Goal: Task Accomplishment & Management: Use online tool/utility

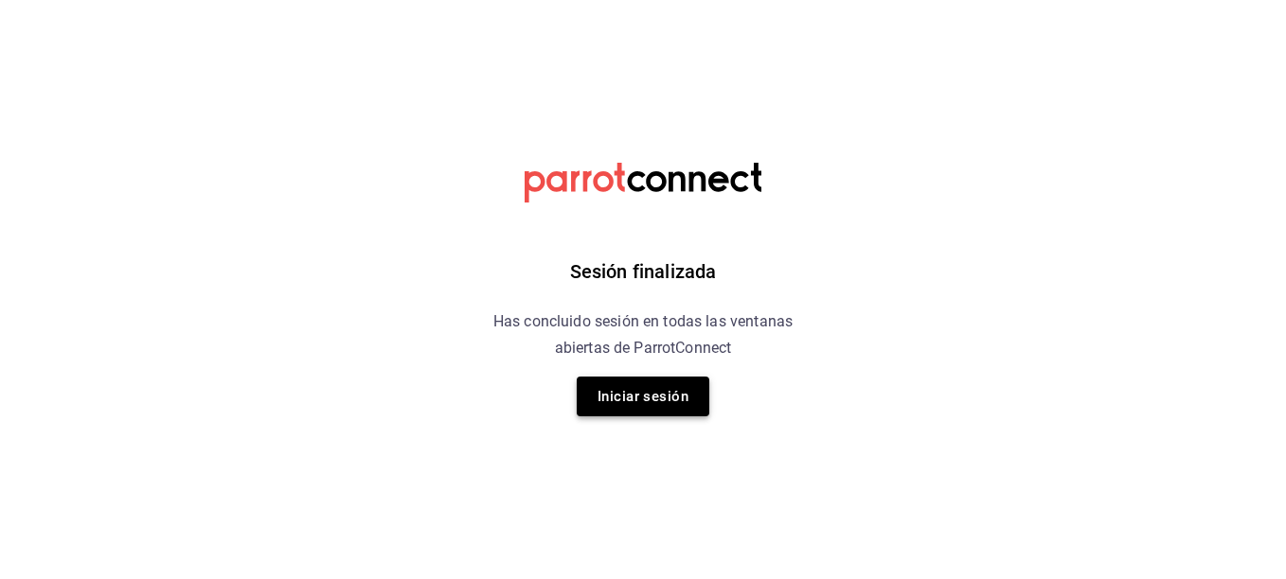
click at [623, 399] on button "Iniciar sesión" at bounding box center [643, 397] width 133 height 40
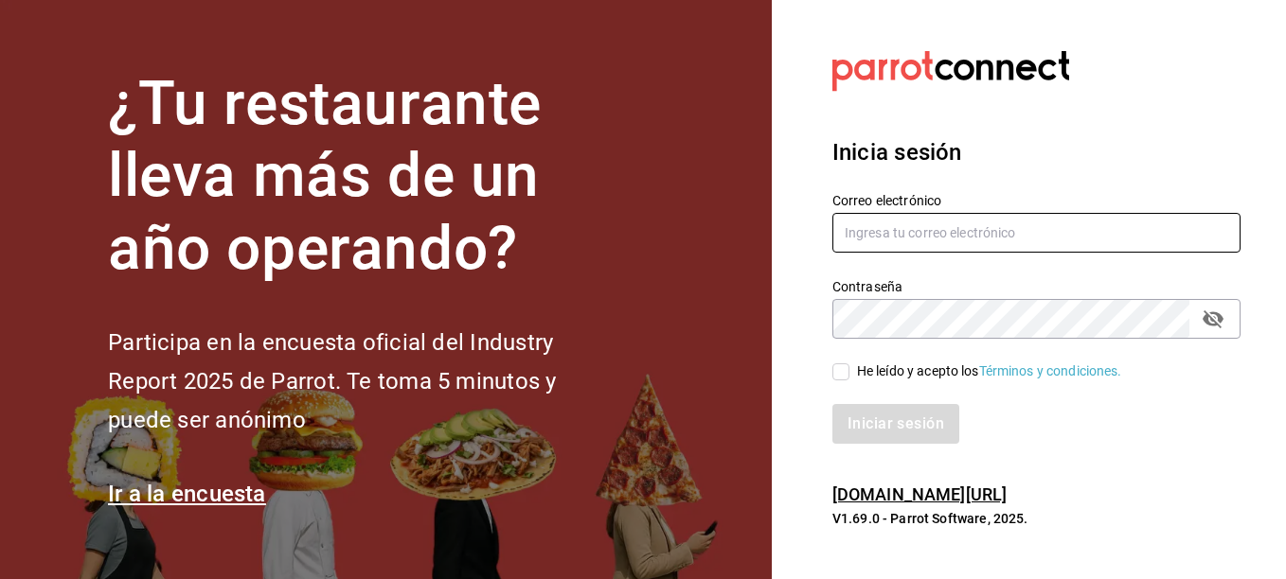
type input "[EMAIL_ADDRESS][DOMAIN_NAME]"
click at [844, 377] on input "He leído y acepto los Términos y condiciones." at bounding box center [840, 372] width 17 height 17
checkbox input "true"
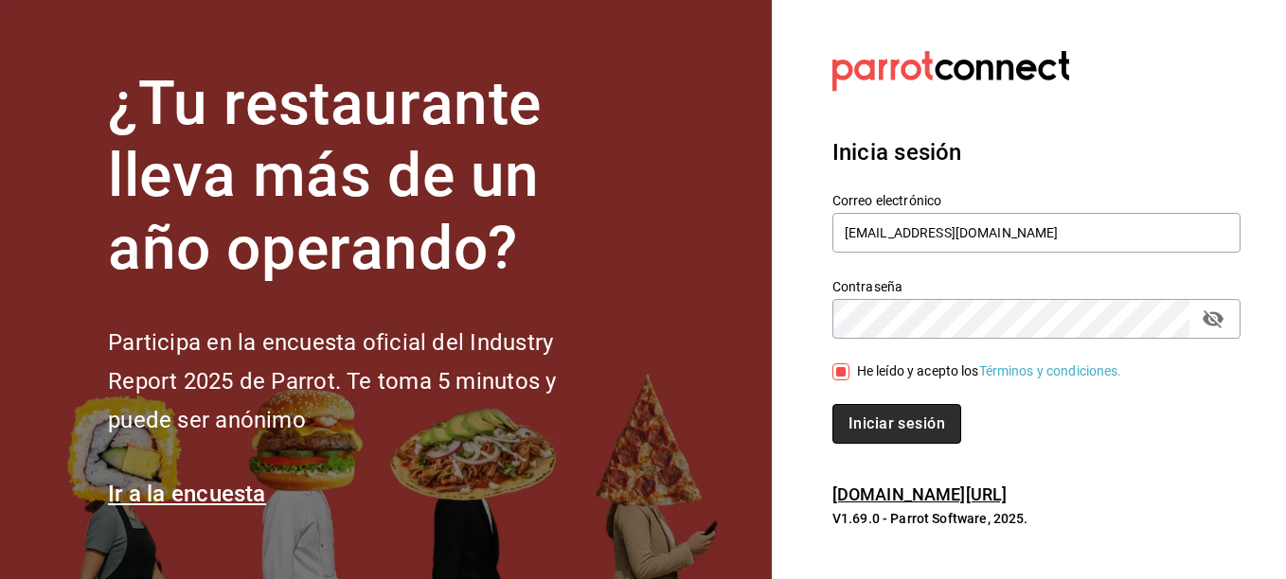
click at [885, 426] on button "Iniciar sesión" at bounding box center [896, 424] width 129 height 40
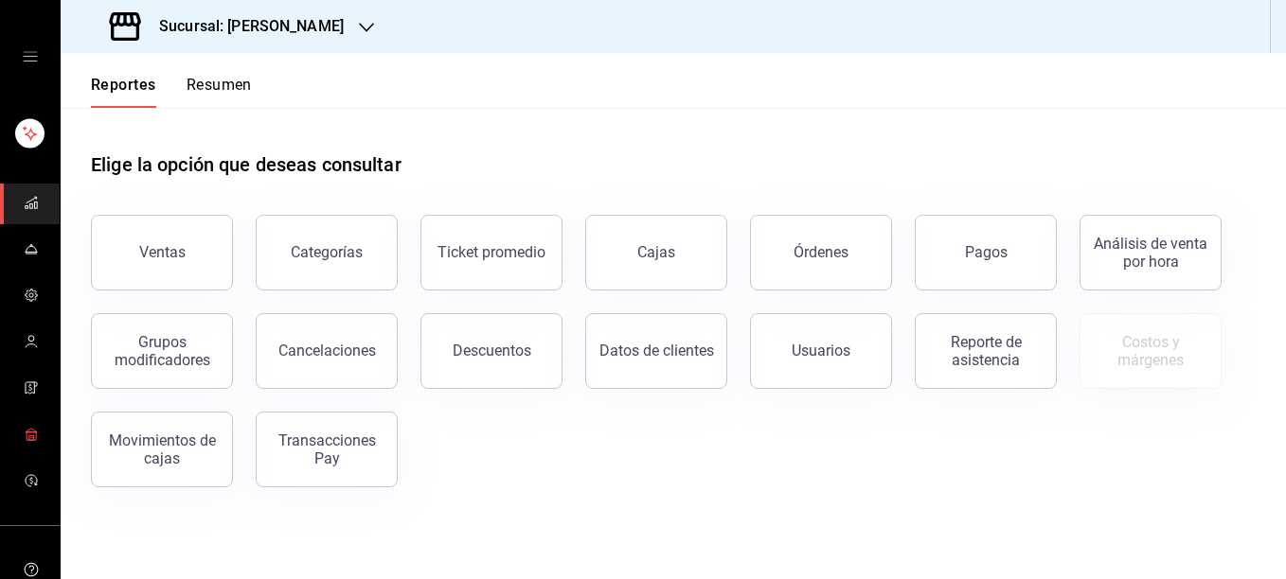
click at [29, 435] on icon "mailbox folders" at bounding box center [31, 434] width 15 height 15
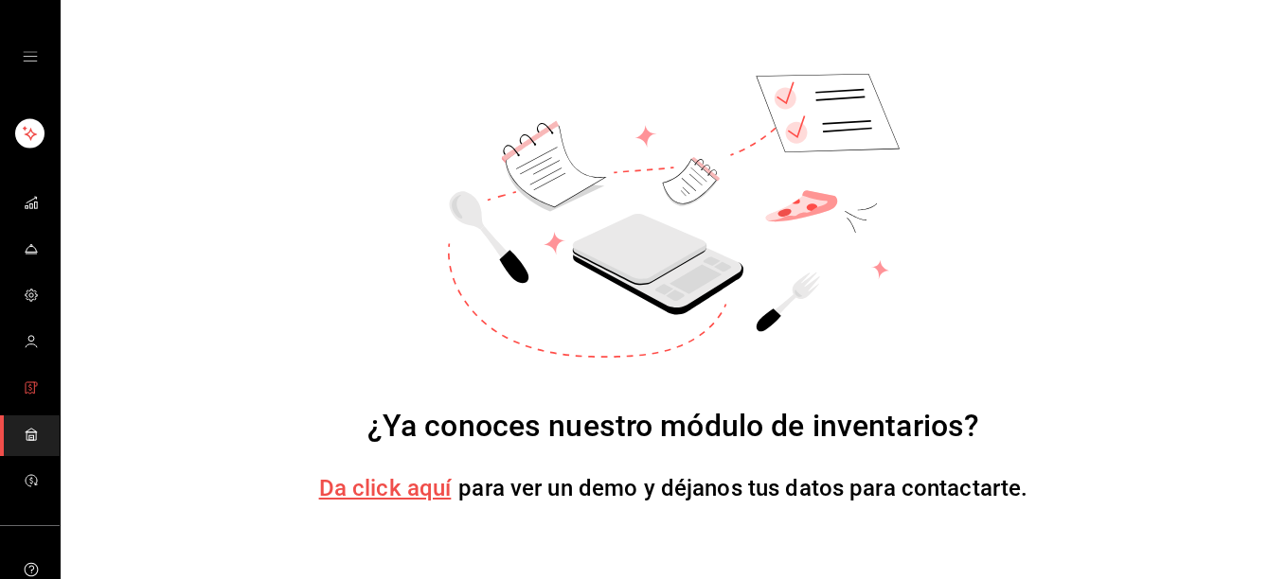
click at [24, 382] on icon "mailbox folders" at bounding box center [31, 388] width 15 height 15
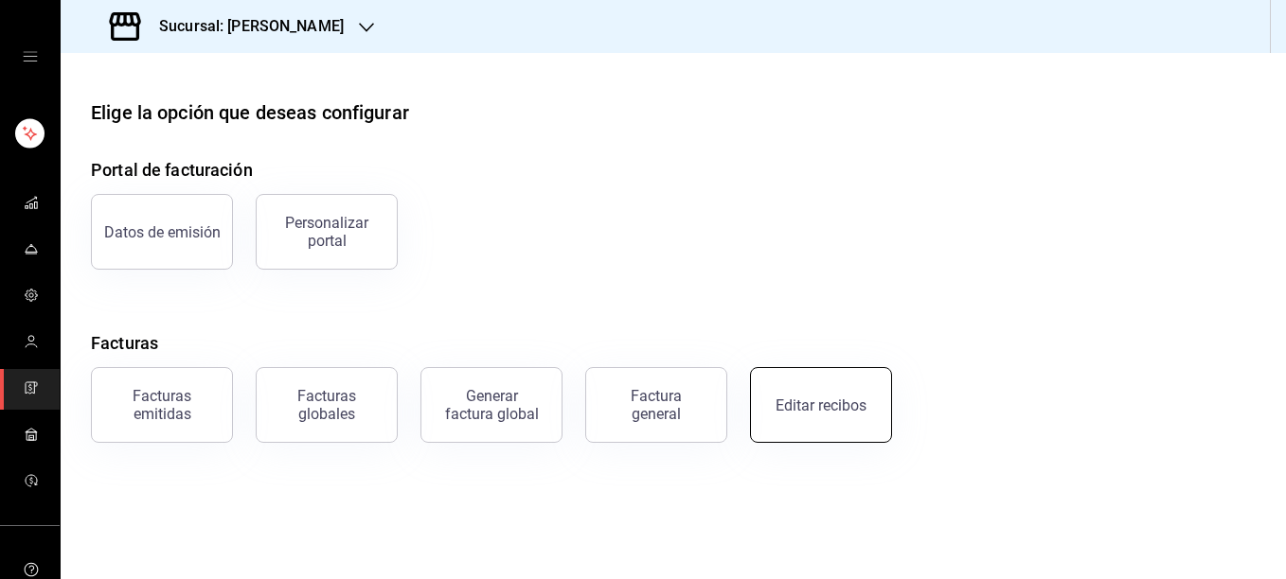
click at [847, 410] on div "Editar recibos" at bounding box center [820, 406] width 91 height 18
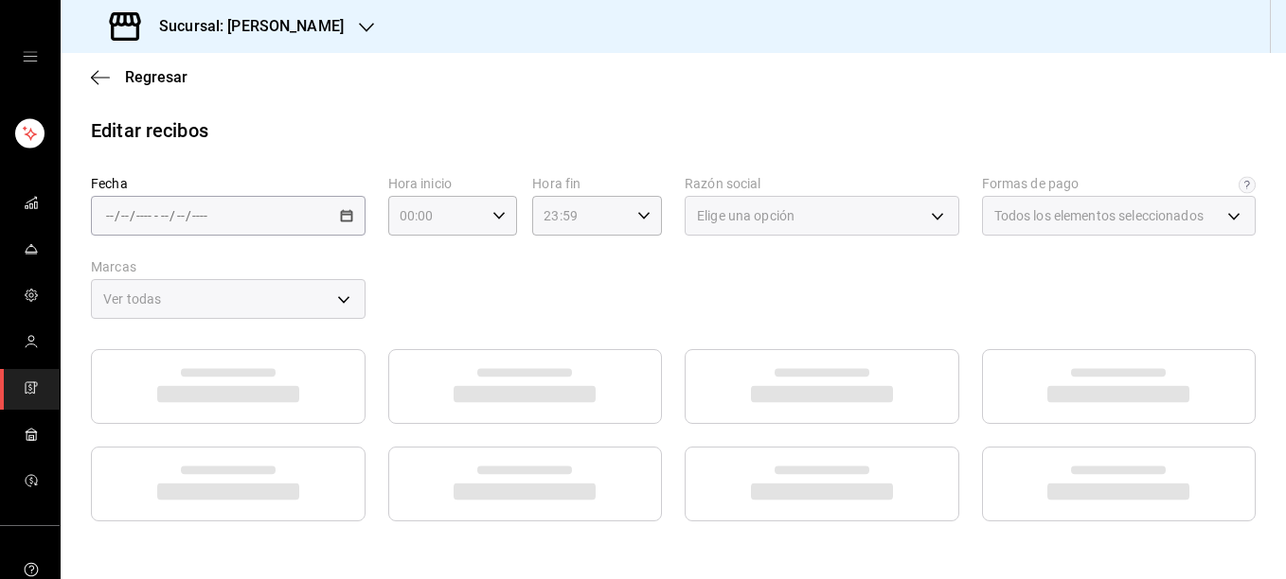
type input "5fd38a5b-7230-49e9-9c15-448a83f49355"
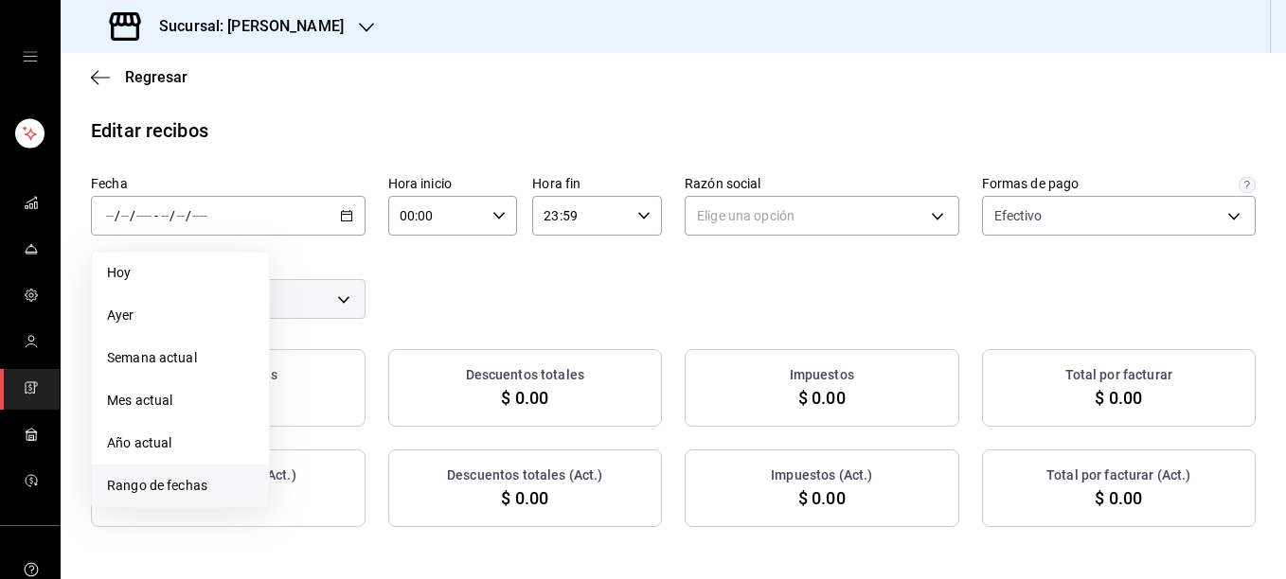
click at [184, 485] on span "Rango de fechas" at bounding box center [180, 486] width 147 height 20
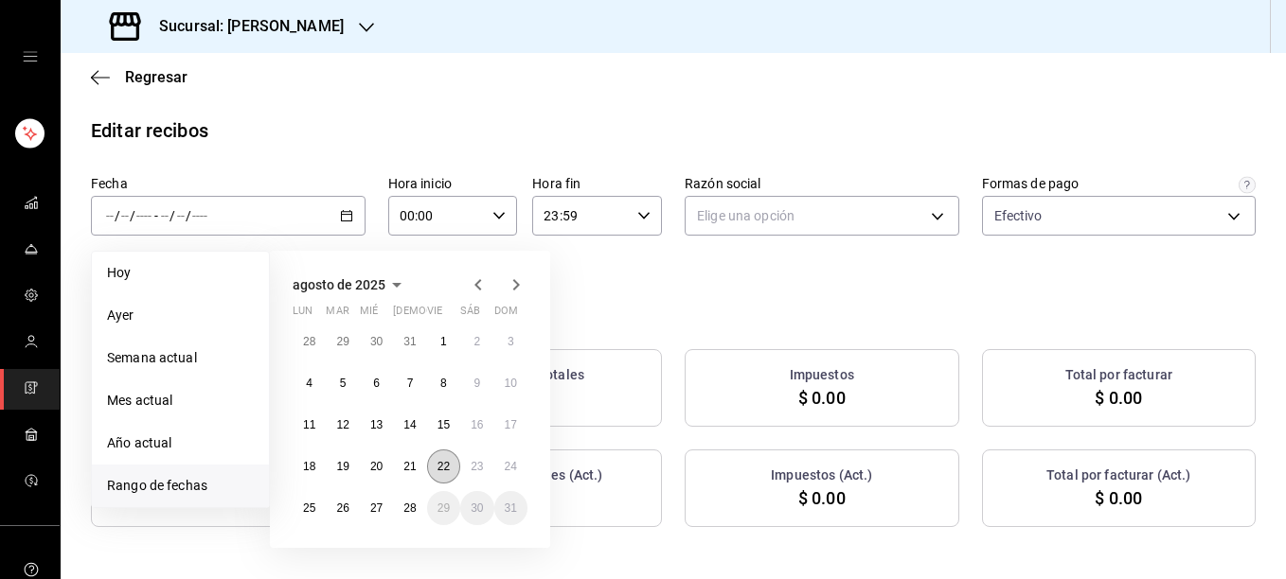
click at [441, 472] on abbr "22" at bounding box center [443, 466] width 12 height 13
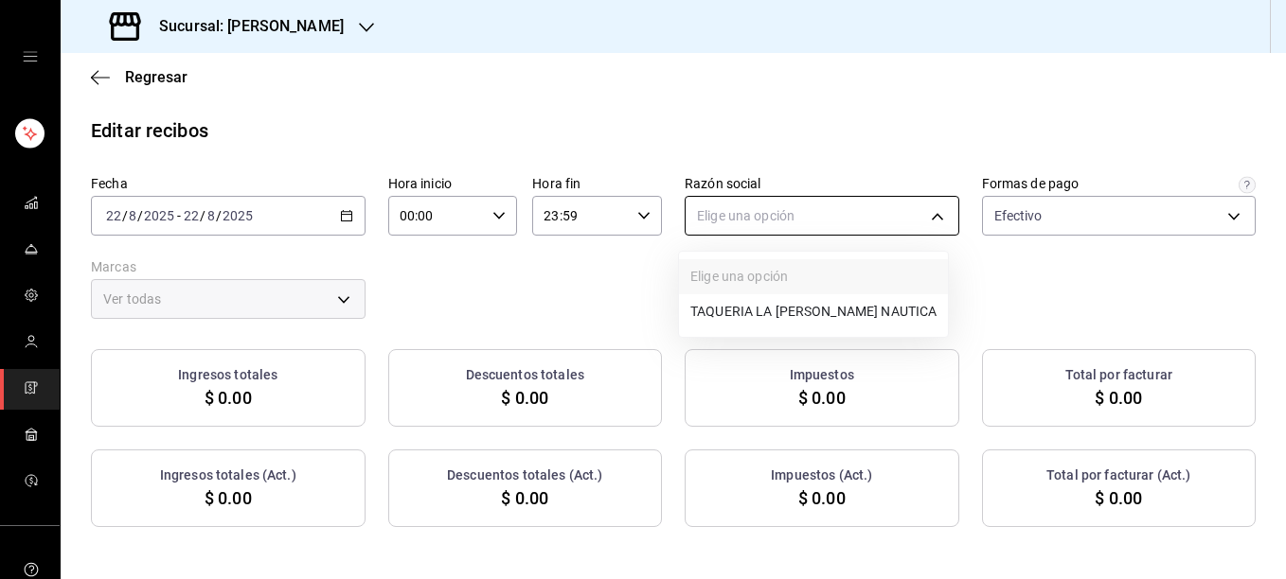
click at [790, 219] on body "Sucursal: [PERSON_NAME] Regresar Editar recibos Fecha [DATE] [DATE] - [DATE] [D…" at bounding box center [643, 289] width 1286 height 579
click at [738, 317] on li "TAQUERIA LA [PERSON_NAME] NAUTICA" at bounding box center [813, 311] width 269 height 35
type input "8ae5469c-b252-42ce-8a14-eb66129f127f"
type input "e6600c40-0213-48d4-9f06-7294223b882d"
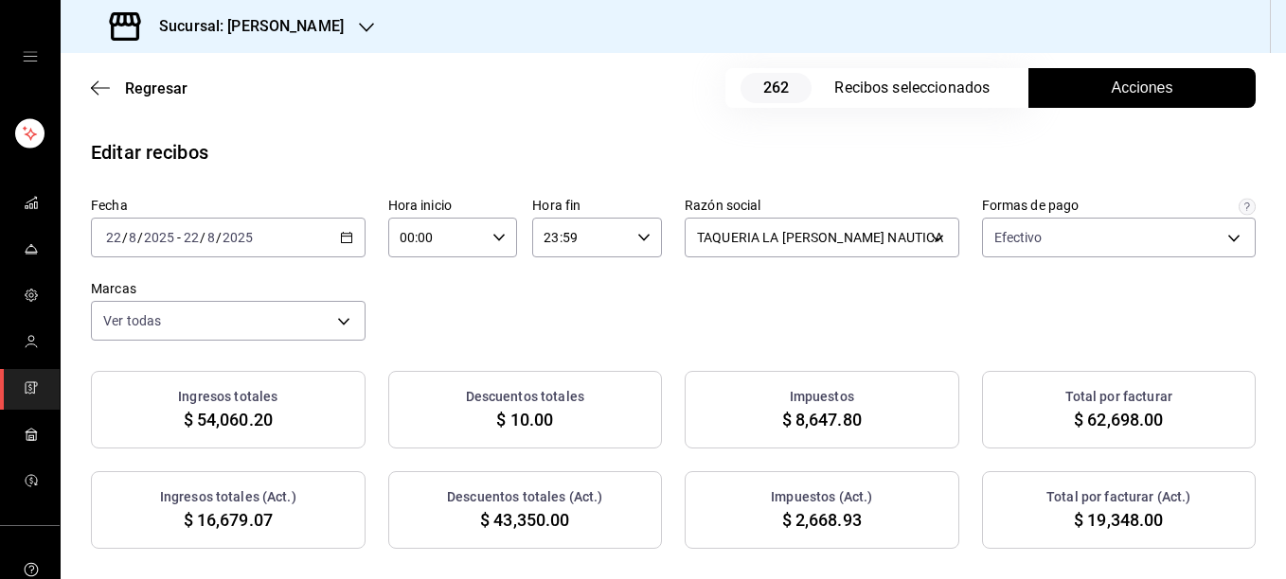
click at [351, 250] on div "[DATE] [DATE] - [DATE] [DATE]" at bounding box center [228, 238] width 275 height 40
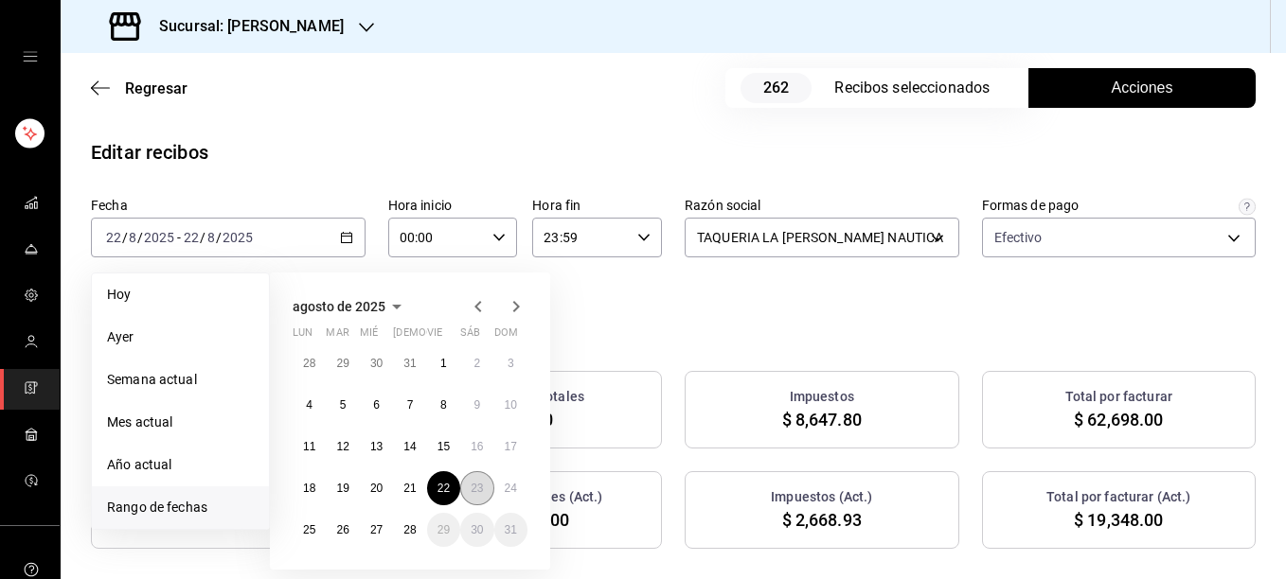
click at [481, 489] on abbr "23" at bounding box center [477, 488] width 12 height 13
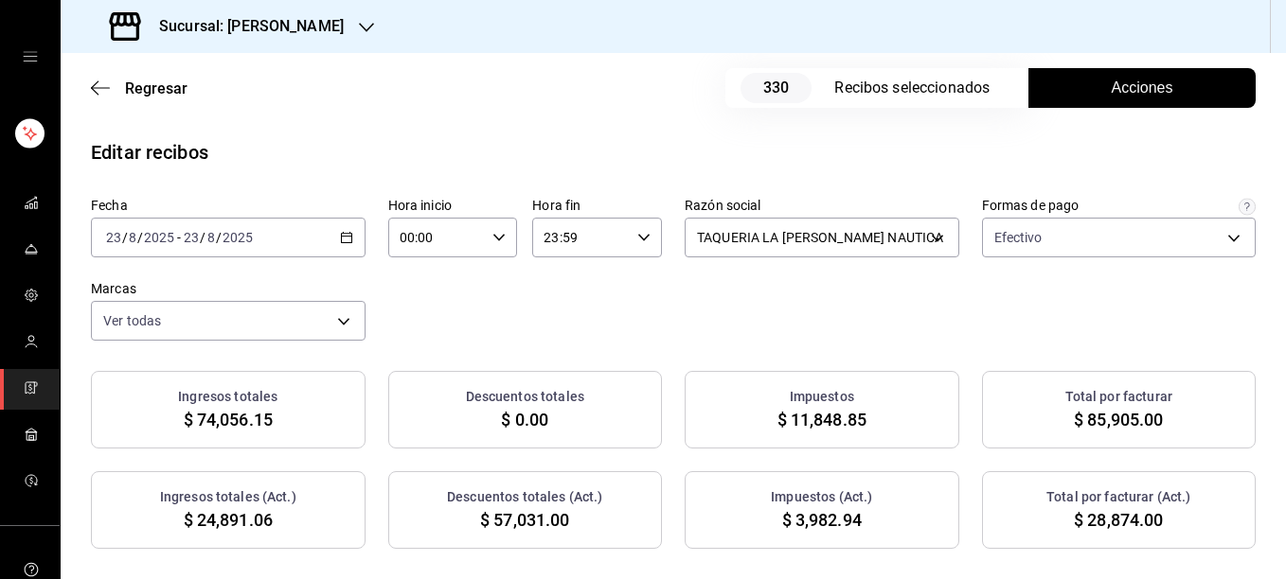
click at [340, 241] on icon "button" at bounding box center [346, 237] width 13 height 13
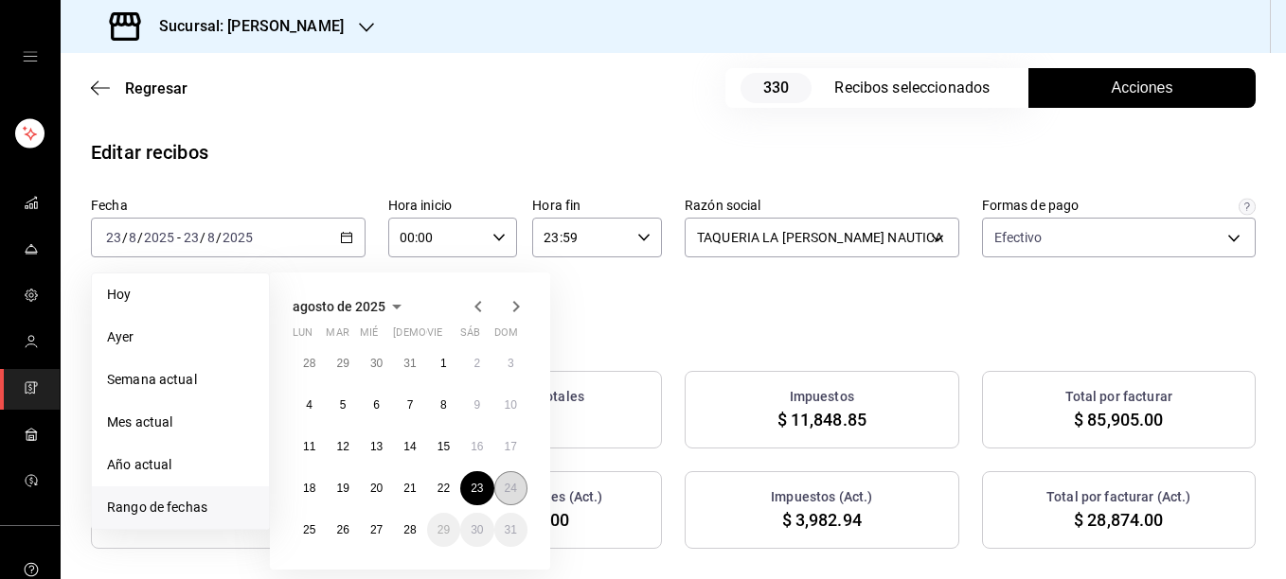
click at [511, 486] on abbr "24" at bounding box center [511, 488] width 12 height 13
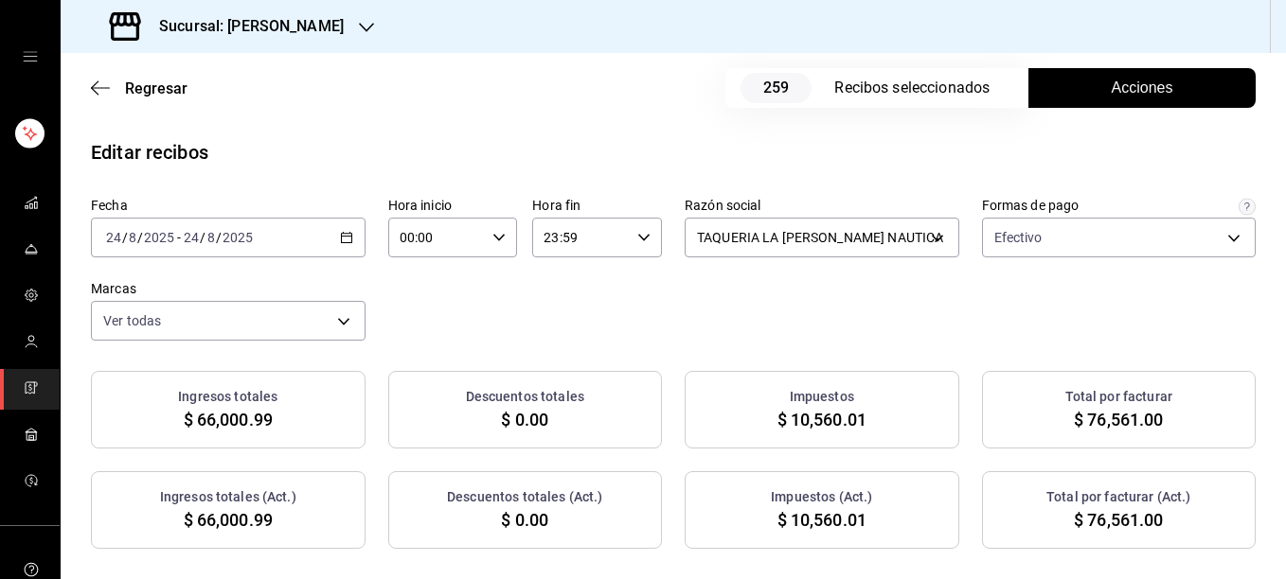
click at [1133, 86] on span "Acciones" at bounding box center [1143, 88] width 62 height 23
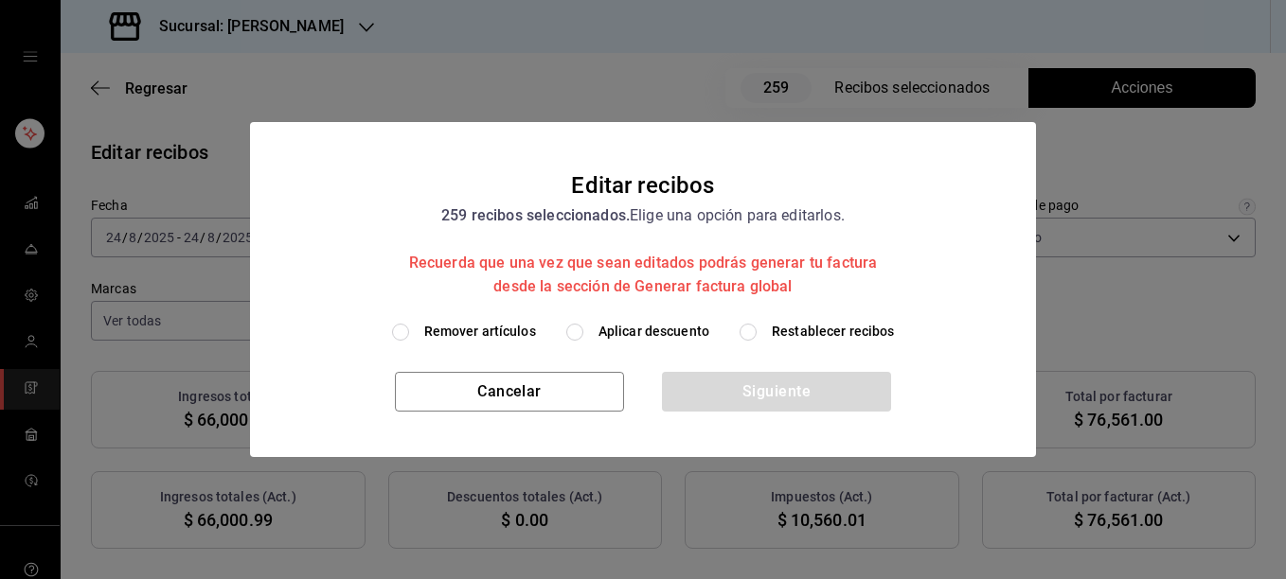
click at [470, 331] on span "Remover artículos" at bounding box center [480, 332] width 112 height 20
click at [409, 331] on input "Remover artículos" at bounding box center [400, 332] width 17 height 17
radio input "true"
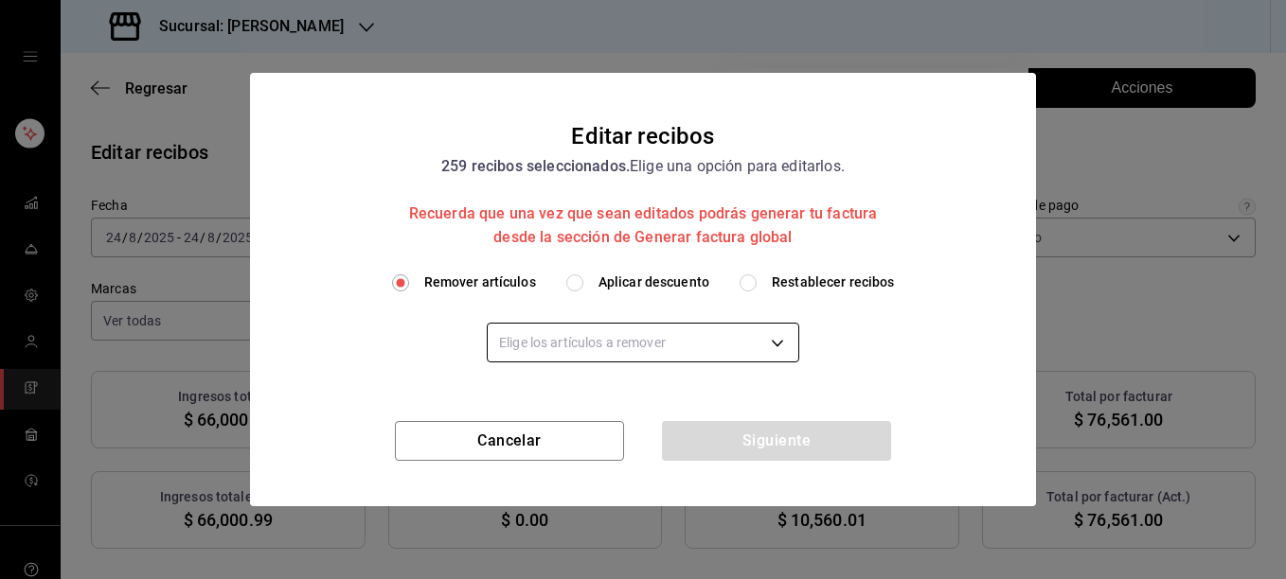
click at [535, 344] on body "Sucursal: [PERSON_NAME] Regresar 259 Recibos seleccionados Acciones Editar reci…" at bounding box center [643, 289] width 1286 height 579
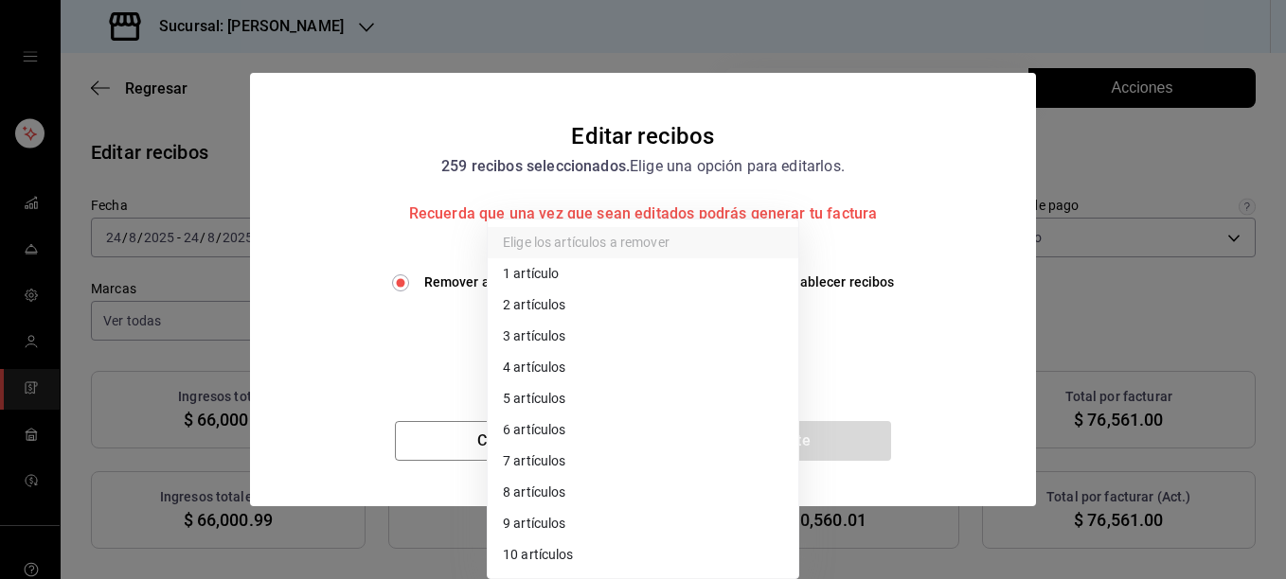
click at [550, 363] on li "4 artículos" at bounding box center [643, 367] width 311 height 31
type input "4"
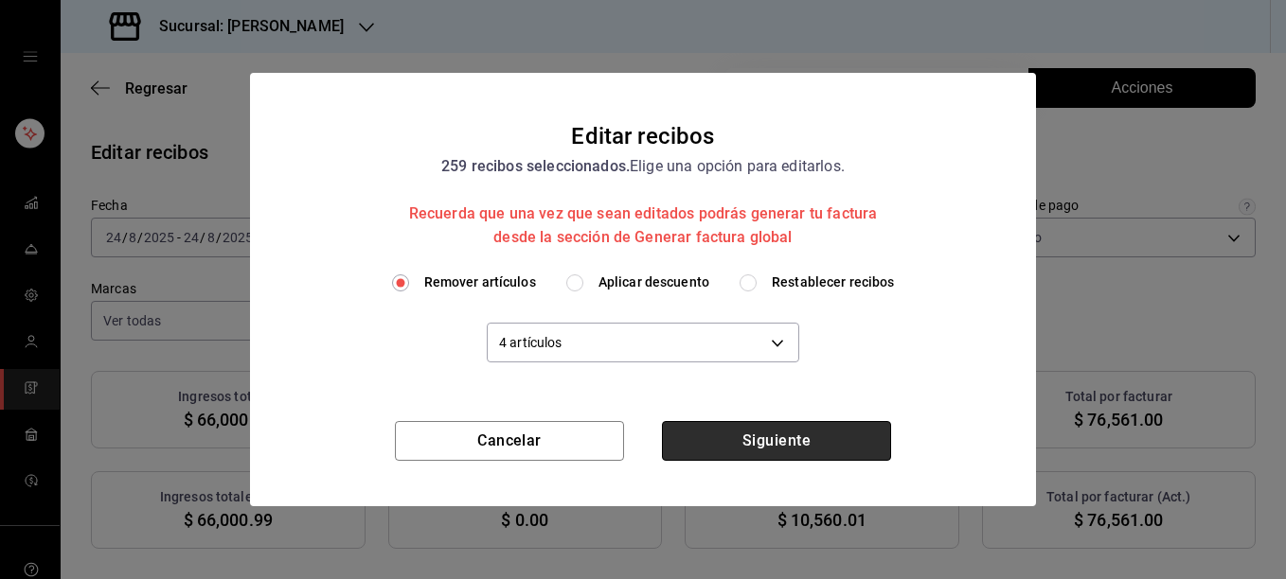
click at [759, 443] on button "Siguiente" at bounding box center [776, 441] width 229 height 40
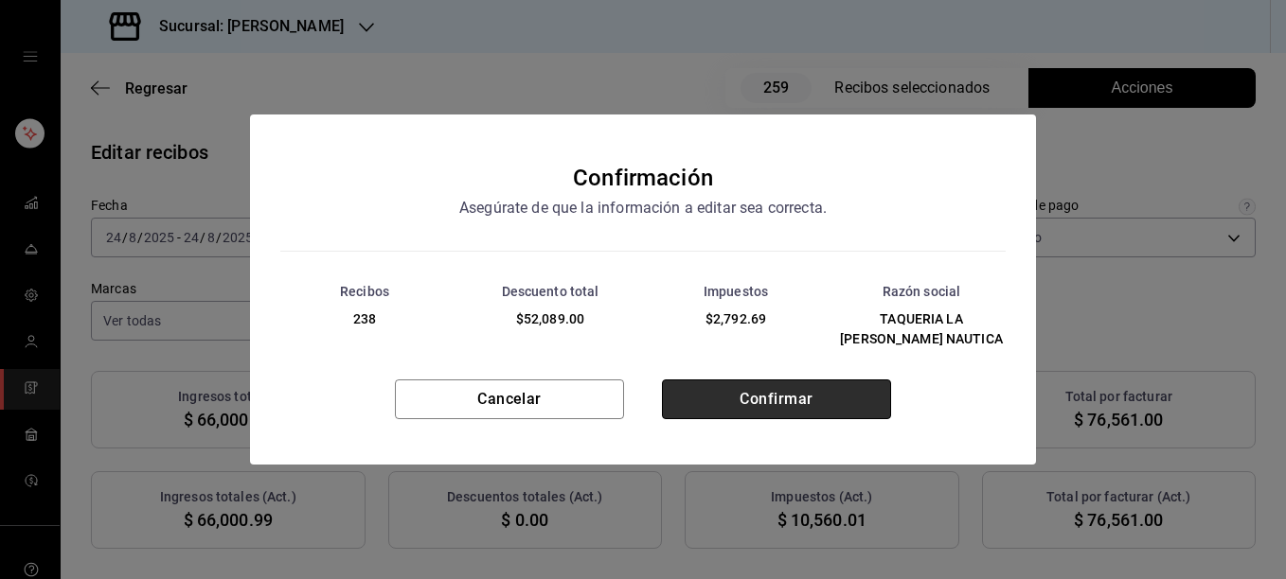
click at [774, 387] on button "Confirmar" at bounding box center [776, 400] width 229 height 40
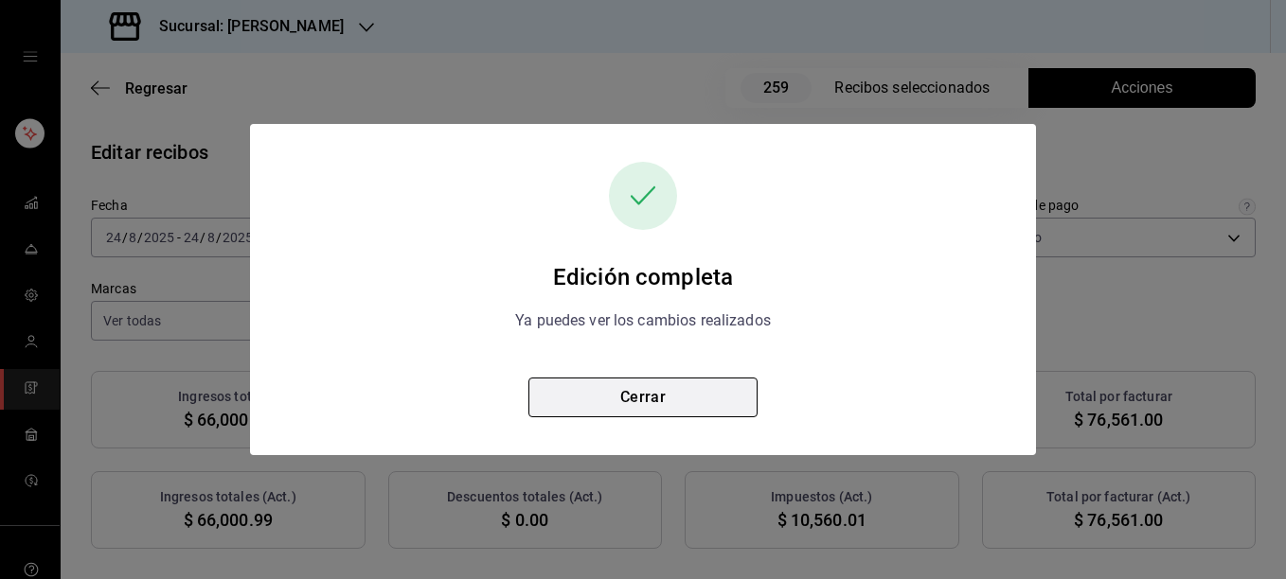
click at [658, 393] on button "Cerrar" at bounding box center [642, 398] width 229 height 40
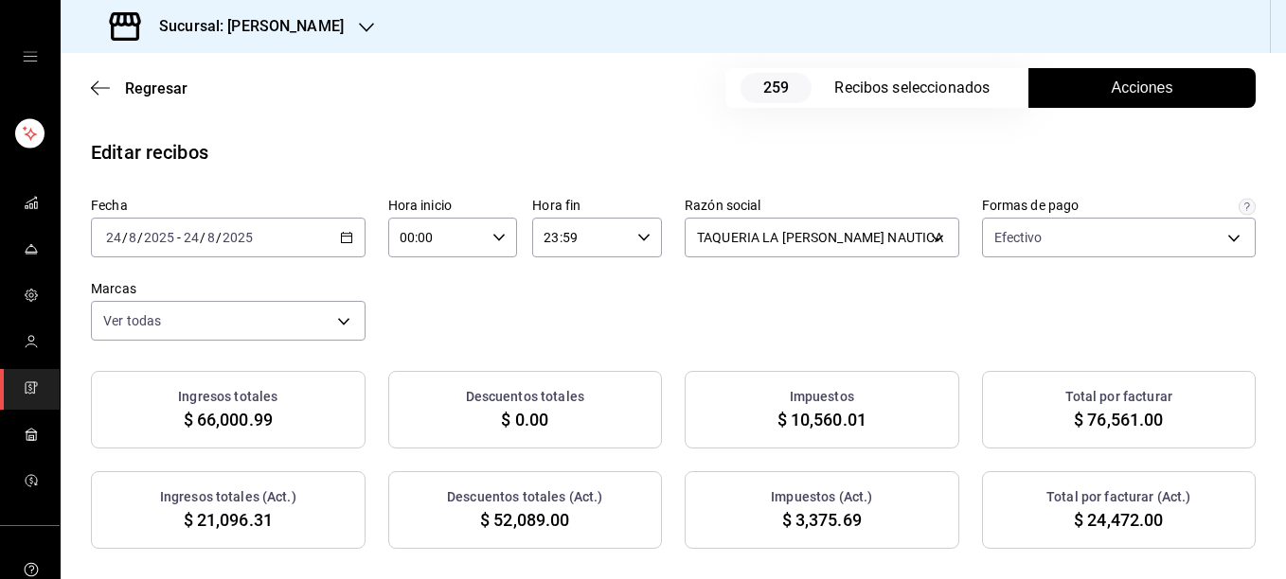
click at [1116, 88] on span "Acciones" at bounding box center [1143, 88] width 62 height 23
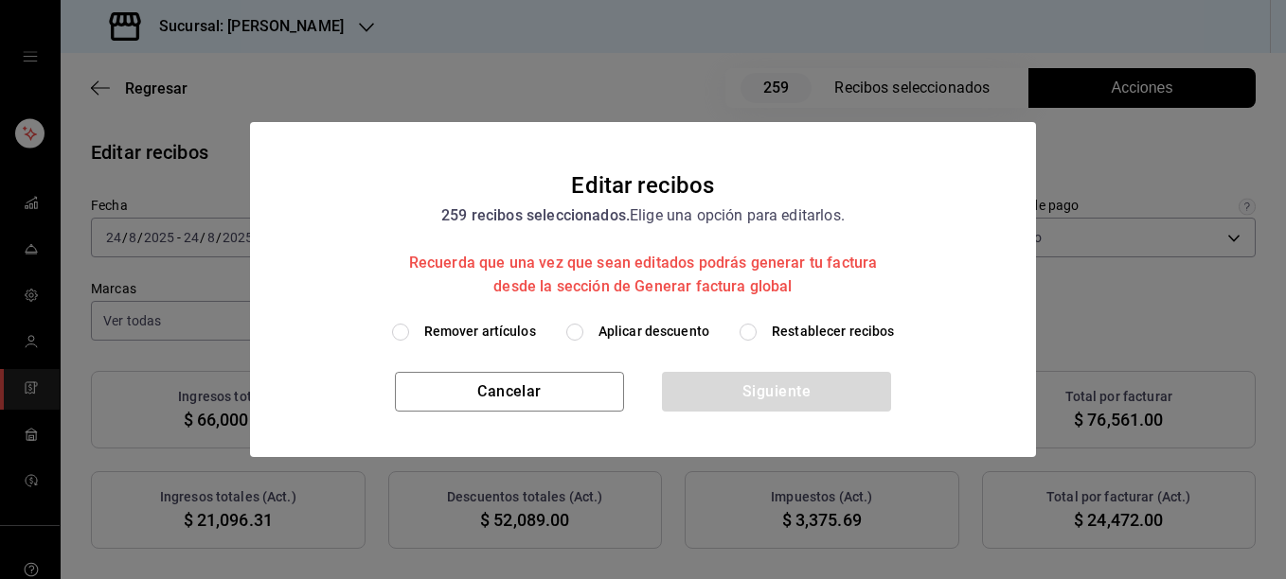
click at [832, 332] on span "Restablecer recibos" at bounding box center [833, 332] width 123 height 20
click at [756, 332] on input "Restablecer recibos" at bounding box center [747, 332] width 17 height 17
radio input "true"
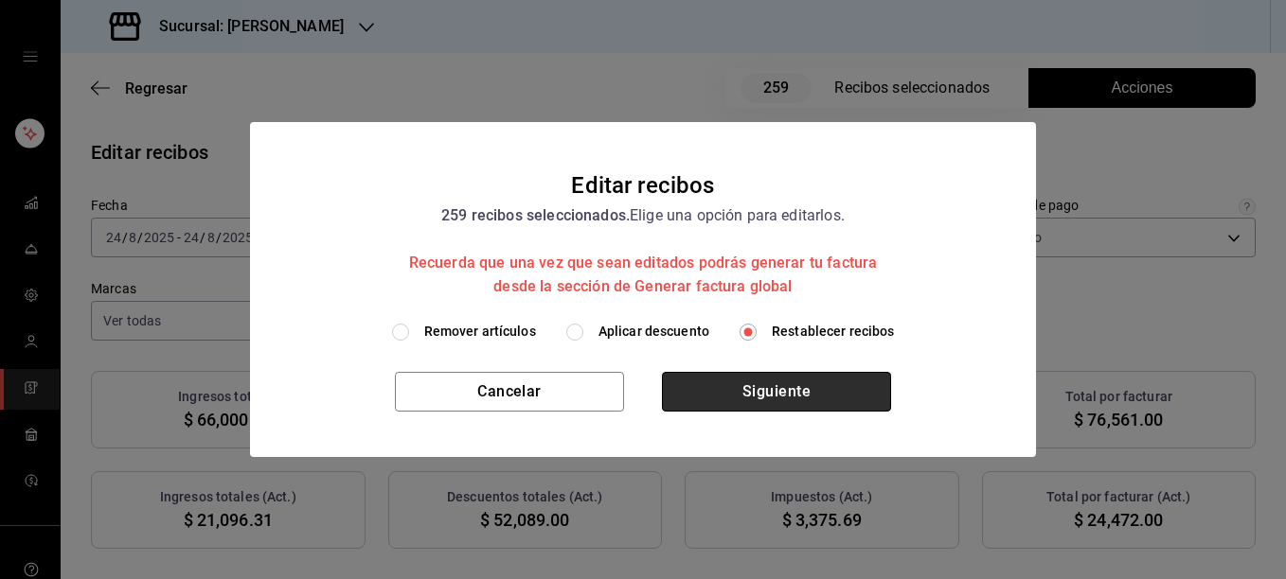
click at [743, 394] on button "Siguiente" at bounding box center [776, 392] width 229 height 40
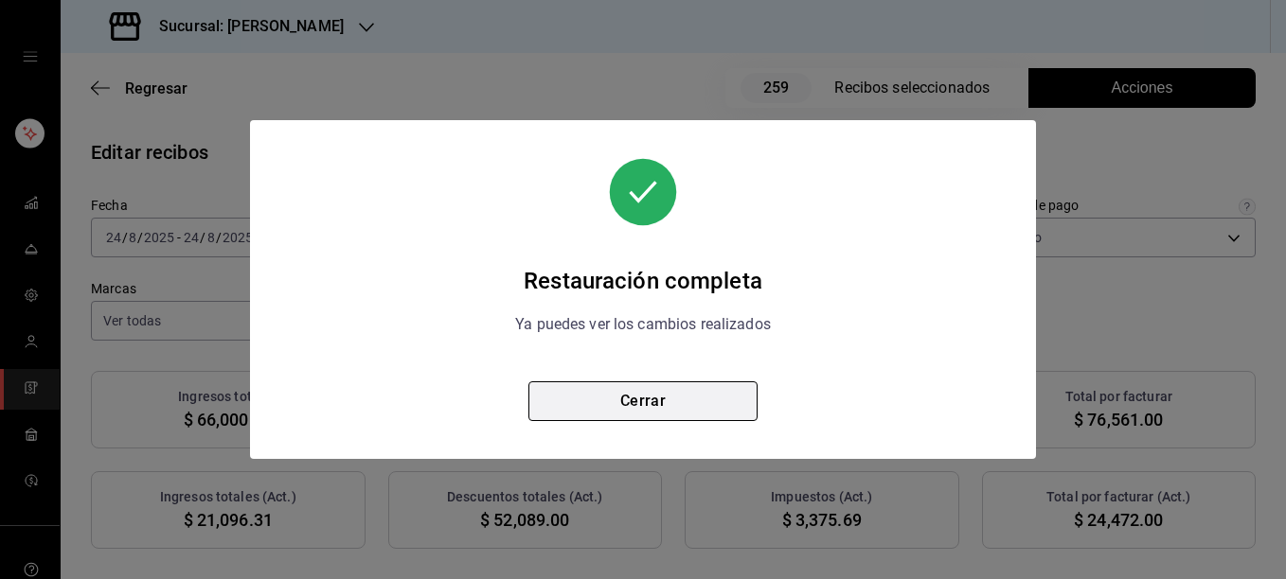
click at [692, 398] on button "Cerrar" at bounding box center [642, 402] width 229 height 40
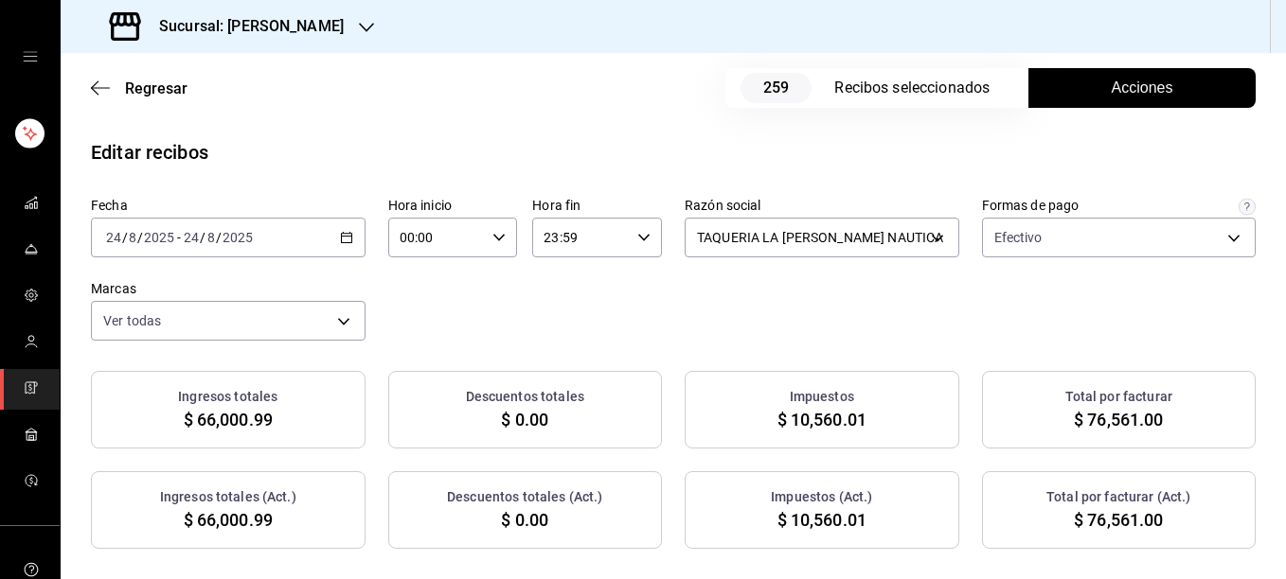
click at [1115, 92] on span "Acciones" at bounding box center [1143, 88] width 62 height 23
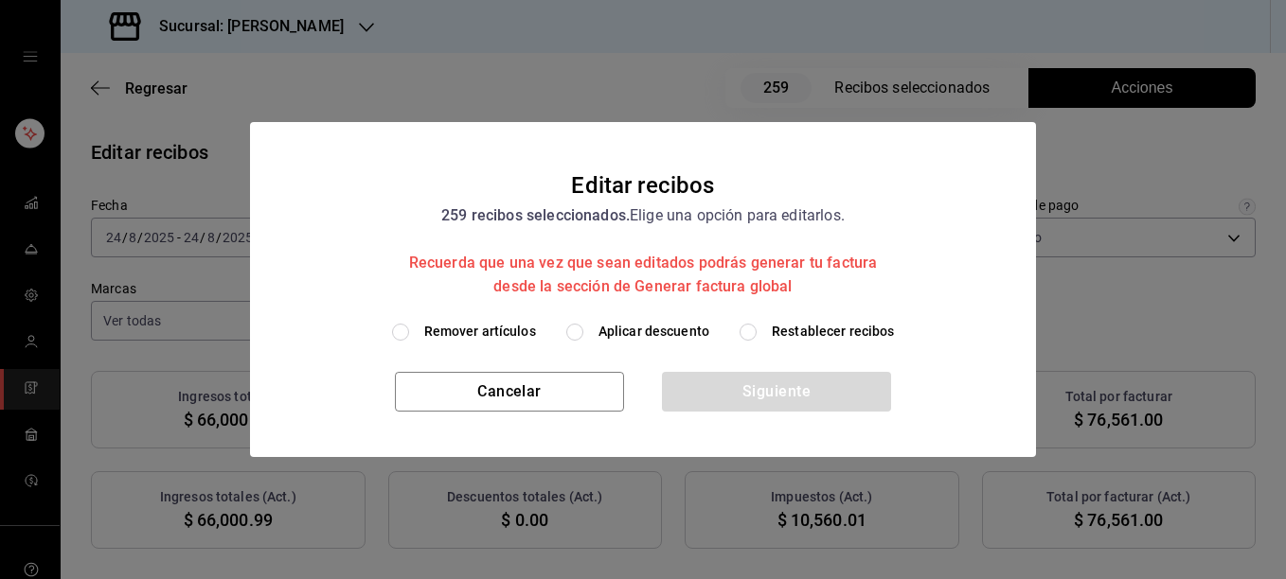
click at [501, 322] on span "Remover artículos" at bounding box center [480, 332] width 112 height 20
click at [409, 324] on input "Remover artículos" at bounding box center [400, 332] width 17 height 17
radio input "true"
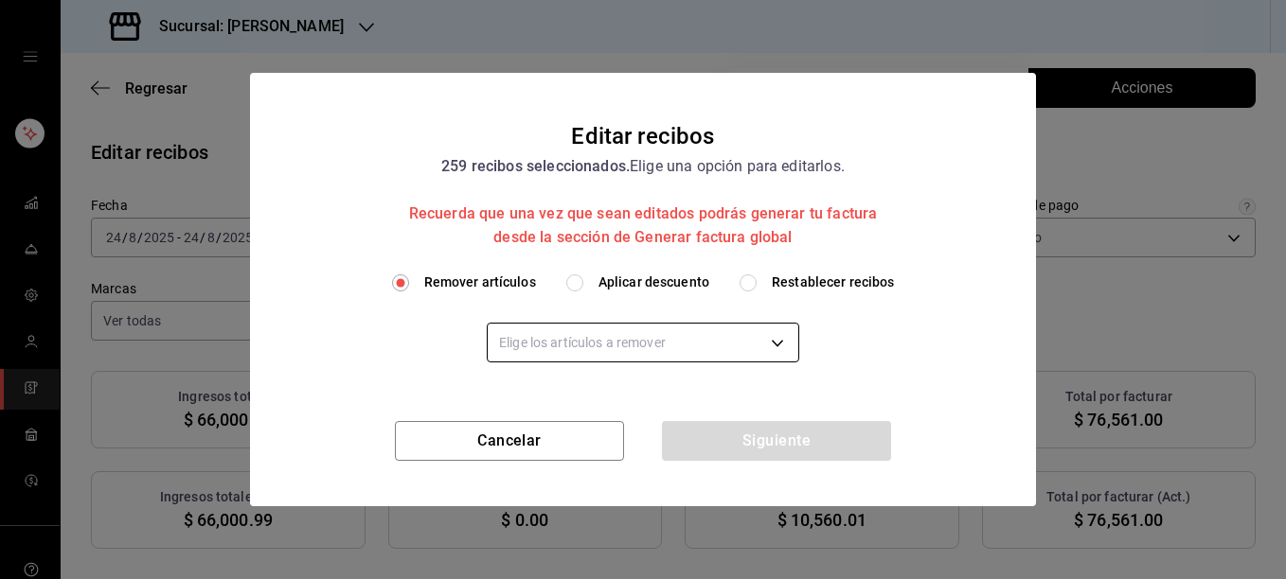
click at [539, 341] on body "Sucursal: [PERSON_NAME] Regresar 259 Recibos seleccionados Acciones Editar reci…" at bounding box center [643, 289] width 1286 height 579
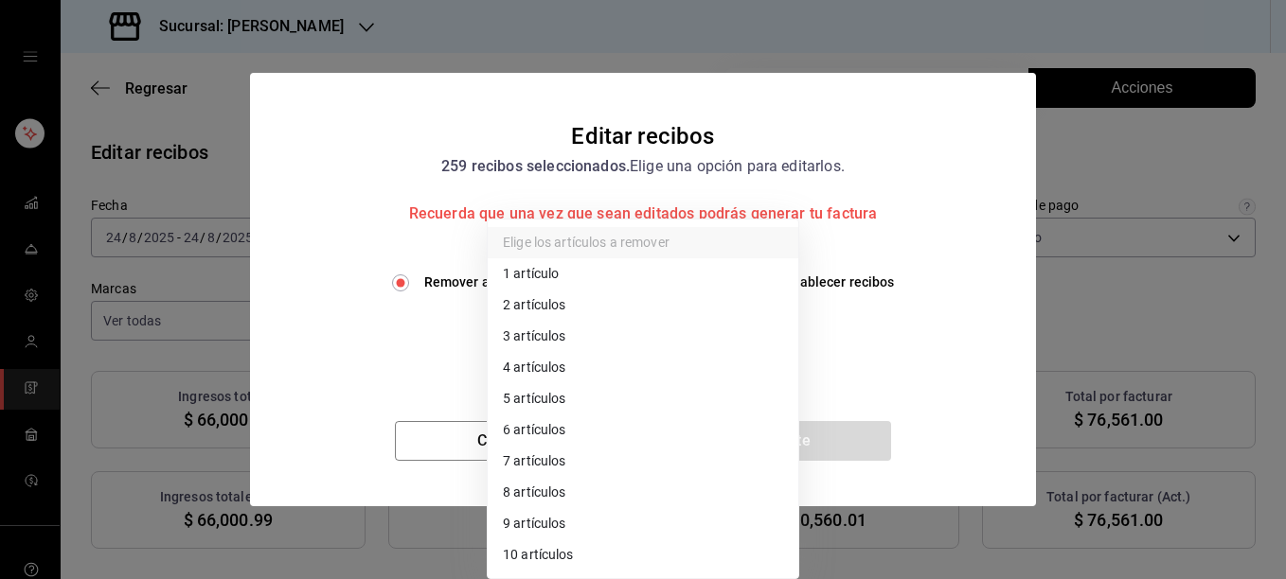
click at [539, 336] on li "3 artículos" at bounding box center [643, 336] width 311 height 31
type input "3"
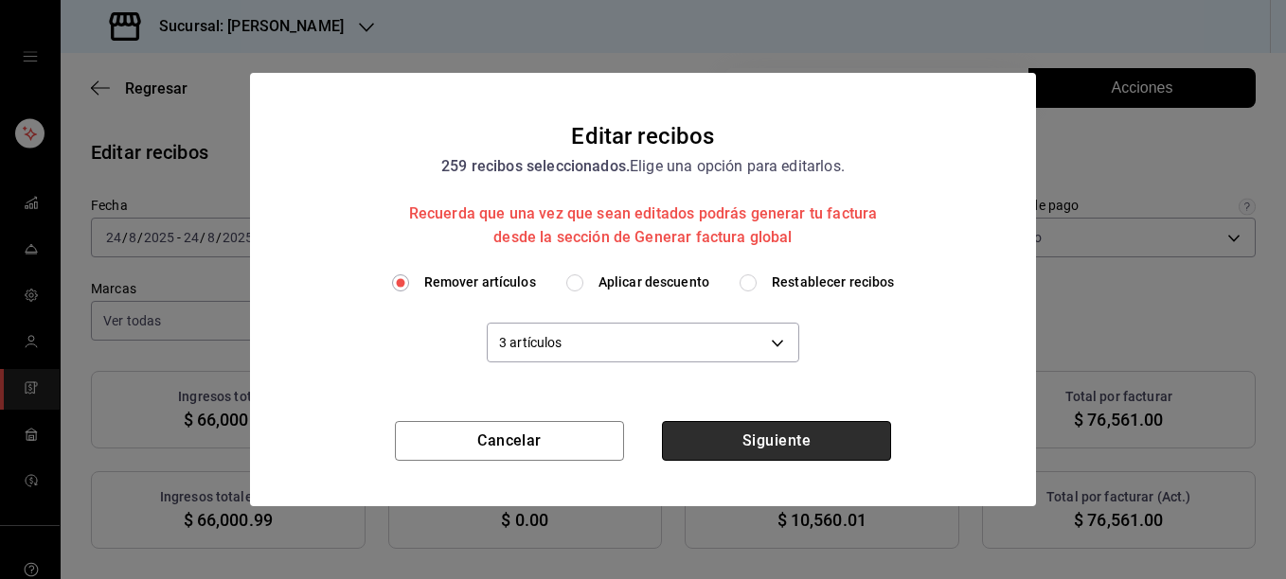
click at [751, 435] on button "Siguiente" at bounding box center [776, 441] width 229 height 40
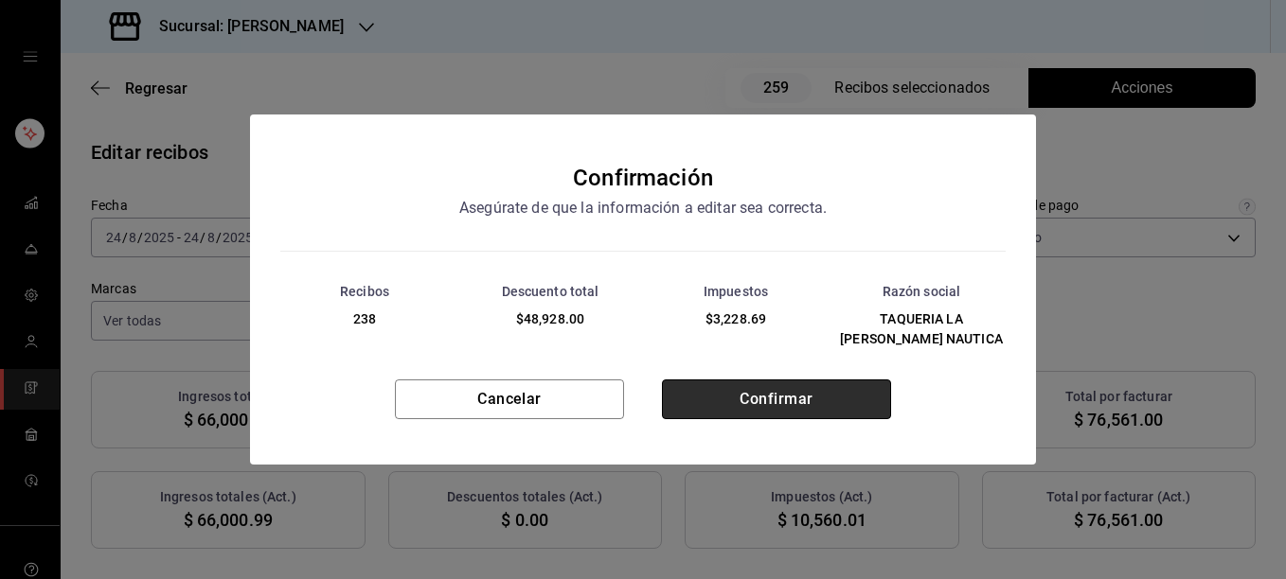
click at [754, 384] on button "Confirmar" at bounding box center [776, 400] width 229 height 40
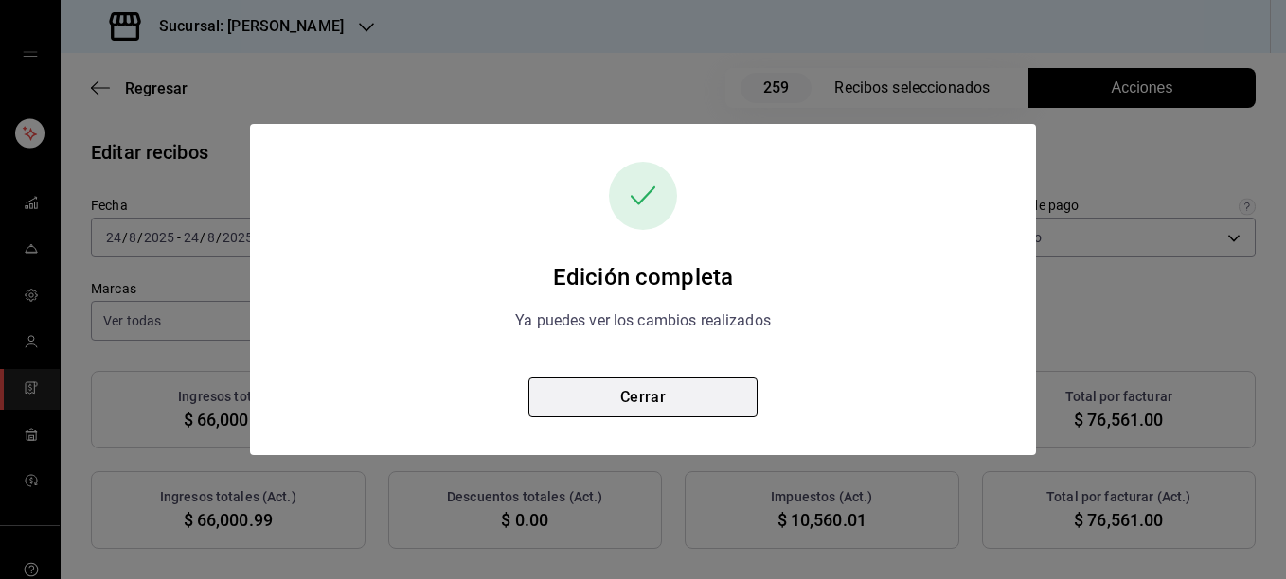
click at [667, 392] on button "Cerrar" at bounding box center [642, 398] width 229 height 40
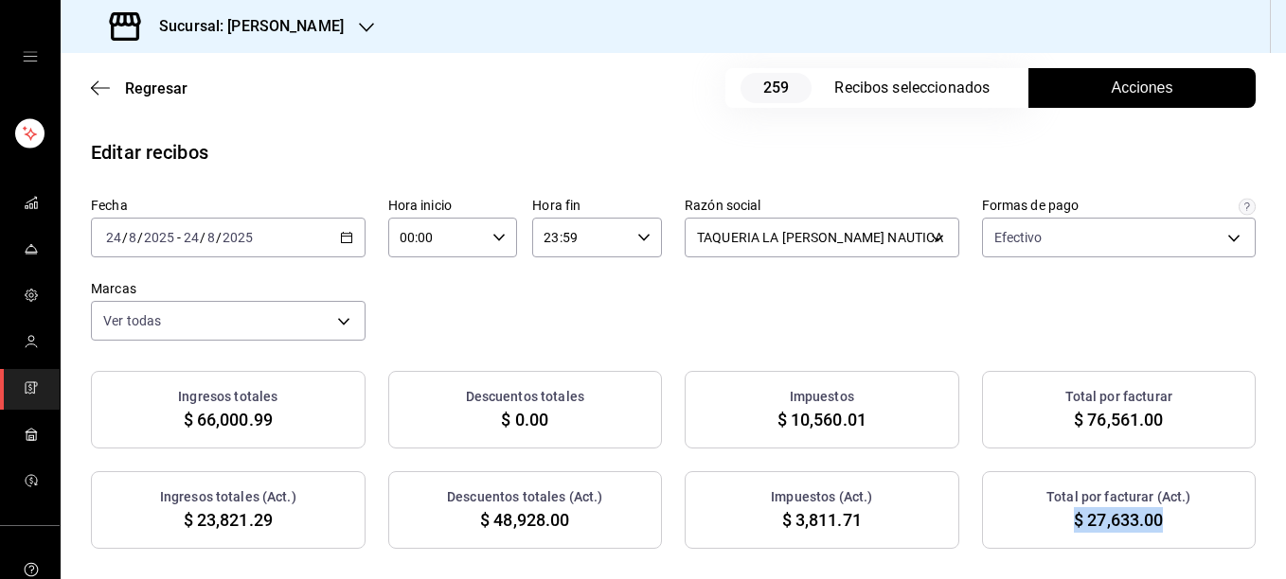
drag, startPoint x: 1054, startPoint y: 525, endPoint x: 1160, endPoint y: 529, distance: 106.1
click at [1160, 529] on div "Total por facturar (Act.) $ 27,633.00" at bounding box center [1119, 510] width 275 height 78
copy span "$ 27,633.00"
click at [340, 240] on icon "button" at bounding box center [346, 237] width 13 height 13
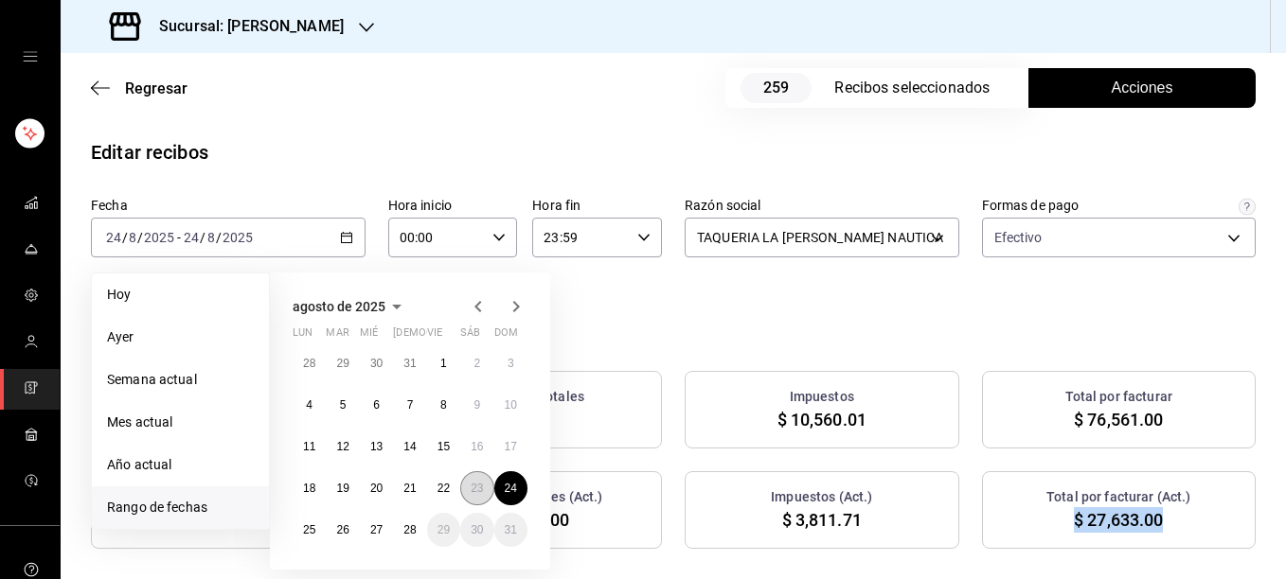
click at [477, 491] on abbr "23" at bounding box center [477, 488] width 12 height 13
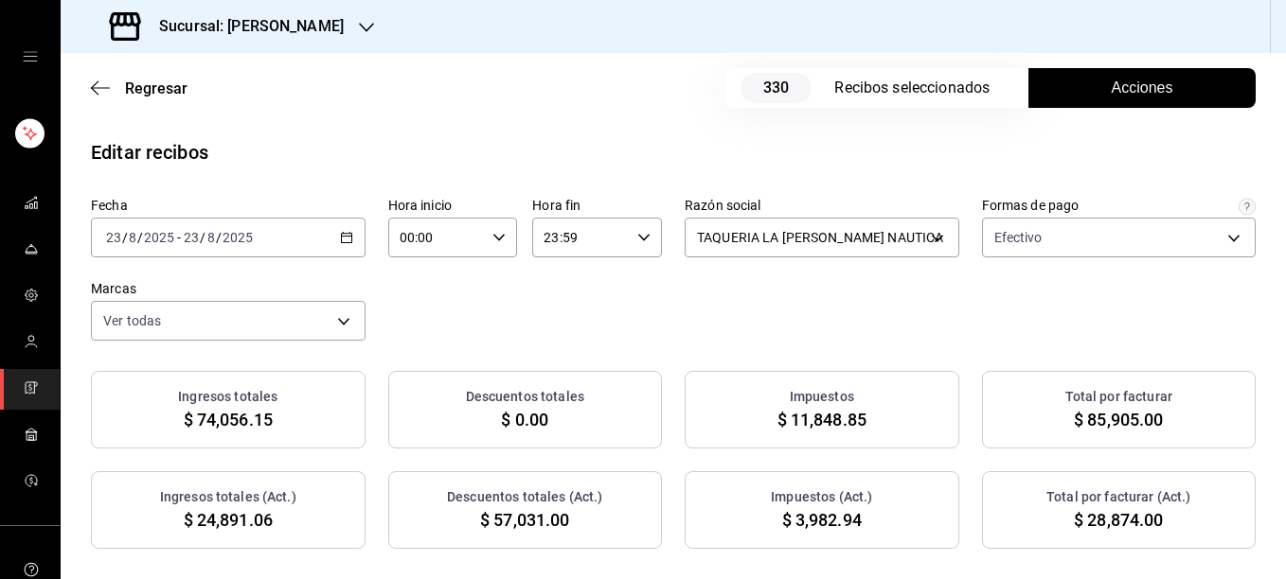
click at [343, 227] on div "[DATE] [DATE] - [DATE] [DATE]" at bounding box center [228, 238] width 275 height 40
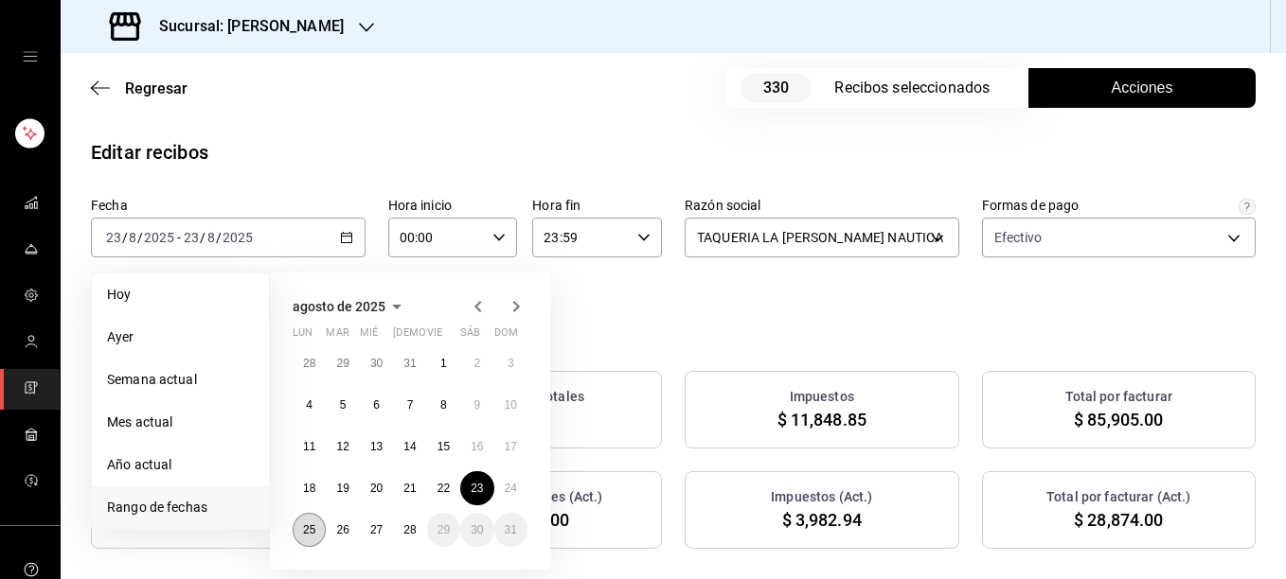
click at [308, 528] on abbr "25" at bounding box center [309, 530] width 12 height 13
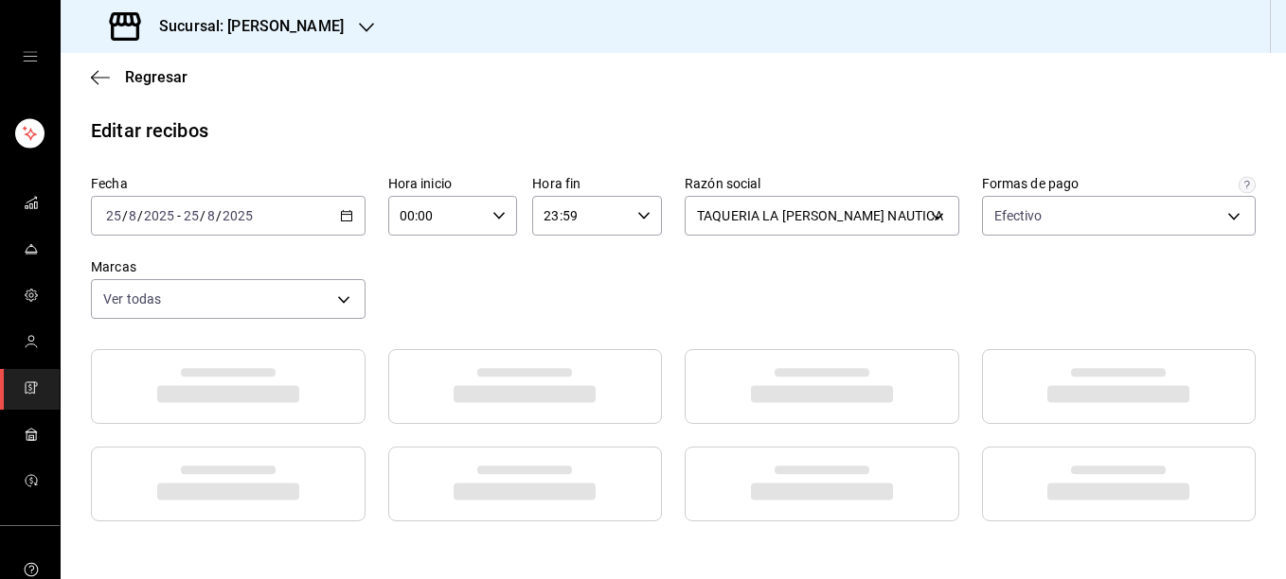
click at [727, 305] on div "Fecha [DATE] [DATE] - [DATE] [DATE] Hora inicio 00:00 Hora inicio Hora fin 23:5…" at bounding box center [673, 247] width 1165 height 144
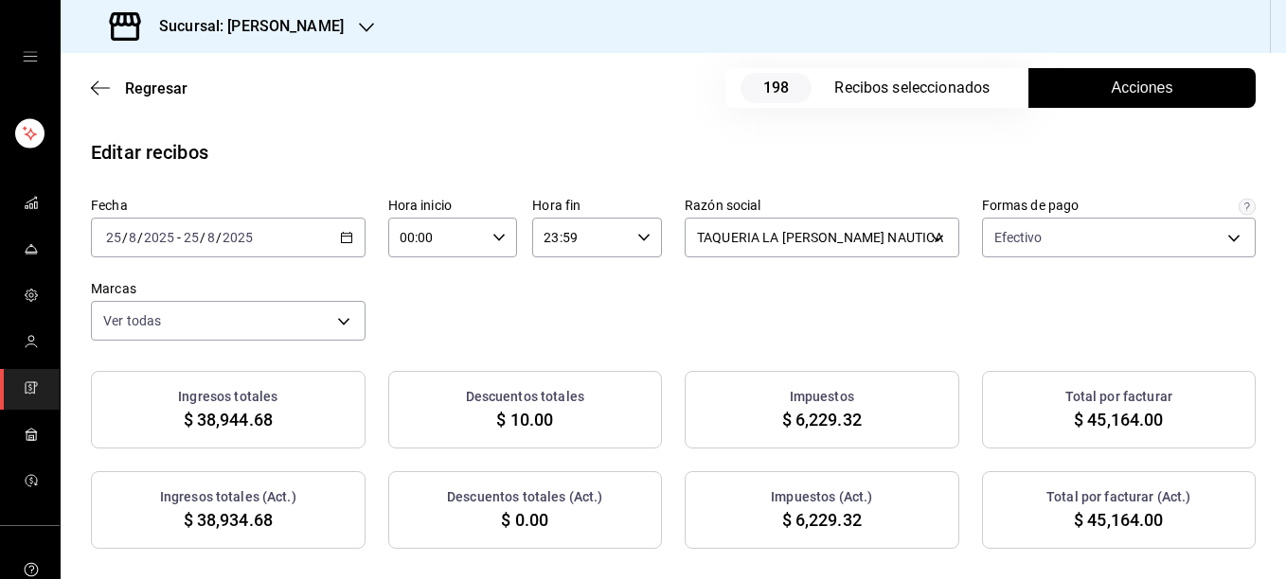
click at [807, 350] on div "Fecha [DATE] [DATE] - [DATE] [DATE] Hora inicio 00:00 Hora inicio Hora fin 23:5…" at bounding box center [673, 373] width 1225 height 352
click at [1133, 92] on span "Acciones" at bounding box center [1143, 88] width 62 height 23
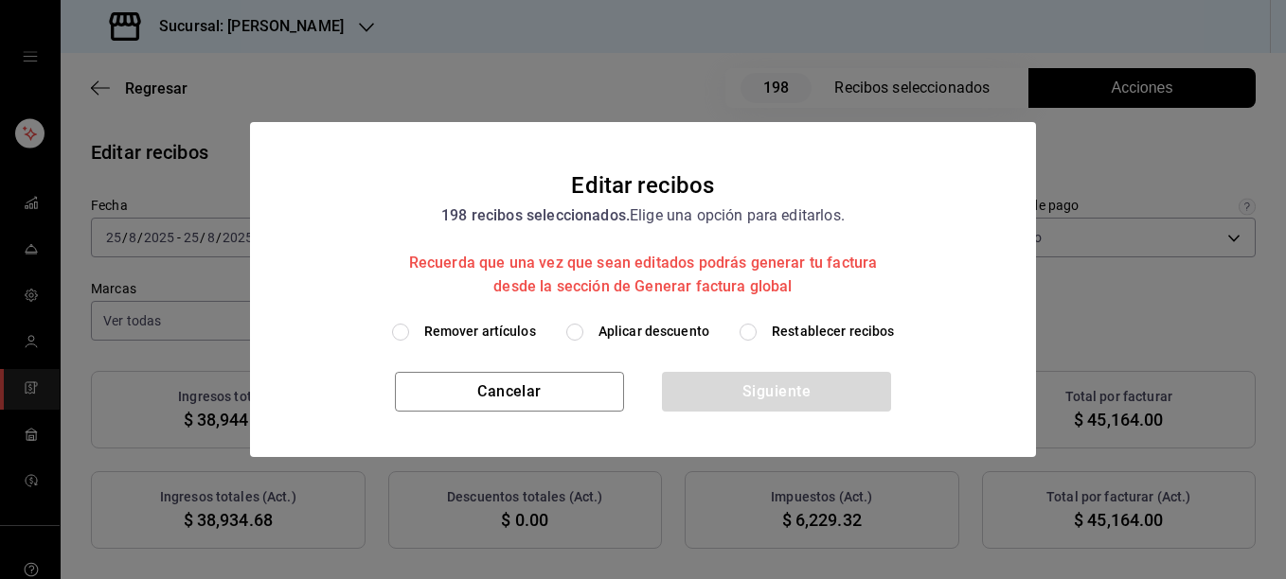
click at [505, 332] on span "Remover artículos" at bounding box center [480, 332] width 112 height 20
click at [409, 332] on input "Remover artículos" at bounding box center [400, 332] width 17 height 17
radio input "true"
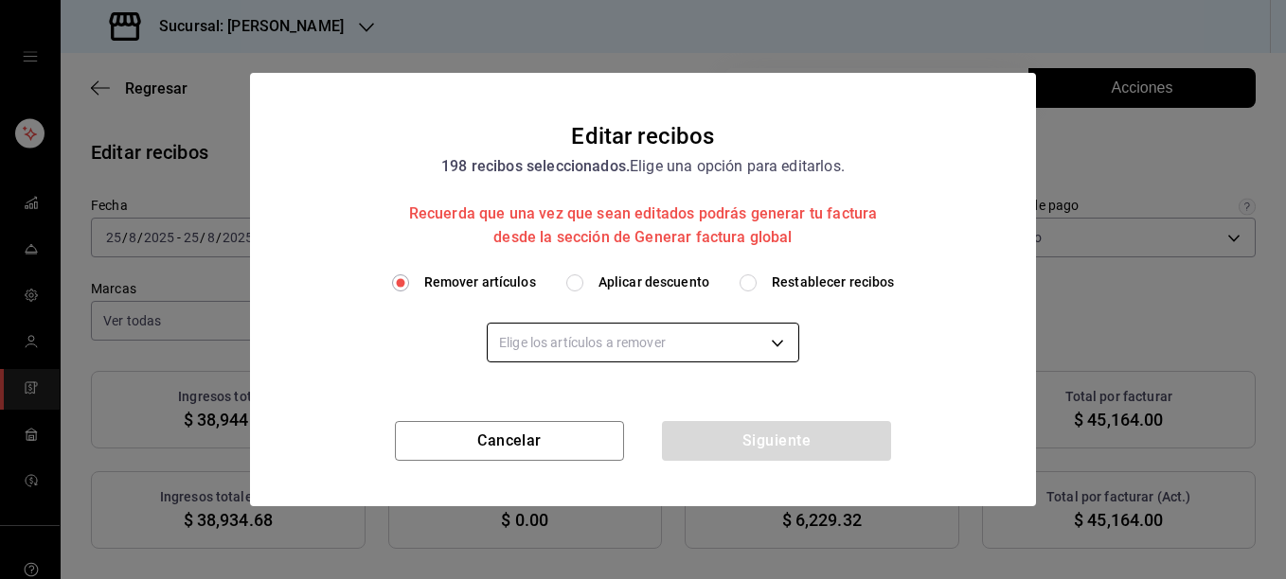
click at [536, 338] on body "Sucursal: [PERSON_NAME] Regresar 198 Recibos seleccionados Acciones Editar reci…" at bounding box center [643, 289] width 1286 height 579
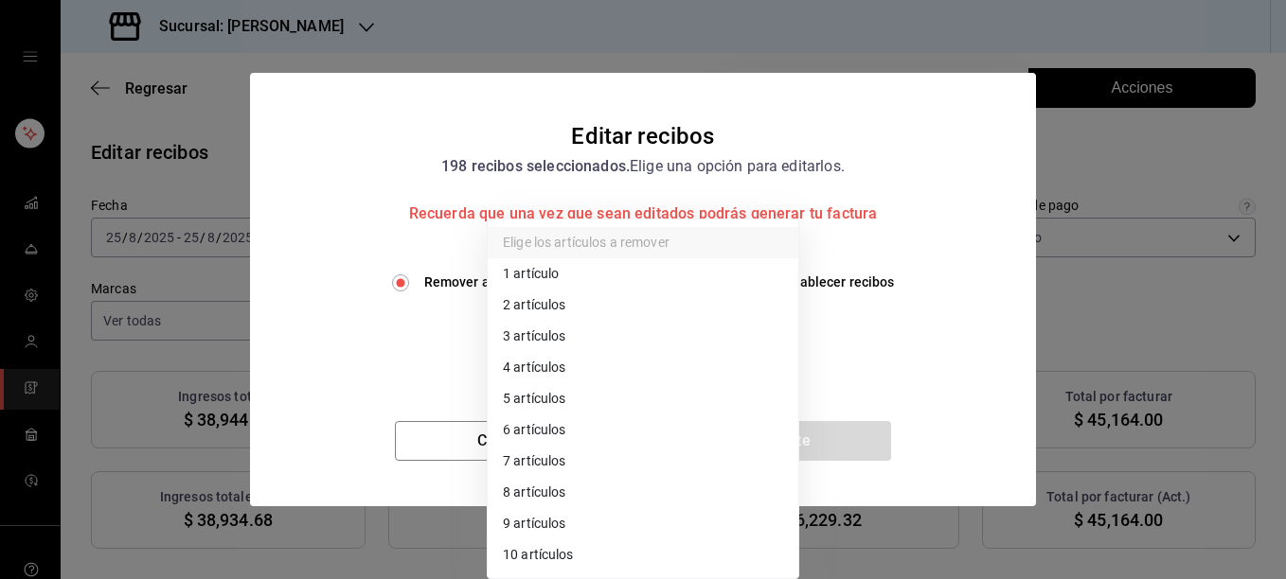
click at [536, 338] on li "3 artículos" at bounding box center [643, 336] width 311 height 31
type input "3"
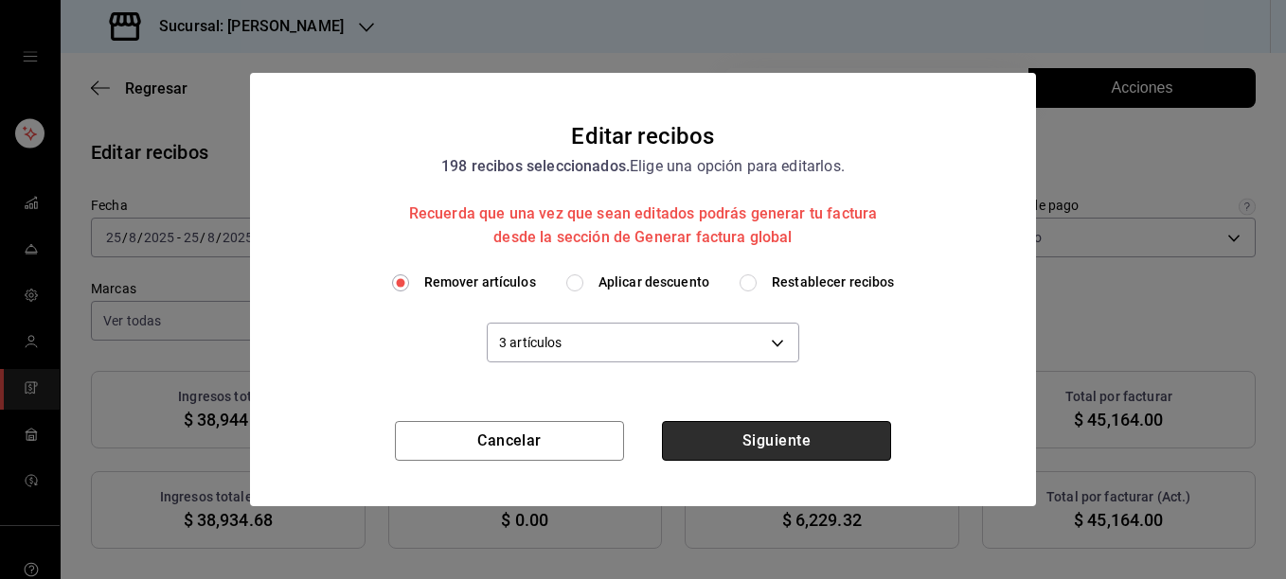
click at [774, 450] on button "Siguiente" at bounding box center [776, 441] width 229 height 40
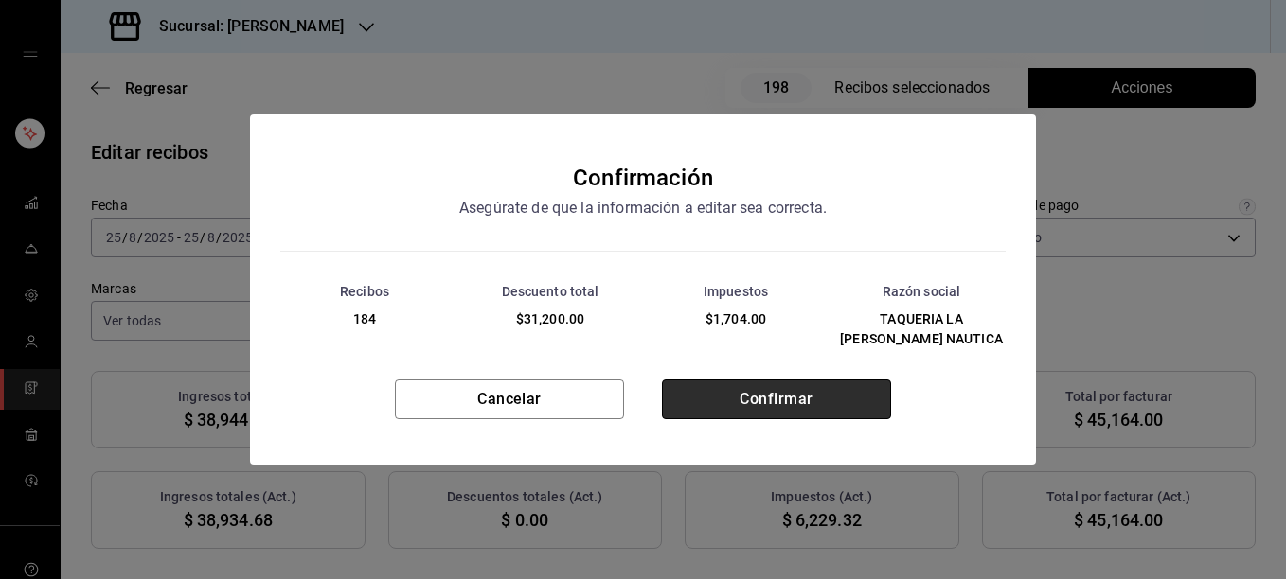
click at [773, 381] on button "Confirmar" at bounding box center [776, 400] width 229 height 40
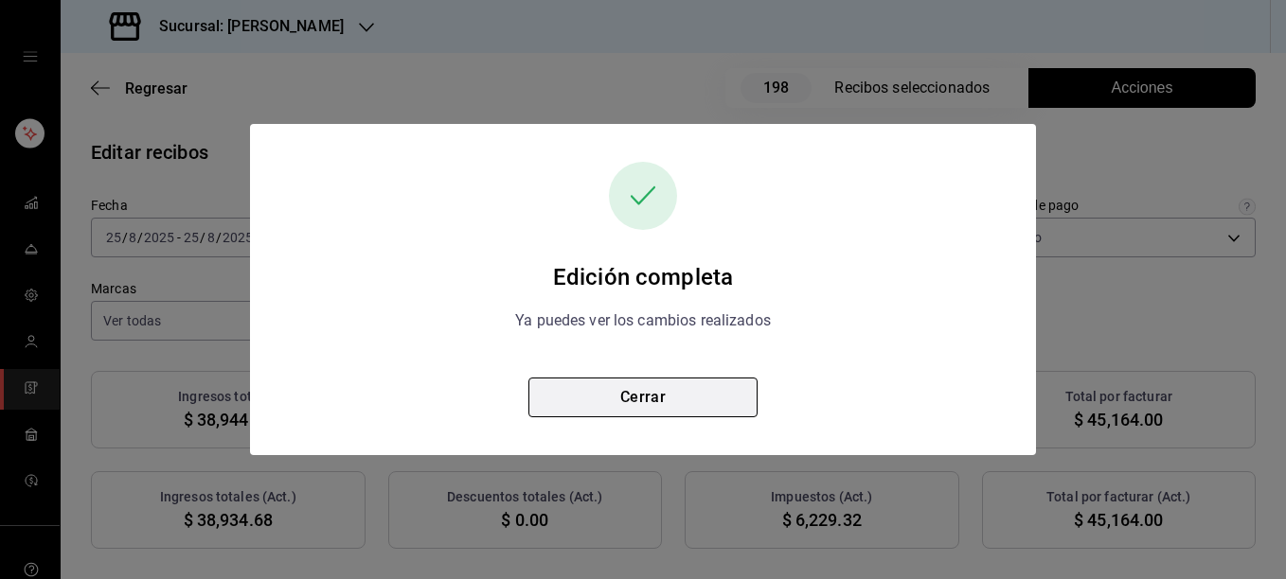
click at [661, 397] on button "Cerrar" at bounding box center [642, 398] width 229 height 40
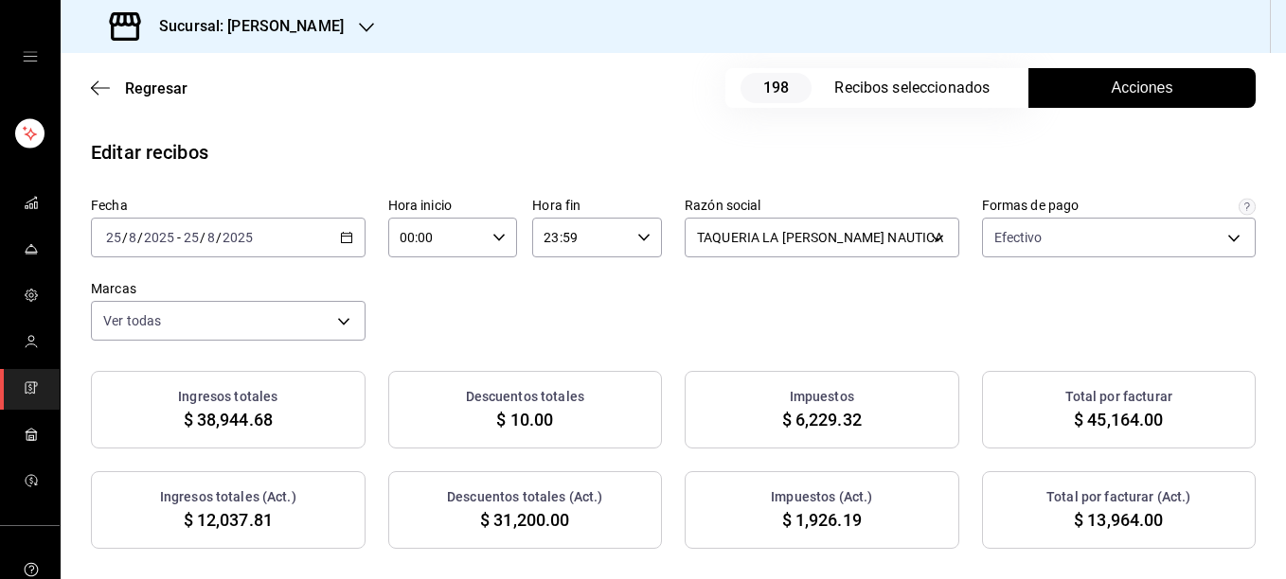
click at [899, 295] on div "Fecha [DATE] [DATE] - [DATE] [DATE] Hora inicio 00:00 Hora inicio Hora fin 23:5…" at bounding box center [673, 269] width 1165 height 144
click at [1116, 93] on span "Acciones" at bounding box center [1143, 88] width 62 height 23
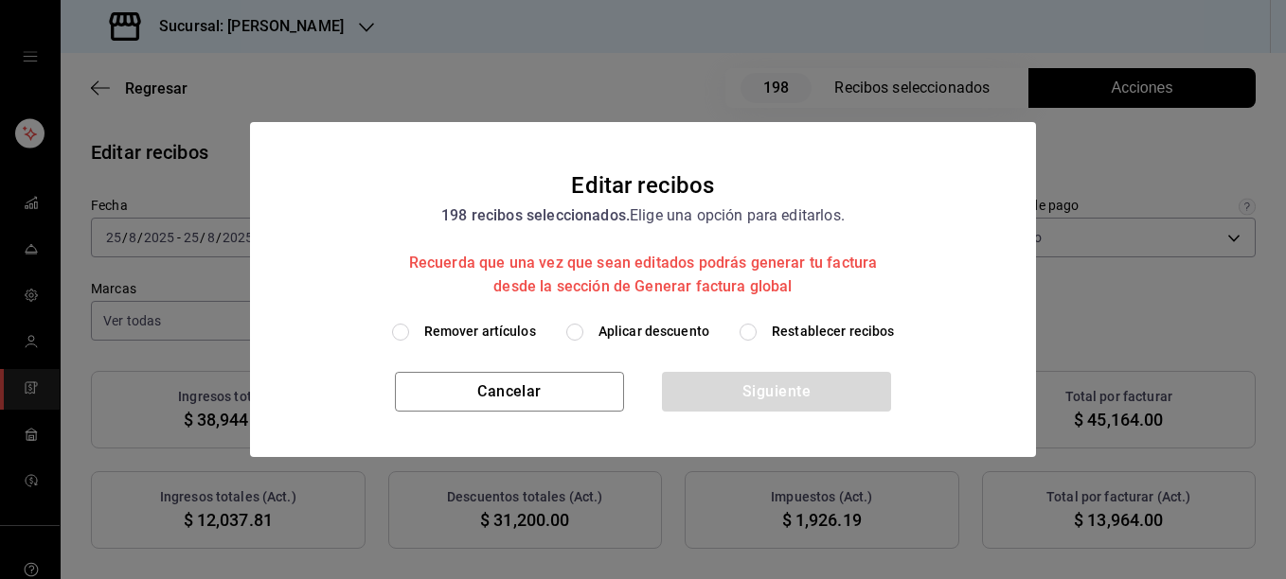
click at [812, 329] on span "Restablecer recibos" at bounding box center [833, 332] width 123 height 20
click at [756, 329] on input "Restablecer recibos" at bounding box center [747, 332] width 17 height 17
radio input "true"
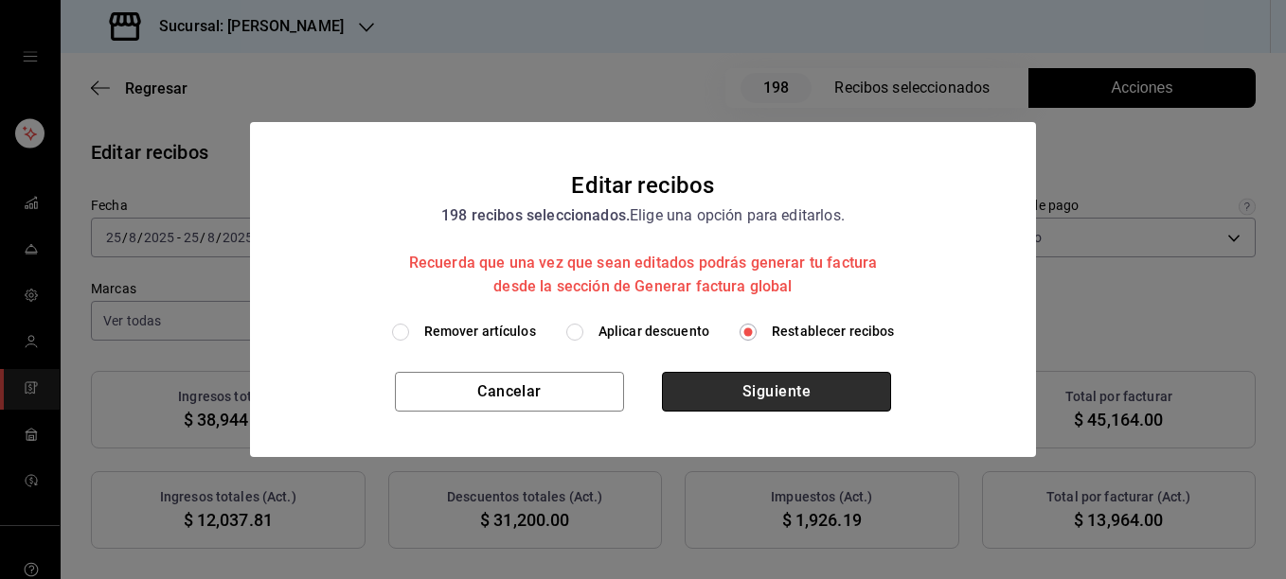
click at [759, 404] on button "Siguiente" at bounding box center [776, 392] width 229 height 40
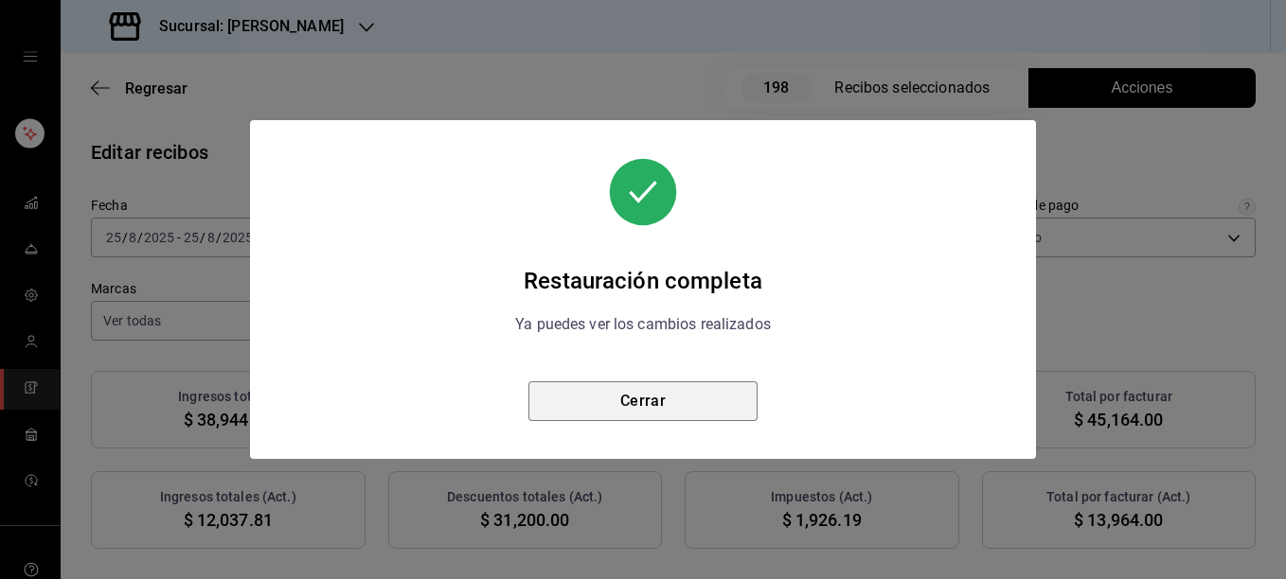
click at [667, 406] on button "Cerrar" at bounding box center [642, 402] width 229 height 40
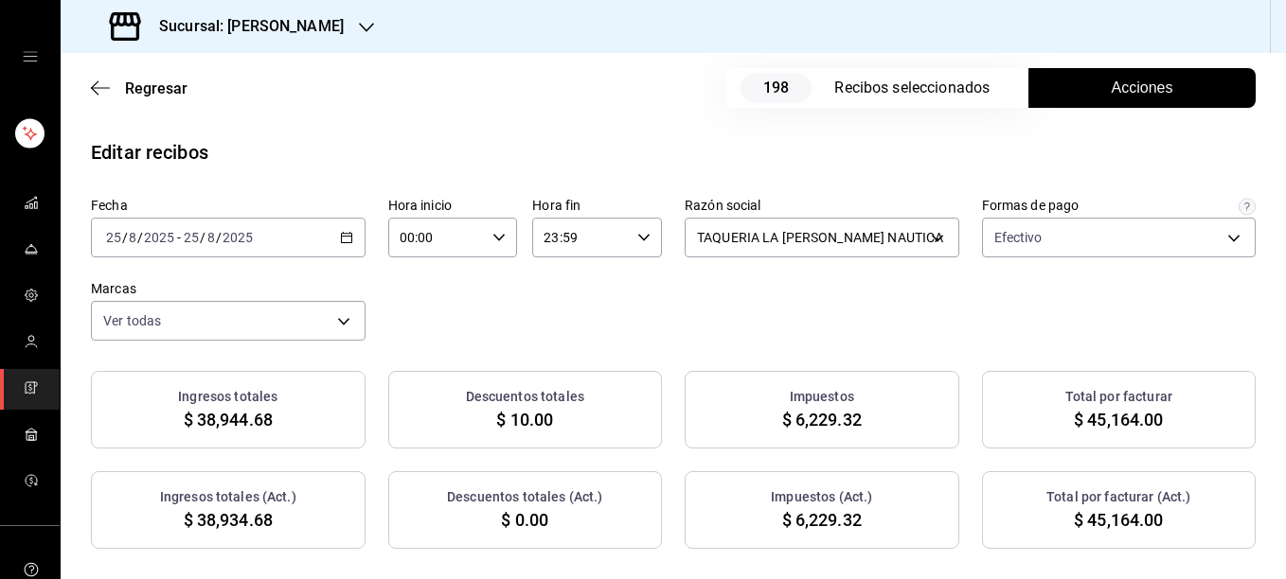
click at [1131, 94] on span "Acciones" at bounding box center [1143, 88] width 62 height 23
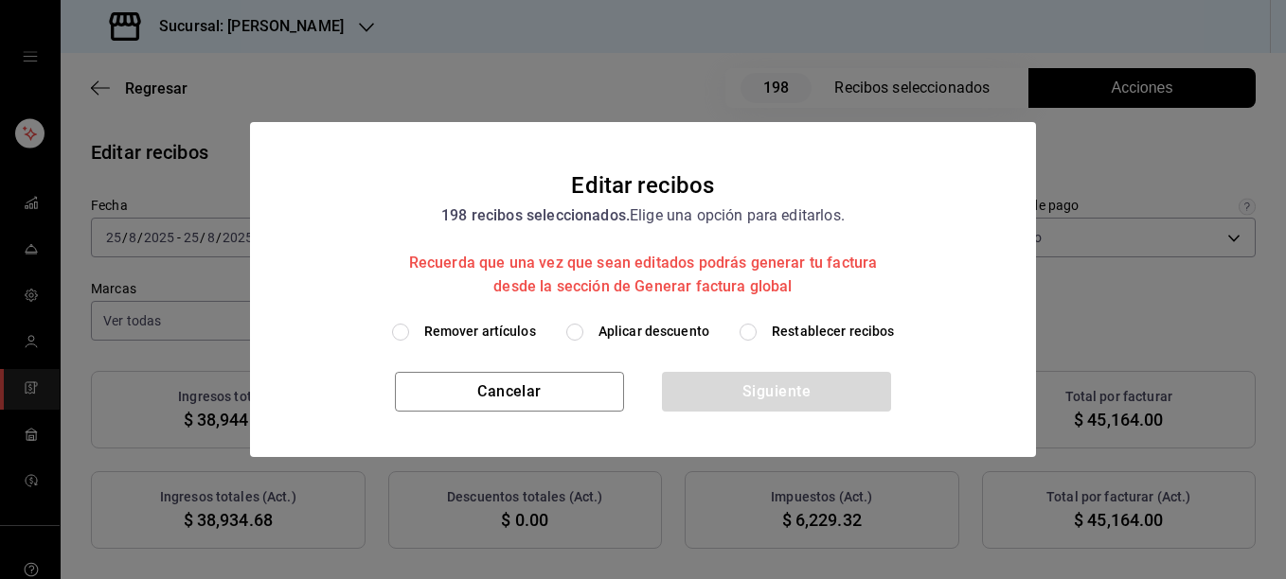
click at [502, 332] on span "Remover artículos" at bounding box center [480, 332] width 112 height 20
click at [409, 332] on input "Remover artículos" at bounding box center [400, 332] width 17 height 17
radio input "true"
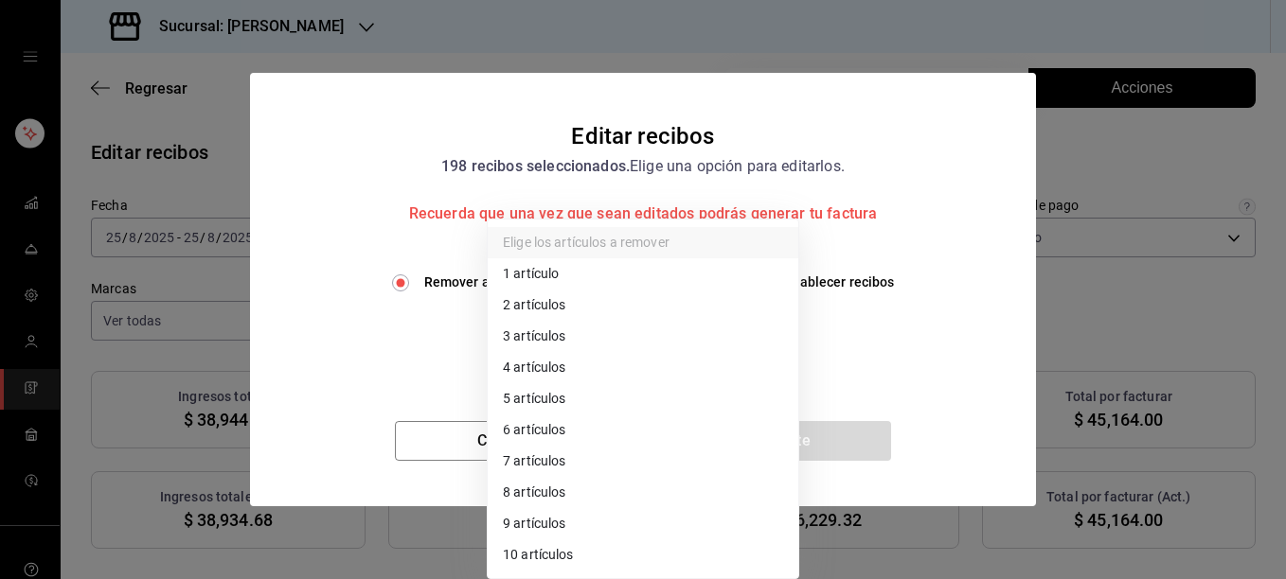
click at [502, 332] on body "Sucursal: [PERSON_NAME] Regresar 198 Recibos seleccionados Acciones Editar reci…" at bounding box center [643, 289] width 1286 height 579
click at [513, 302] on li "2 artículos" at bounding box center [643, 305] width 311 height 31
type input "2"
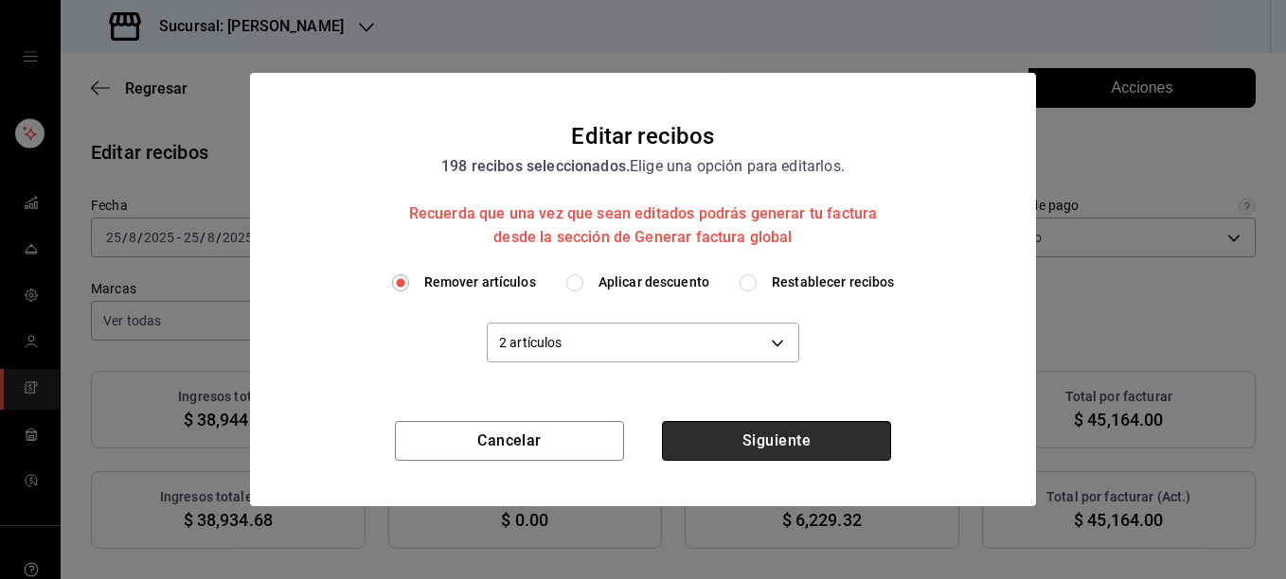
click at [766, 448] on button "Siguiente" at bounding box center [776, 441] width 229 height 40
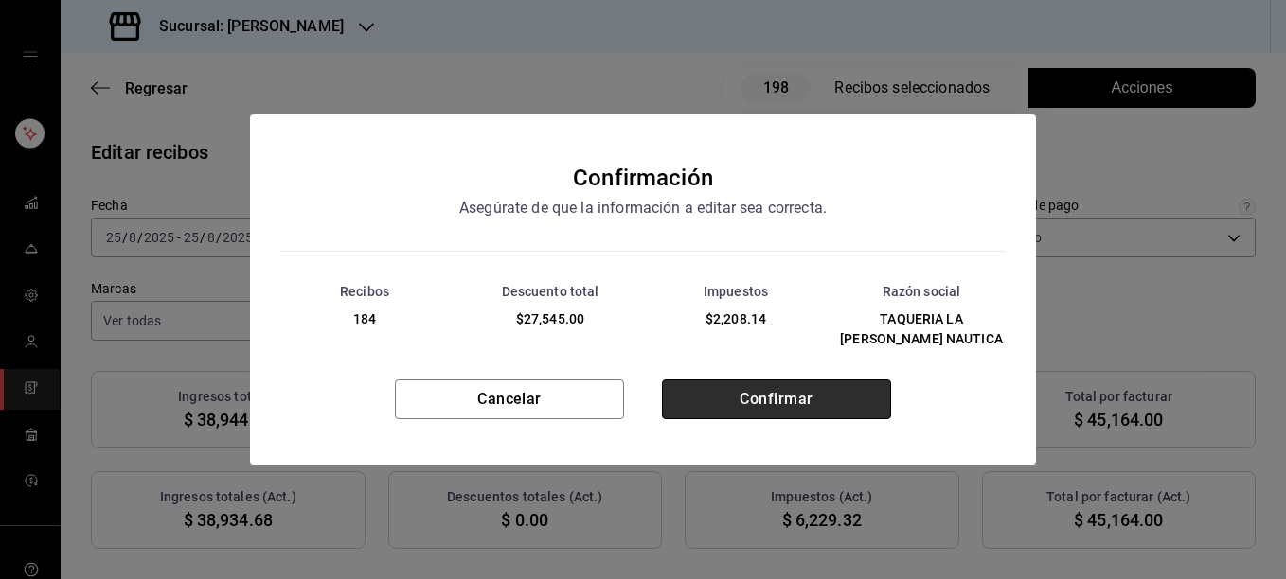
click at [757, 394] on button "Confirmar" at bounding box center [776, 400] width 229 height 40
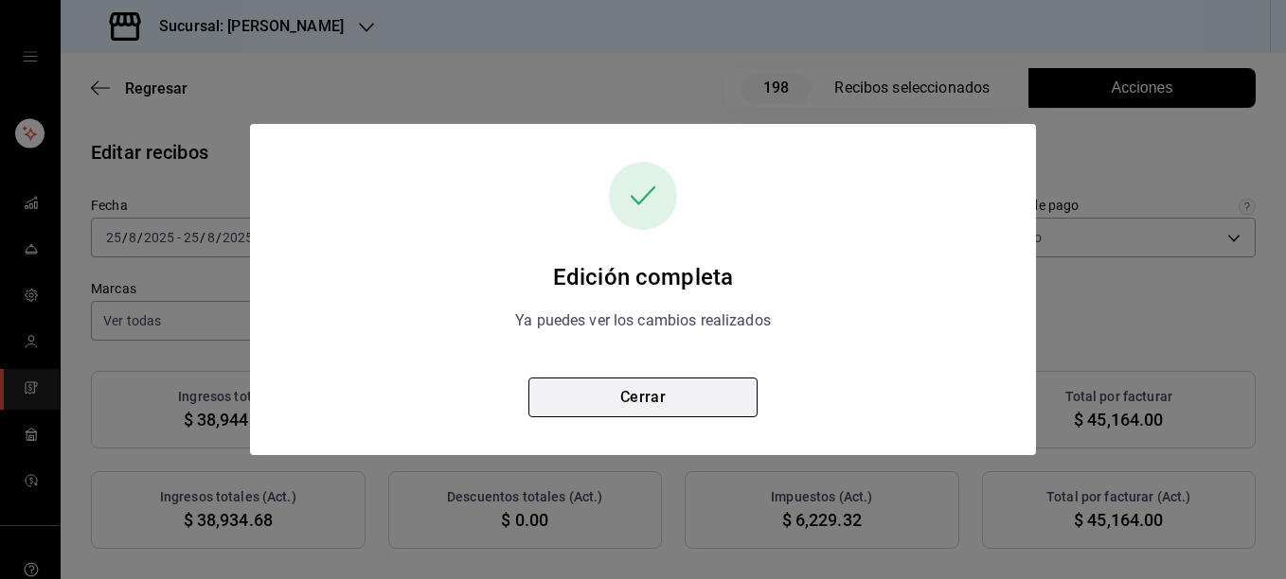
click at [652, 397] on button "Cerrar" at bounding box center [642, 398] width 229 height 40
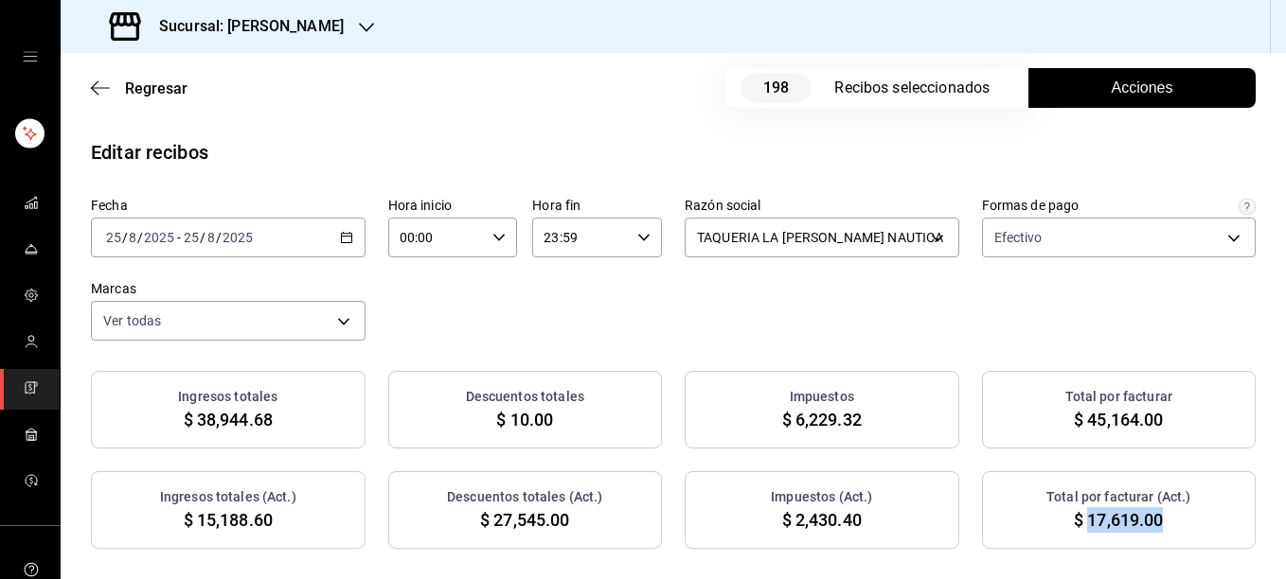
drag, startPoint x: 1073, startPoint y: 517, endPoint x: 1157, endPoint y: 533, distance: 85.8
click at [1157, 533] on div "Total por facturar (Act.) $ 17,619.00" at bounding box center [1119, 510] width 275 height 78
copy span "17,619.00"
click at [888, 318] on div "Fecha [DATE] [DATE] - [DATE] [DATE] Hora inicio 00:00 Hora inicio Hora fin 23:5…" at bounding box center [673, 269] width 1165 height 144
drag, startPoint x: 1059, startPoint y: 521, endPoint x: 1160, endPoint y: 534, distance: 101.2
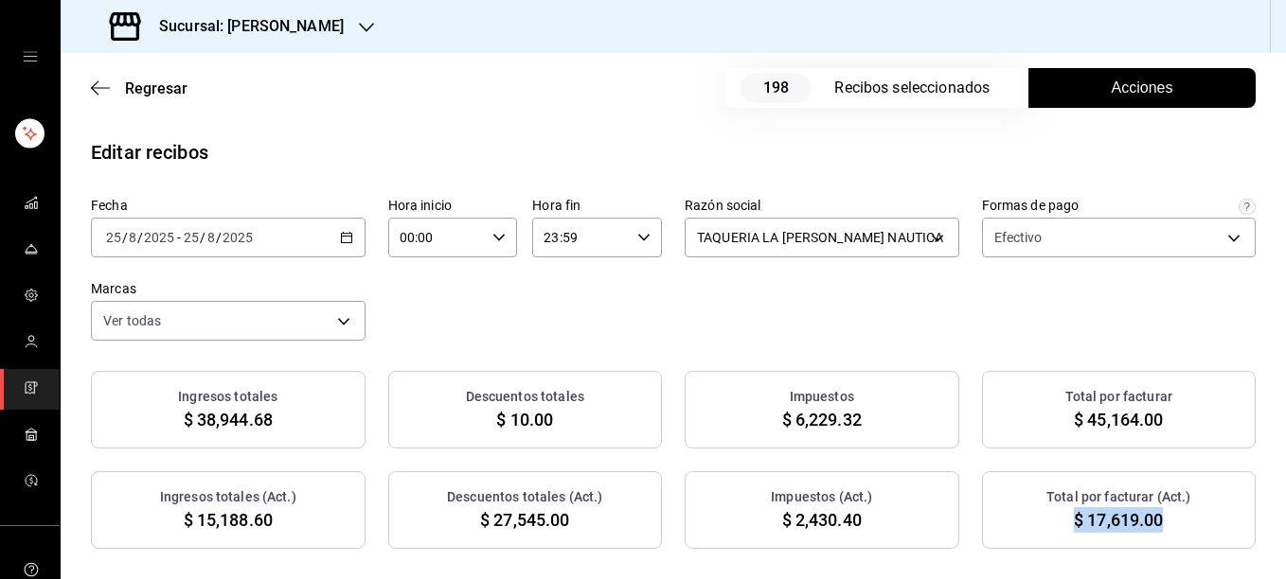
click at [1160, 534] on div "Total por facturar (Act.) $ 17,619.00" at bounding box center [1119, 510] width 275 height 78
copy span "$ 17,619.00"
click at [602, 144] on div "Editar recibos" at bounding box center [673, 152] width 1225 height 28
click at [24, 393] on icon "mailbox folders" at bounding box center [31, 388] width 15 height 15
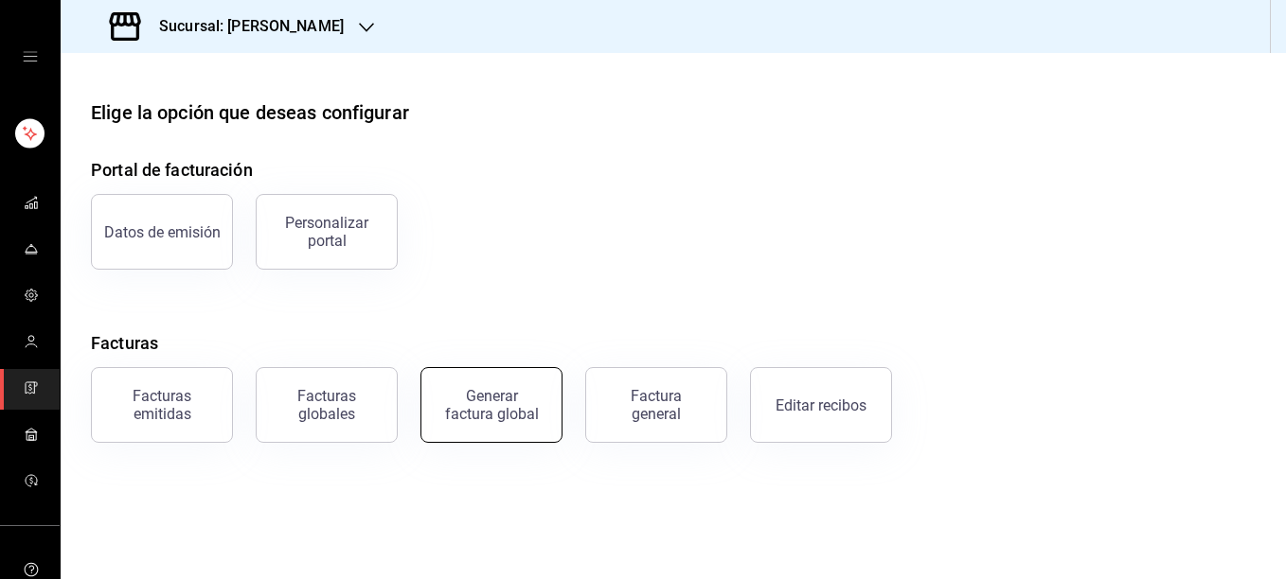
click at [494, 426] on button "Generar factura global" at bounding box center [491, 405] width 142 height 76
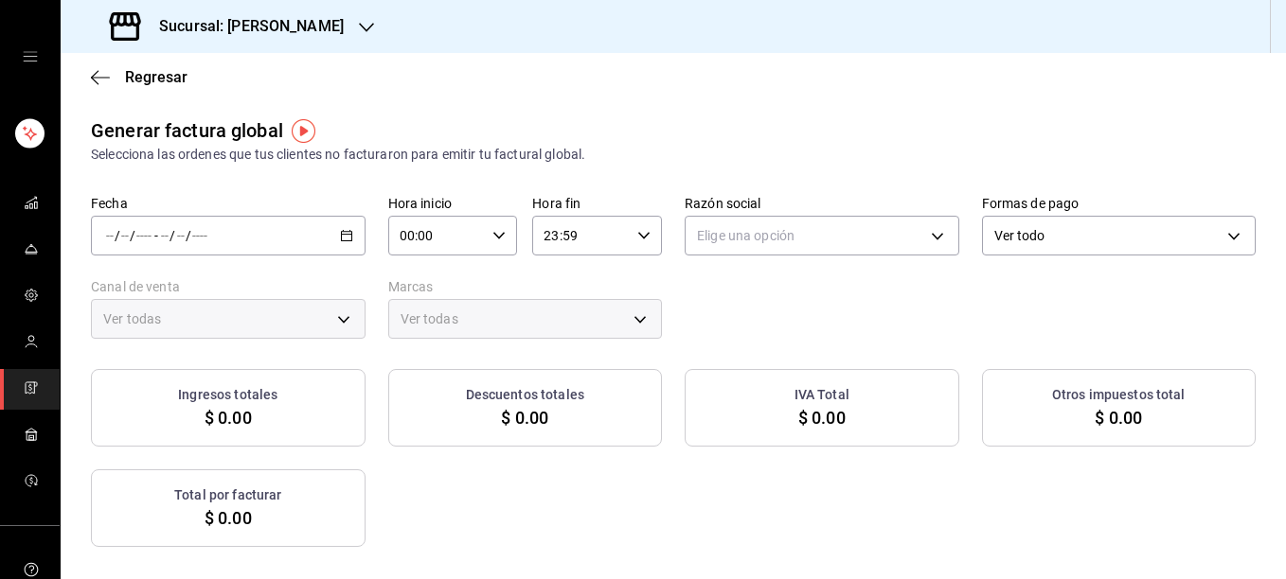
type input "PARROT,UBER_EATS,RAPPI,DIDI_FOOD,ONLINE"
click at [196, 296] on span "Rango de fechas" at bounding box center [180, 293] width 147 height 20
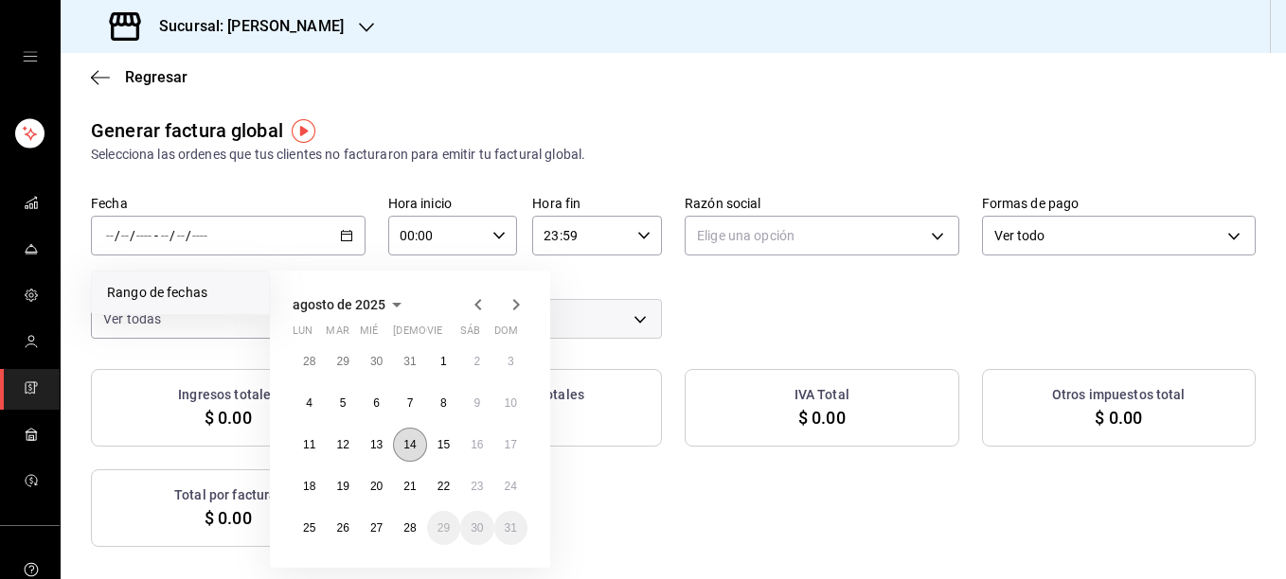
click at [409, 446] on abbr "14" at bounding box center [409, 444] width 12 height 13
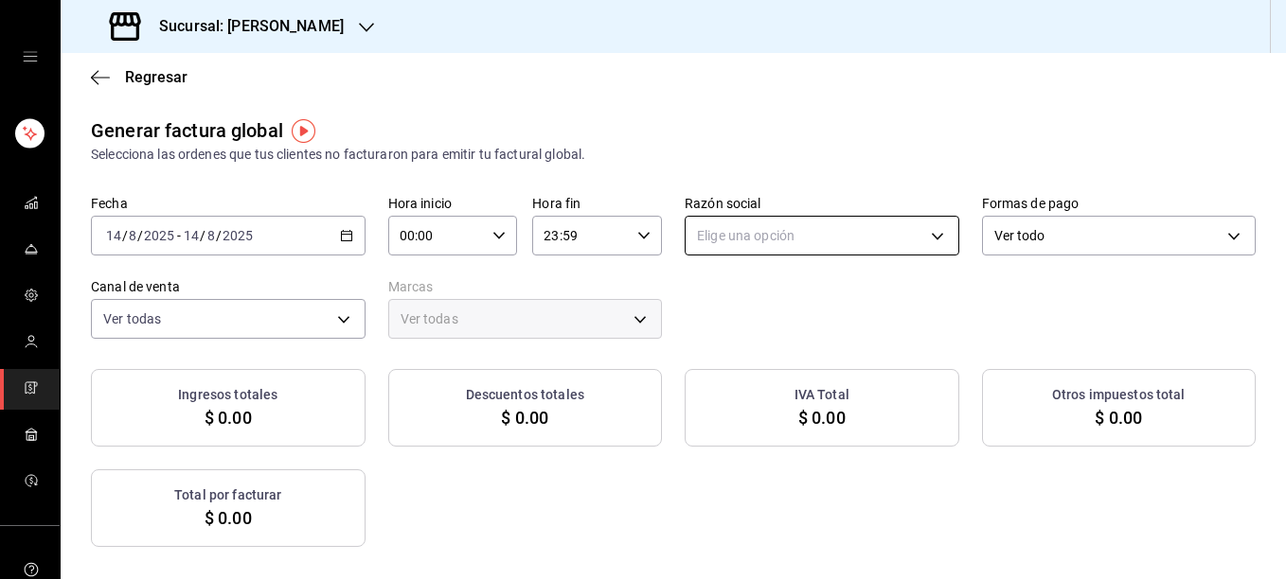
click at [795, 236] on body "Sucursal: [PERSON_NAME] Regresar Generar factura global Selecciona las ordenes …" at bounding box center [643, 289] width 1286 height 579
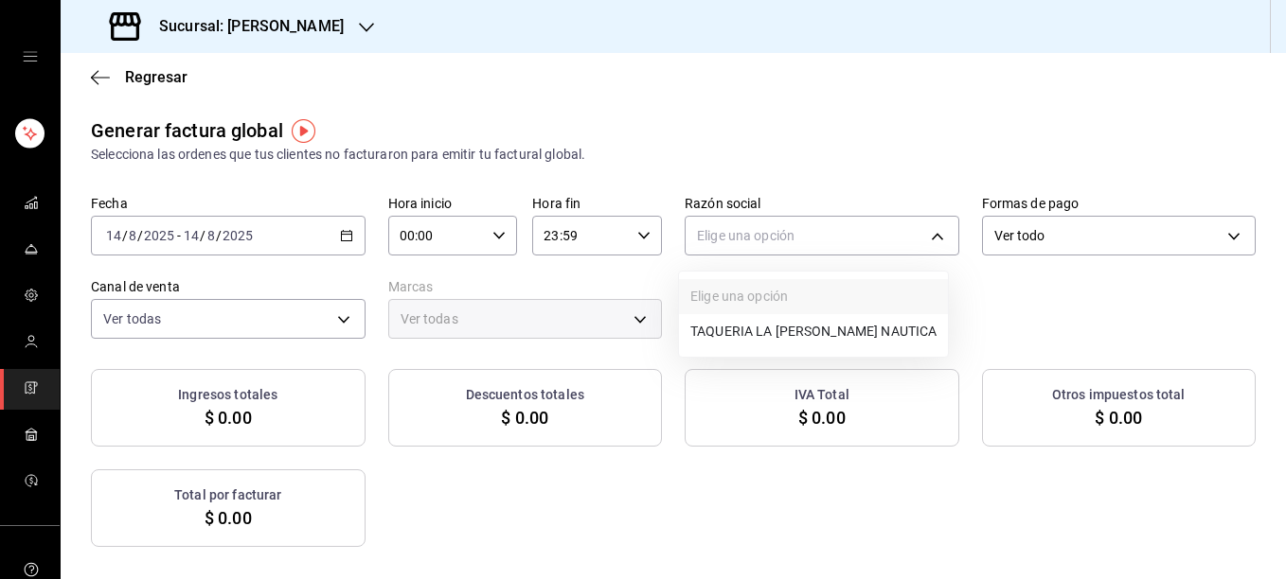
click at [734, 338] on li "TAQUERIA LA [PERSON_NAME] NAUTICA" at bounding box center [813, 331] width 269 height 35
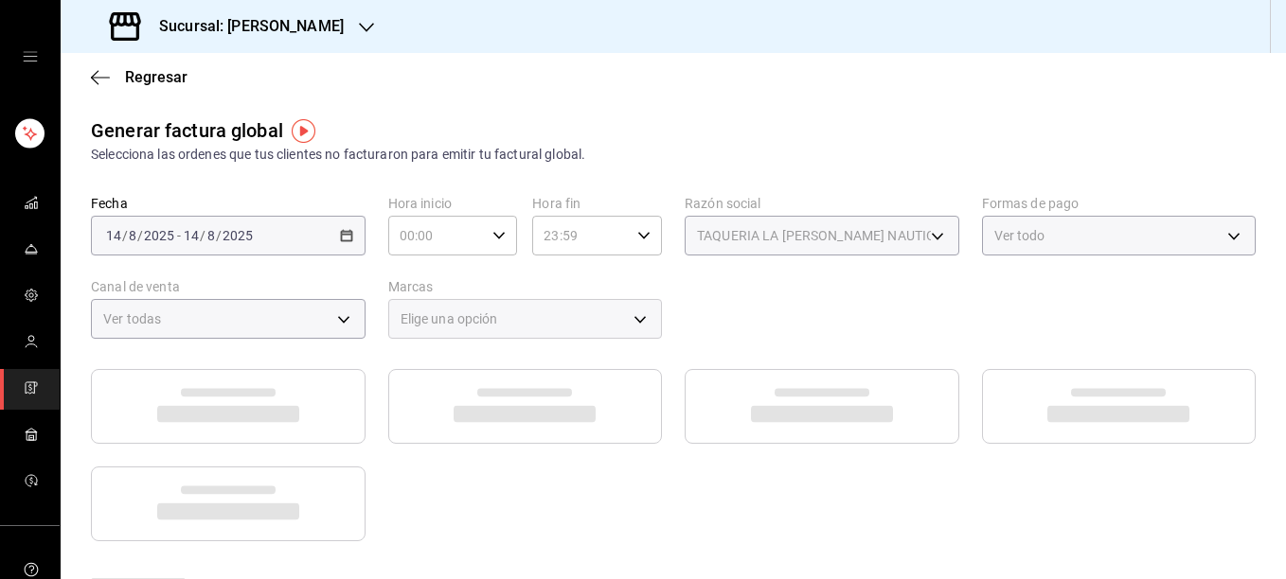
type input "8ae5469c-b252-42ce-8a14-eb66129f127f"
type input "e6600c40-0213-48d4-9f06-7294223b882d"
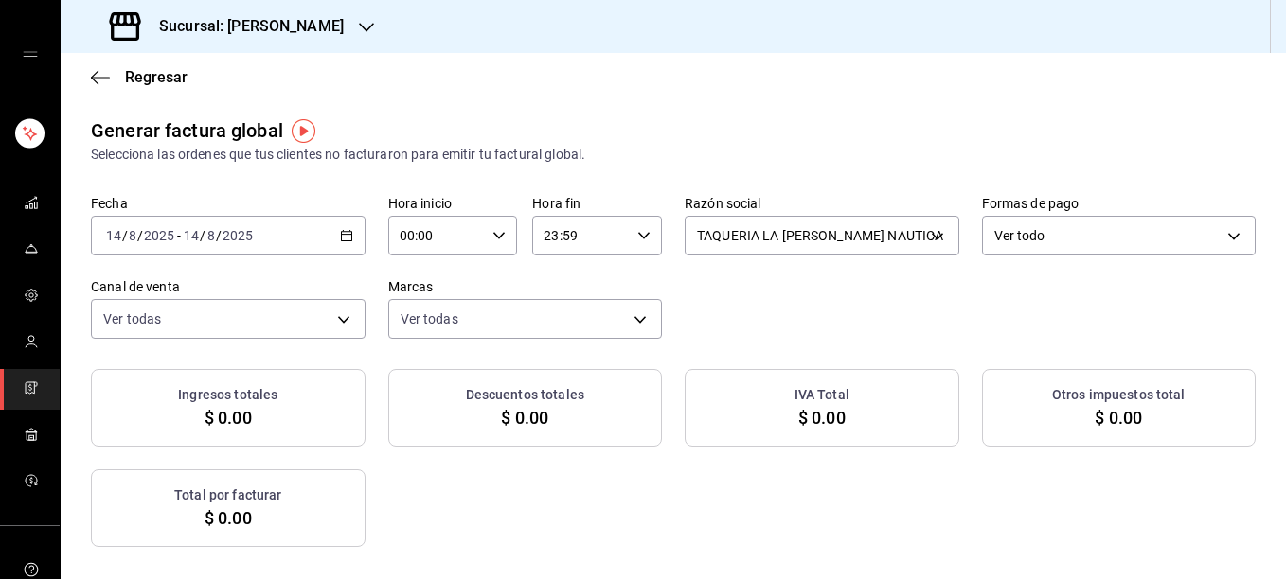
click at [340, 229] on icon "button" at bounding box center [346, 235] width 13 height 13
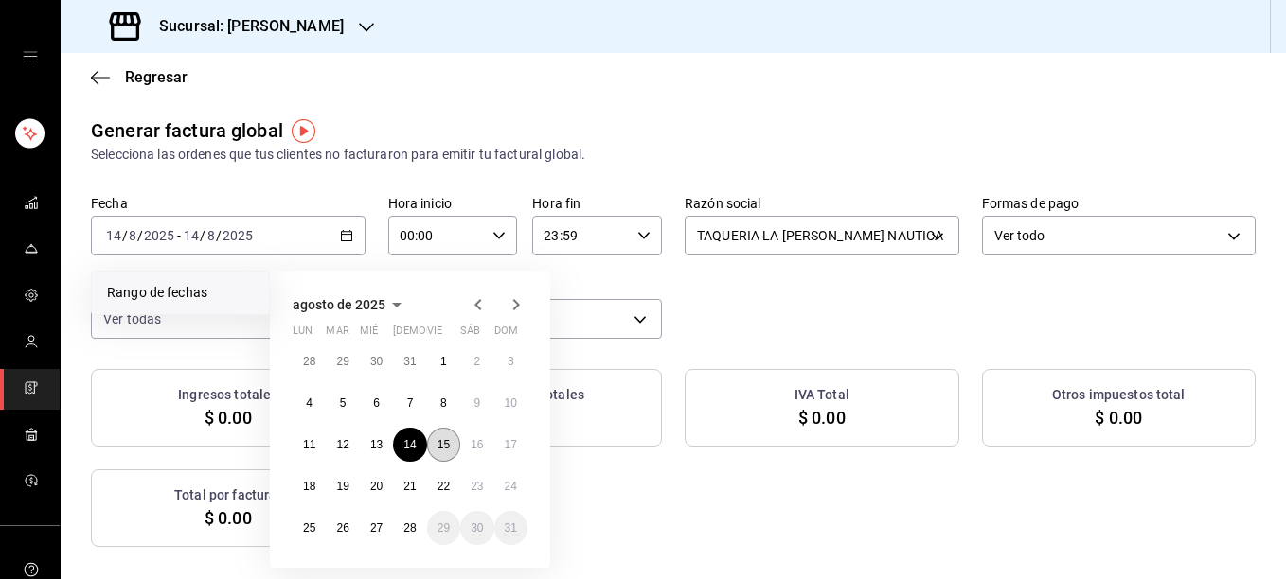
click at [441, 447] on abbr "15" at bounding box center [443, 444] width 12 height 13
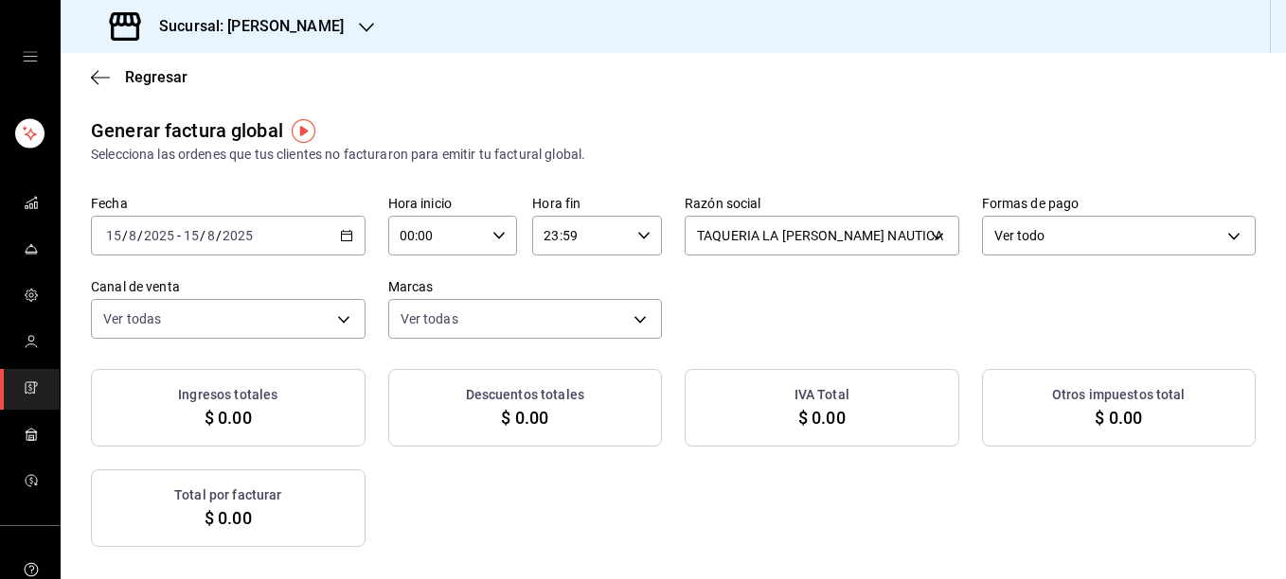
checkbox input "true"
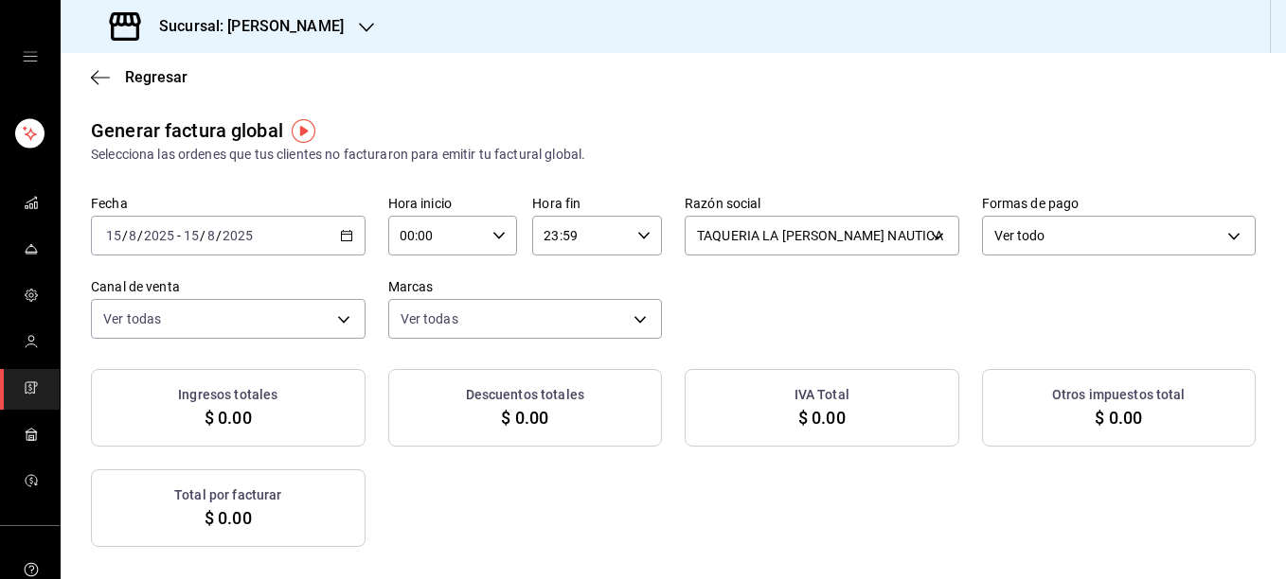
checkbox input "true"
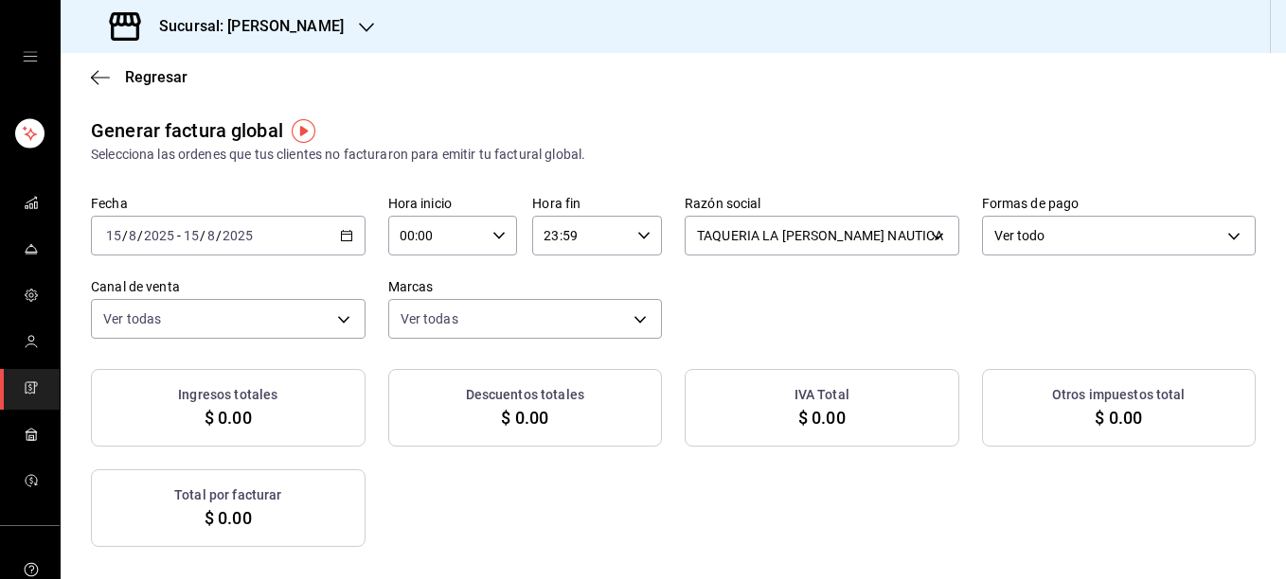
checkbox input "true"
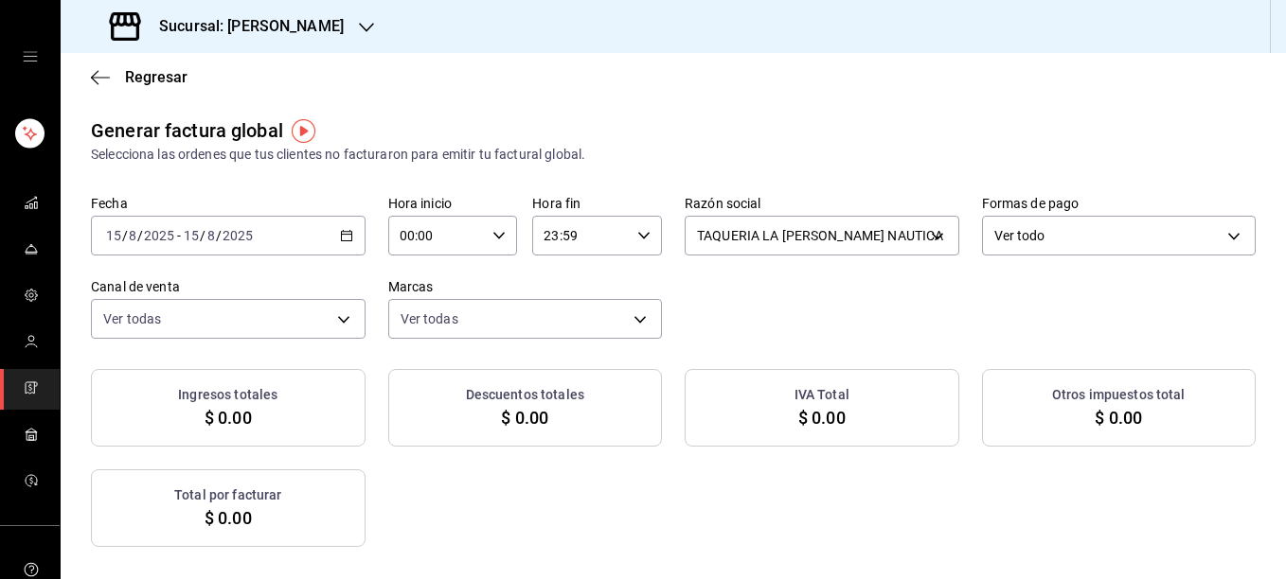
checkbox input "true"
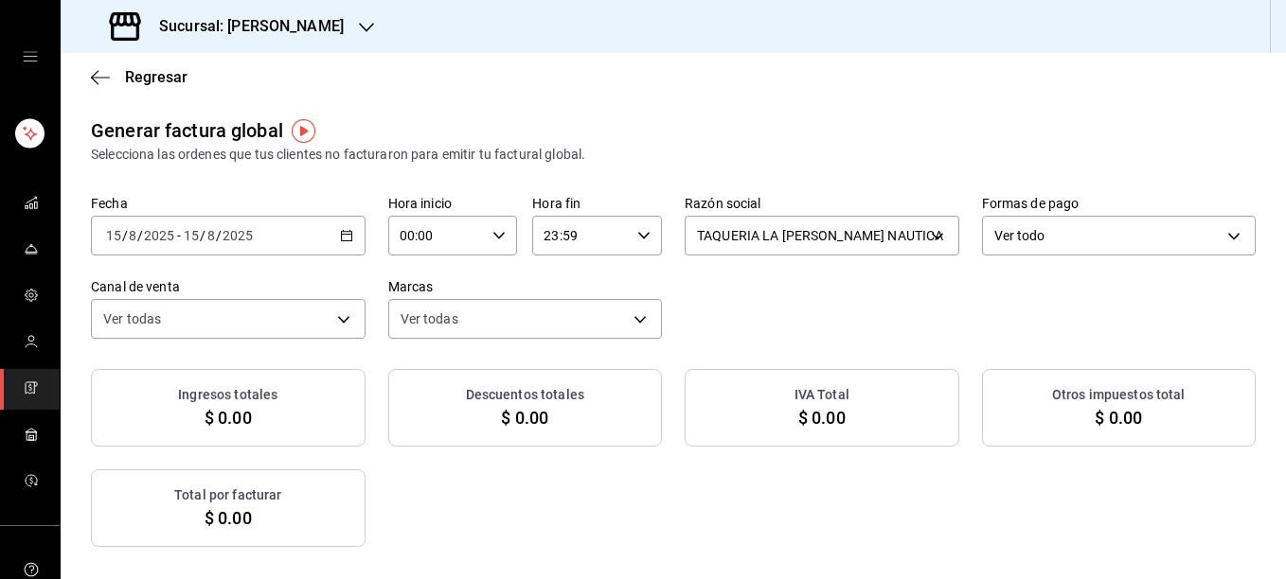
checkbox input "true"
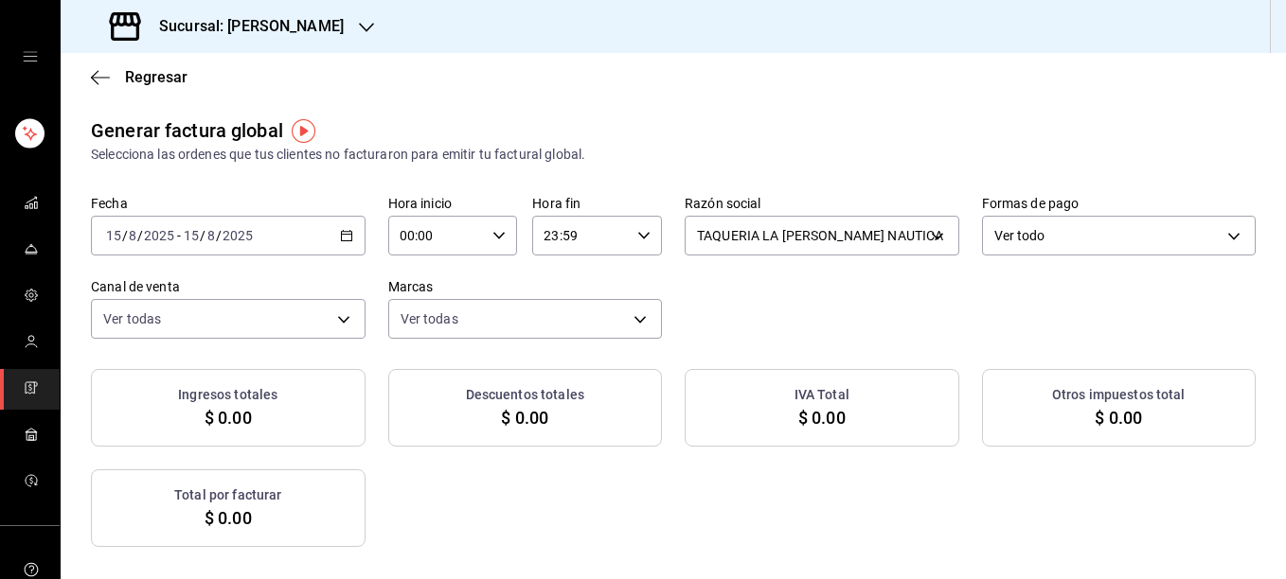
checkbox input "true"
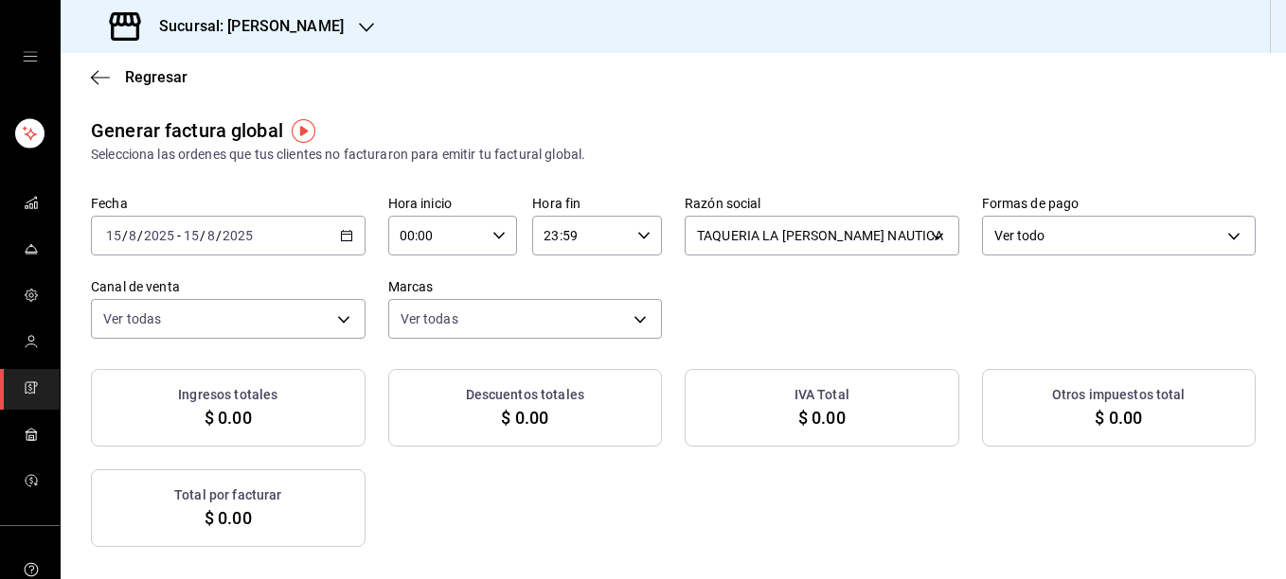
checkbox input "true"
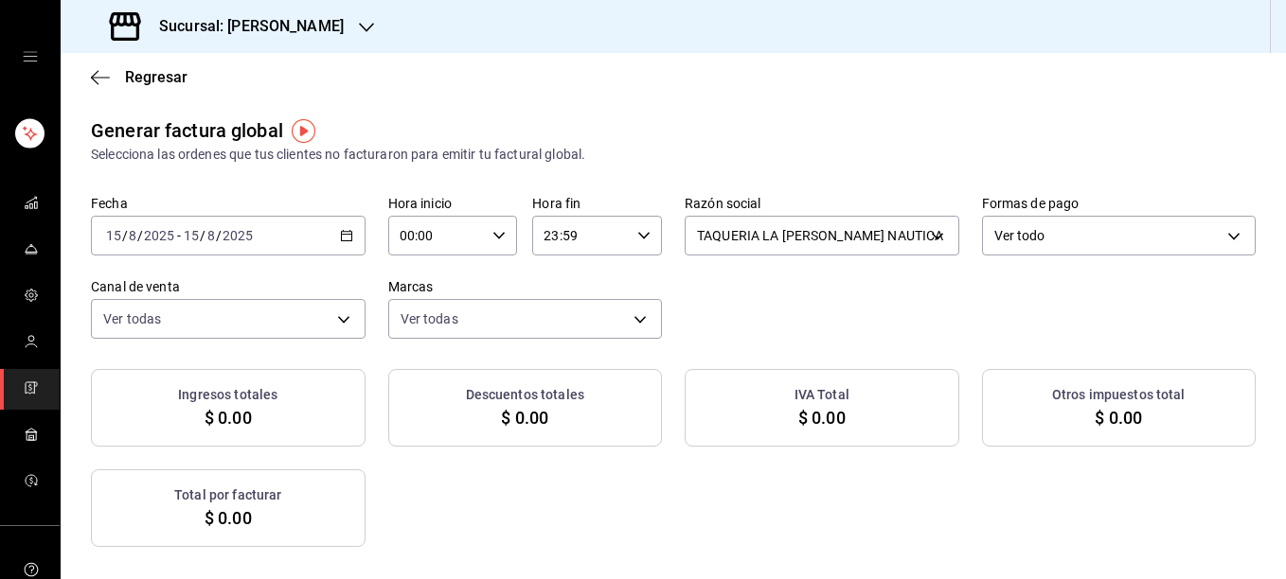
checkbox input "true"
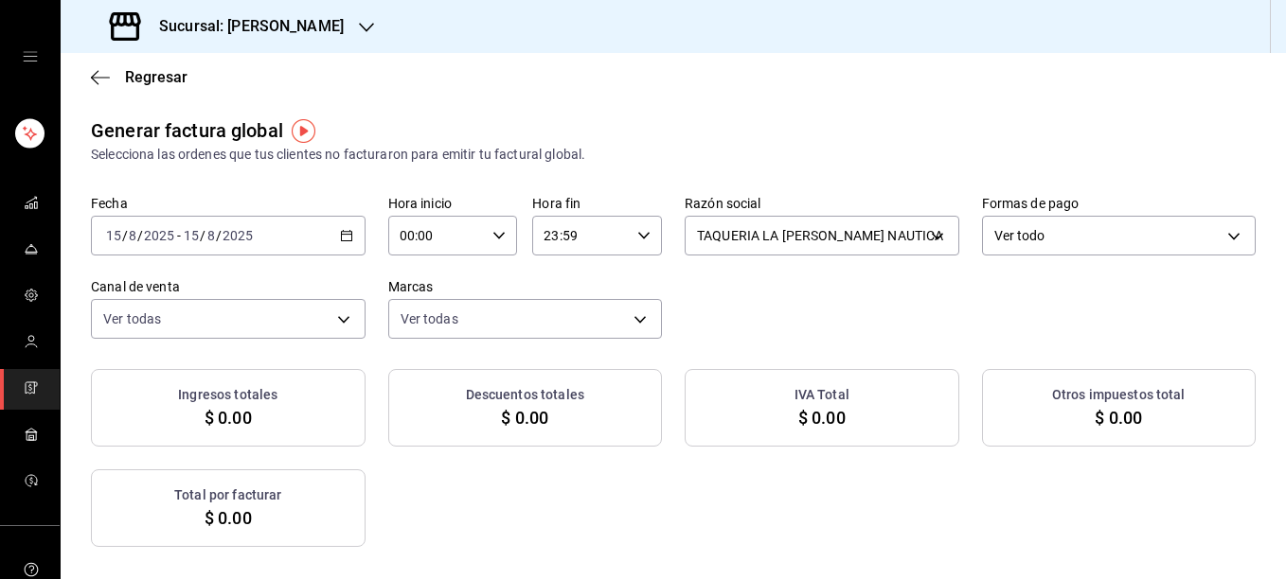
checkbox input "true"
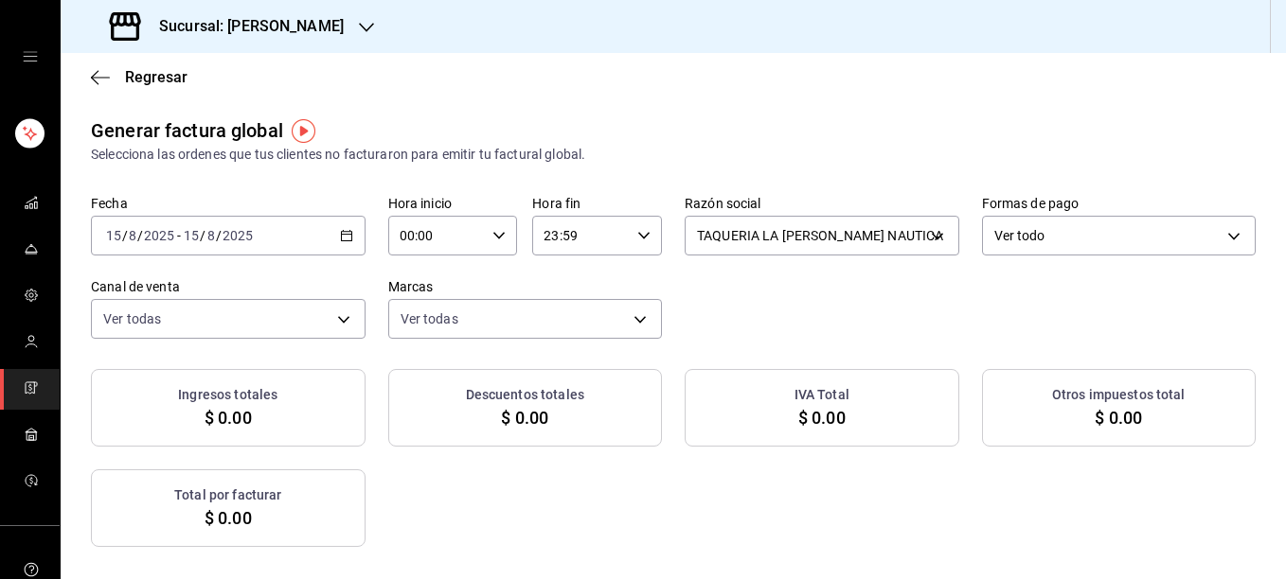
checkbox input "true"
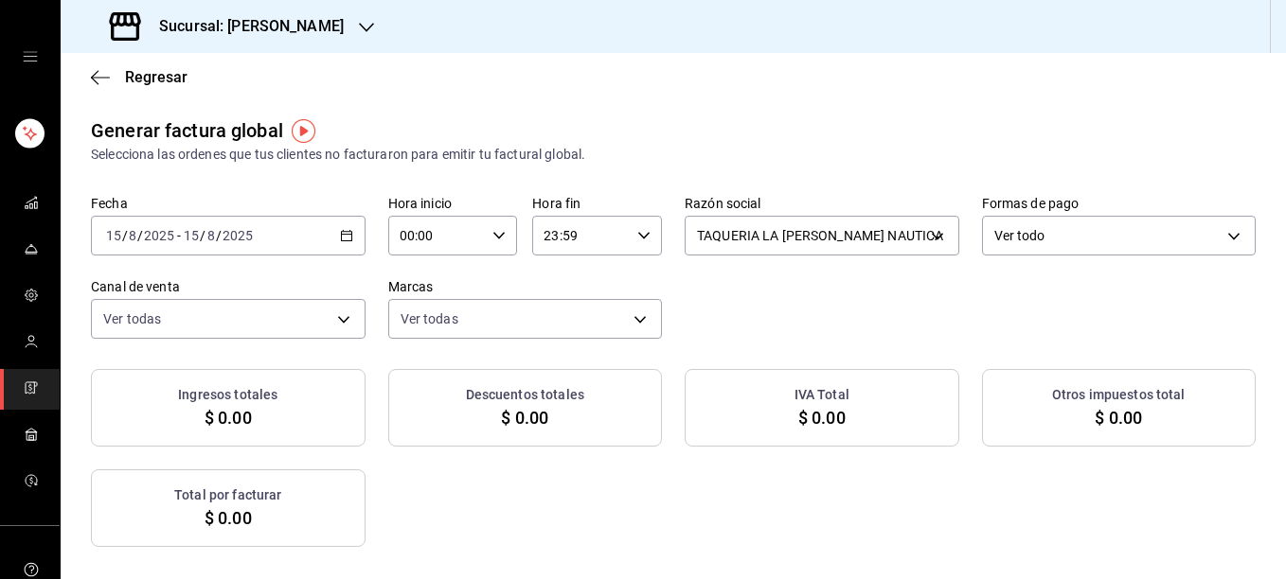
checkbox input "true"
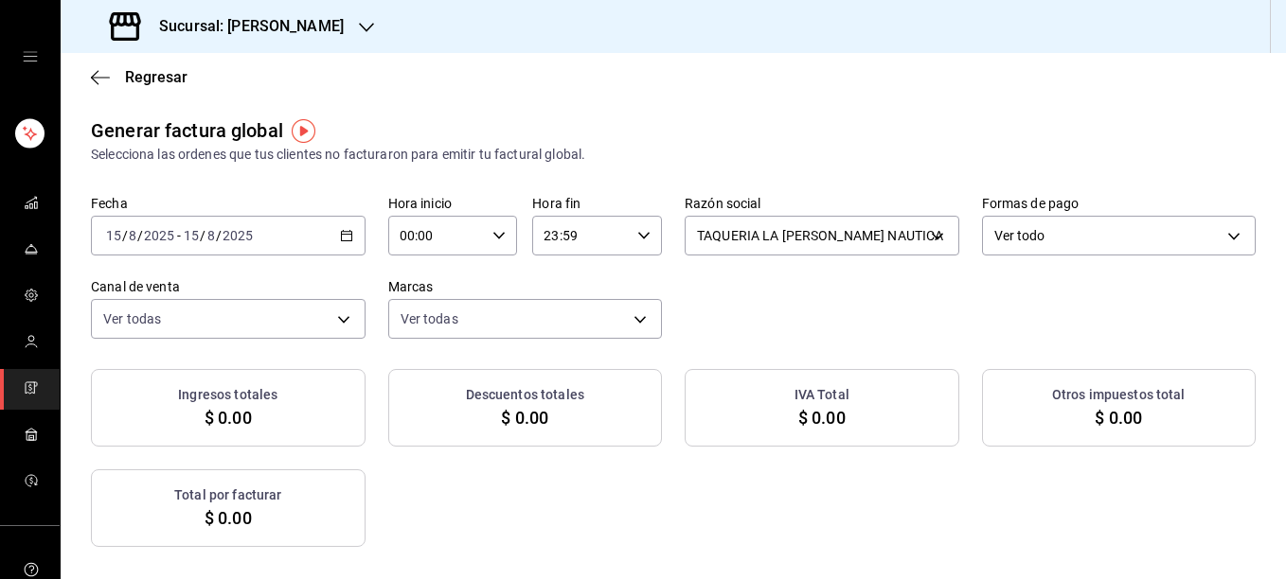
checkbox input "true"
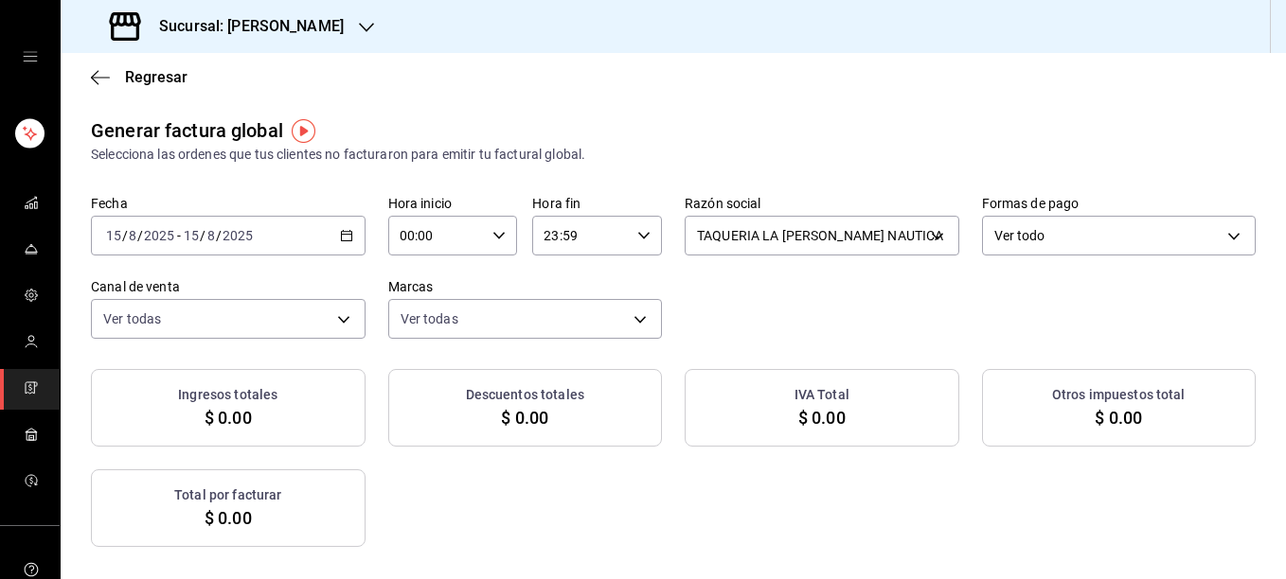
checkbox input "true"
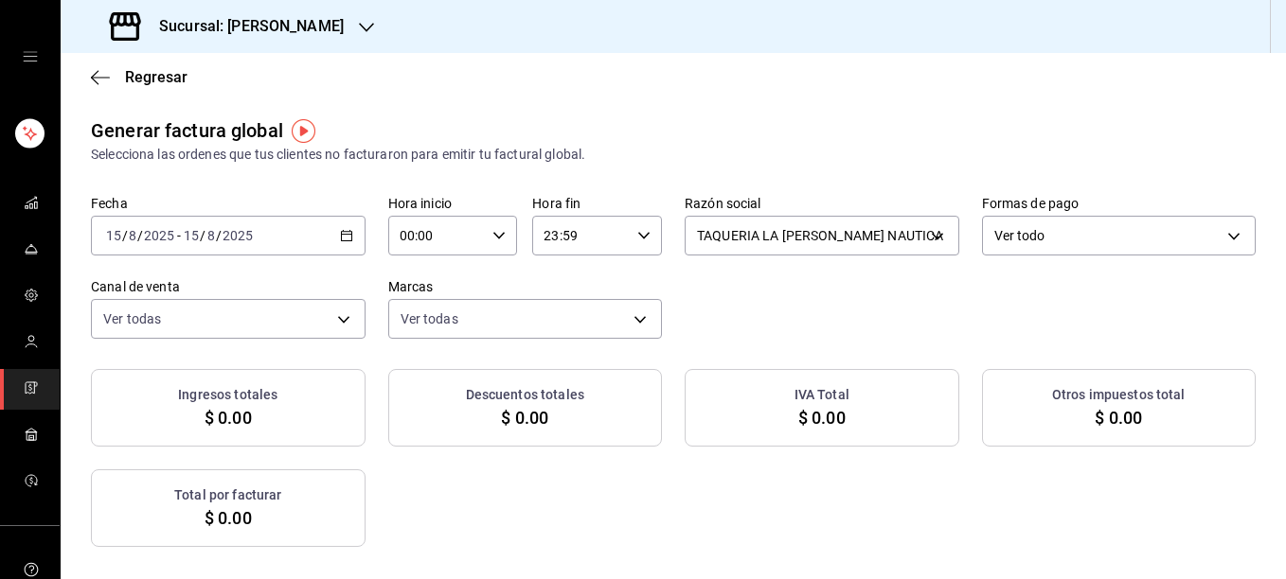
checkbox input "true"
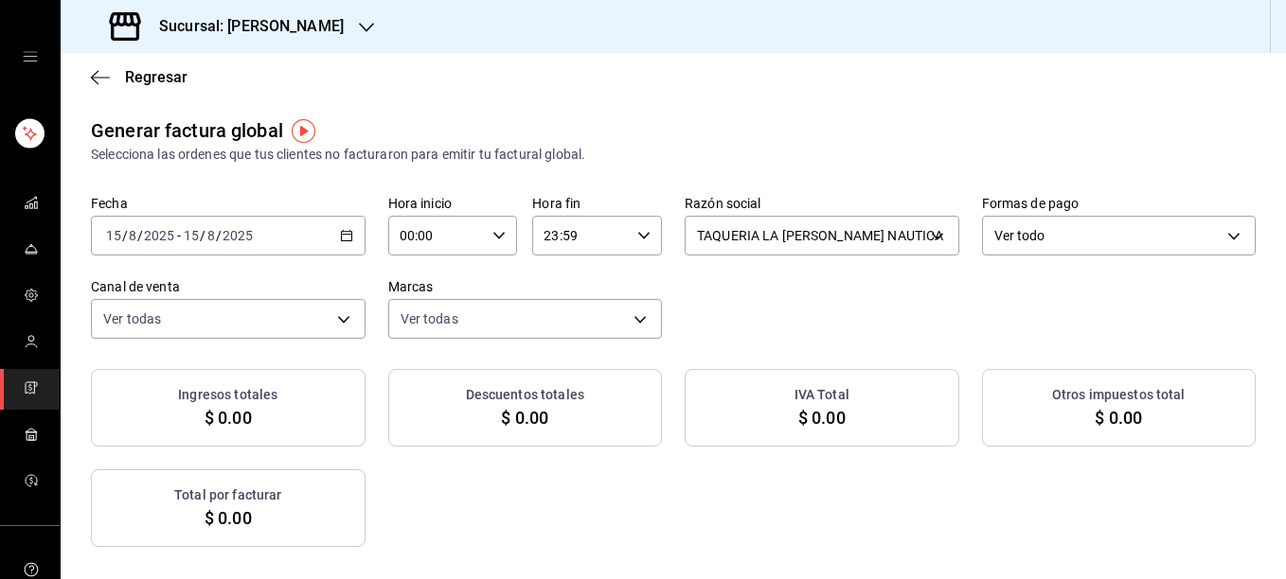
checkbox input "true"
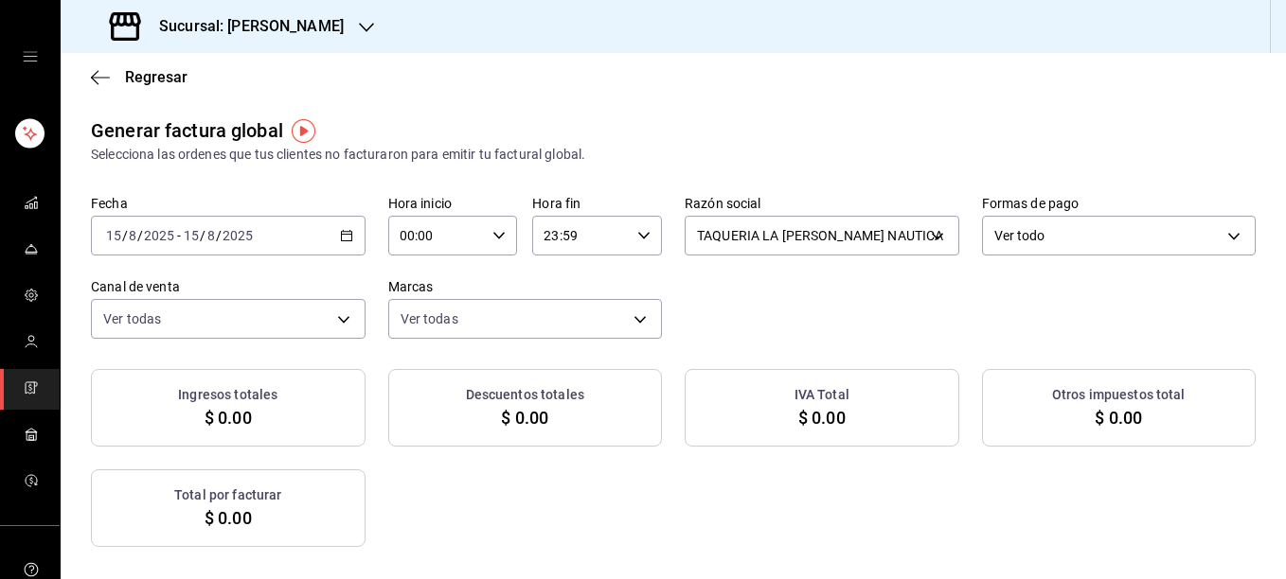
checkbox input "true"
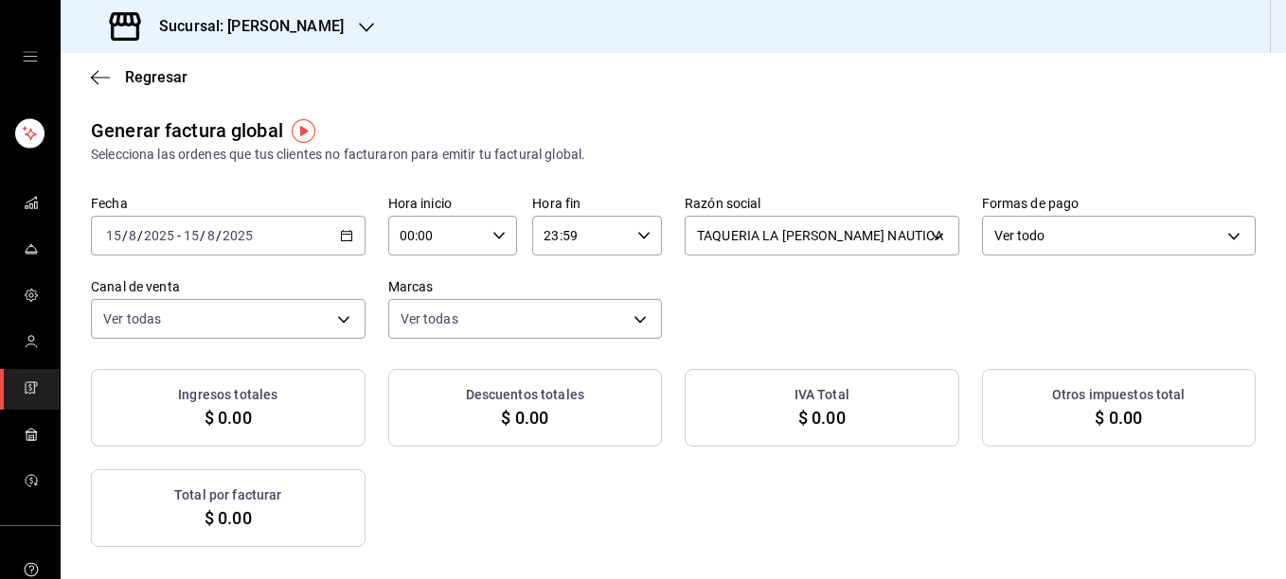
checkbox input "true"
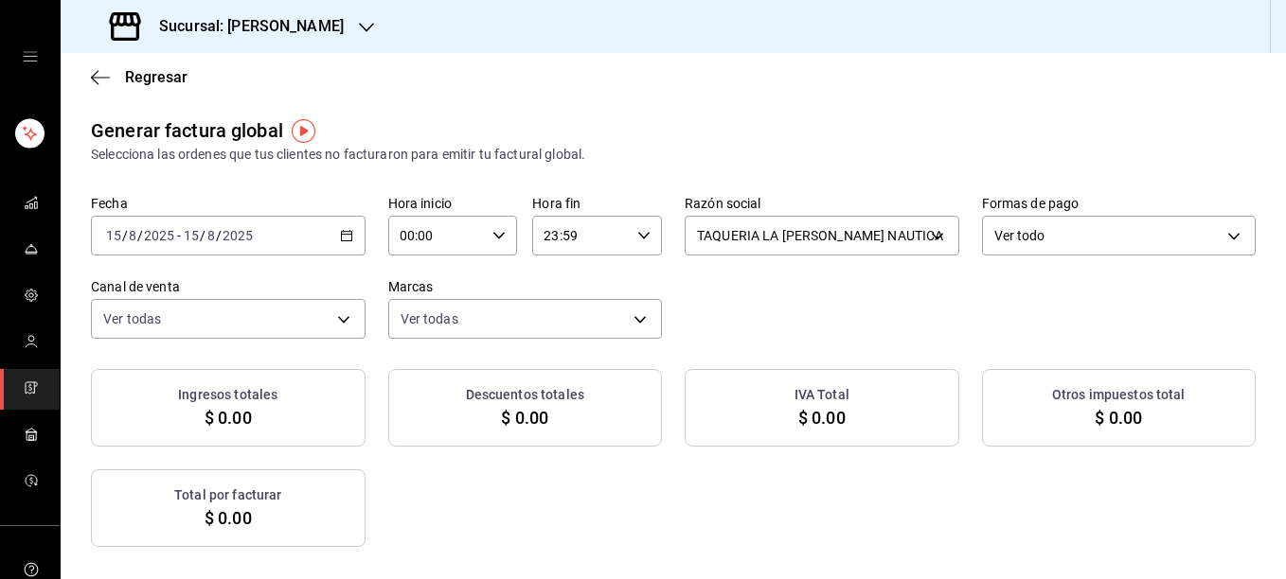
checkbox input "true"
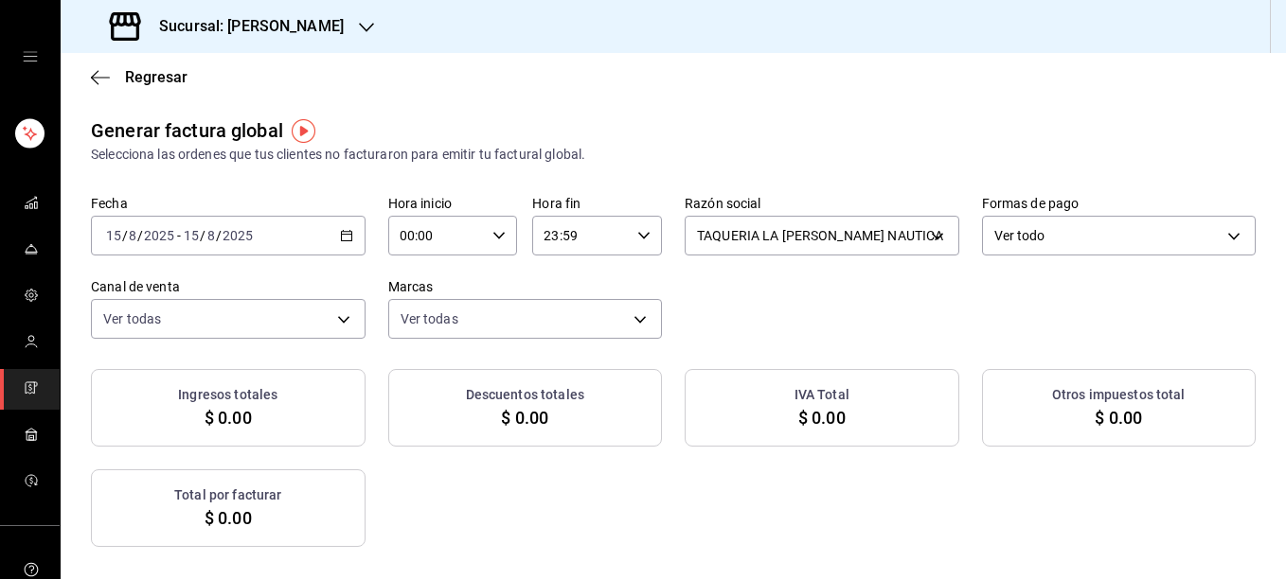
checkbox input "true"
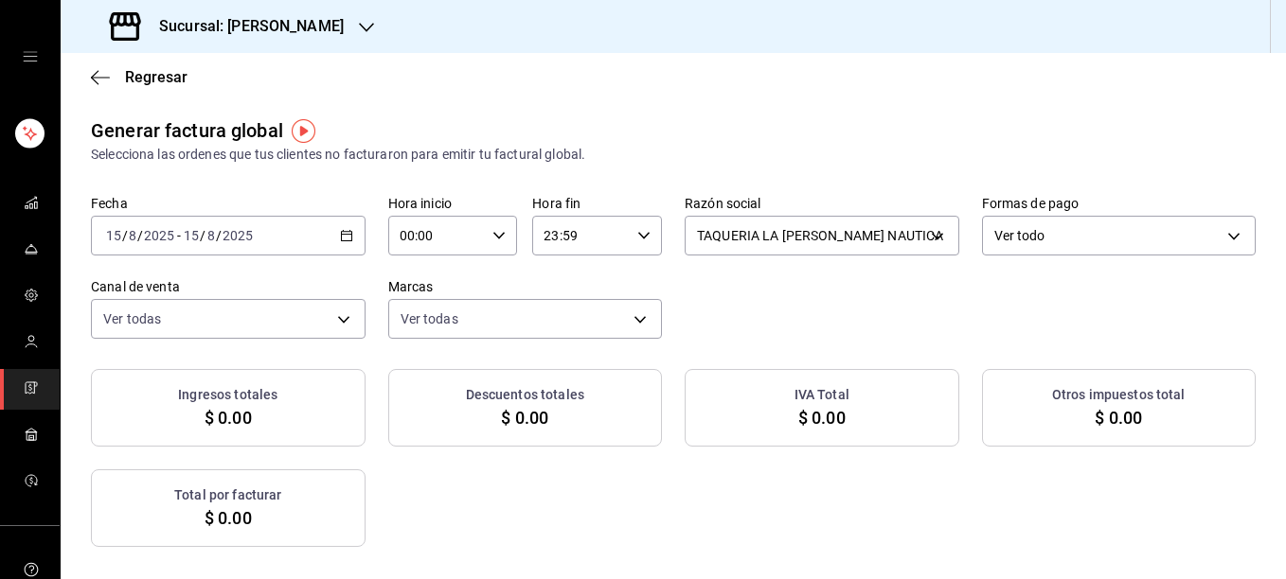
checkbox input "true"
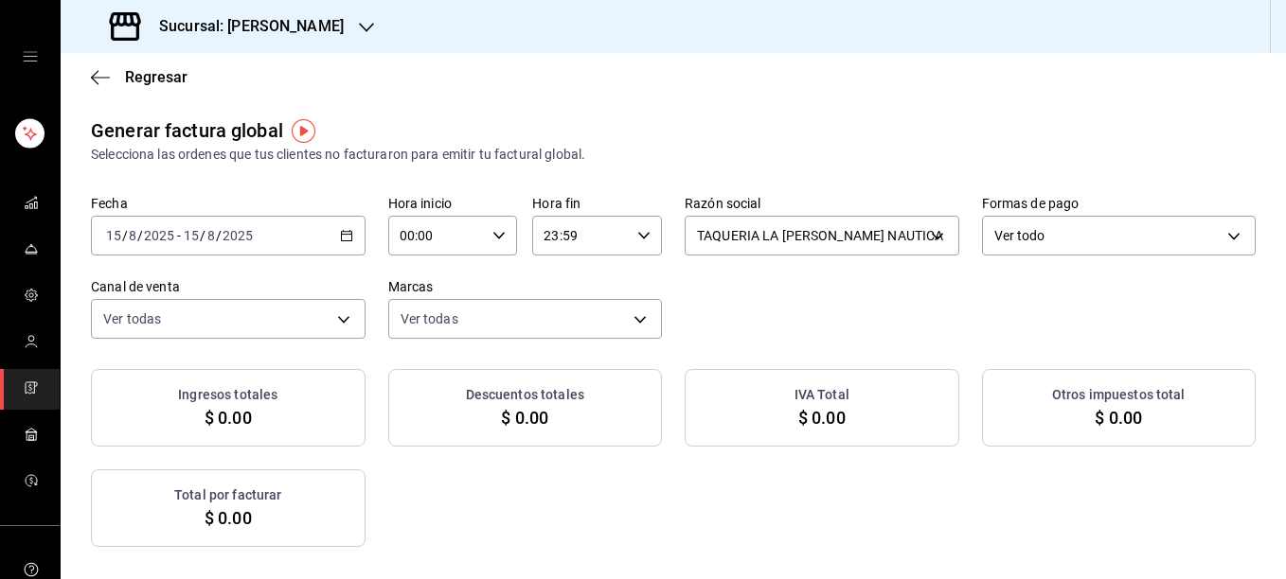
checkbox input "true"
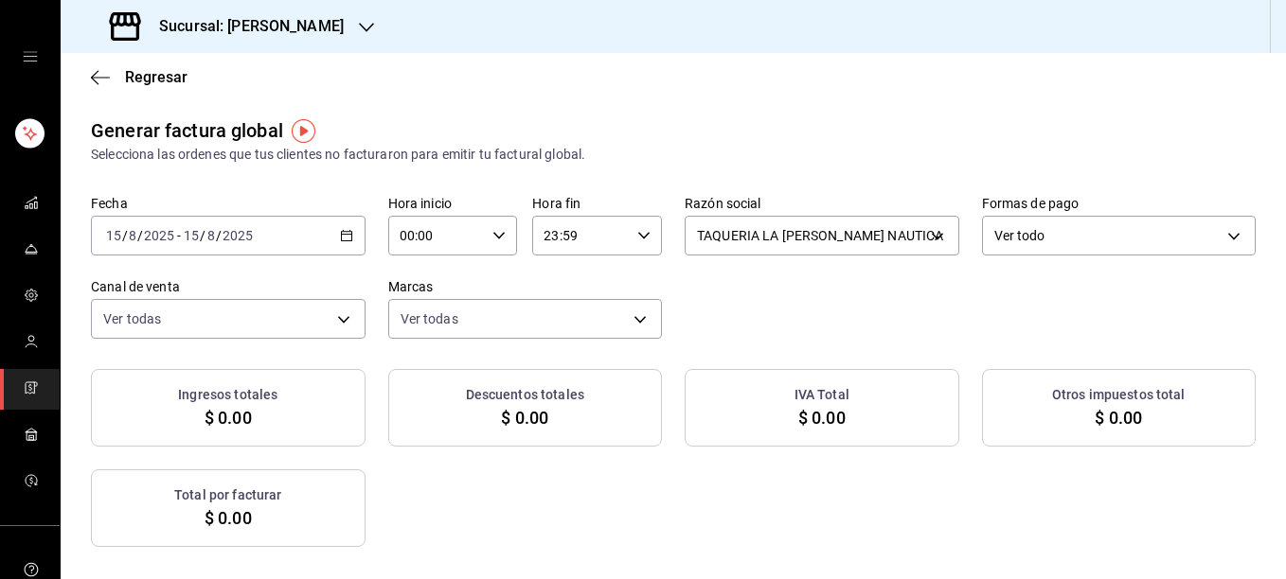
checkbox input "true"
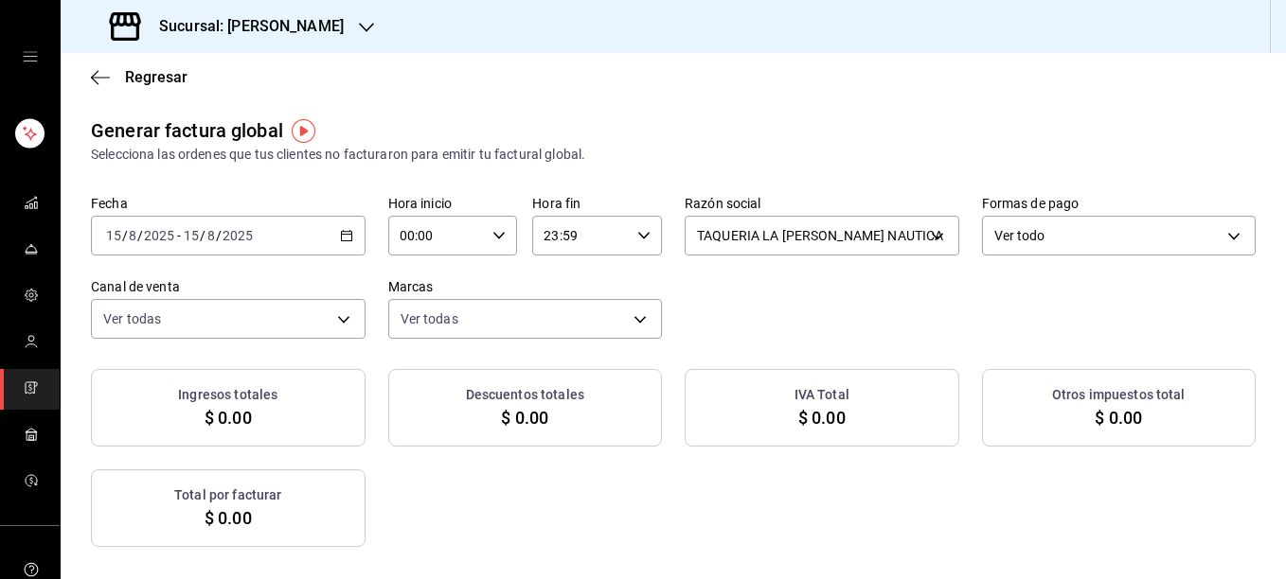
checkbox input "true"
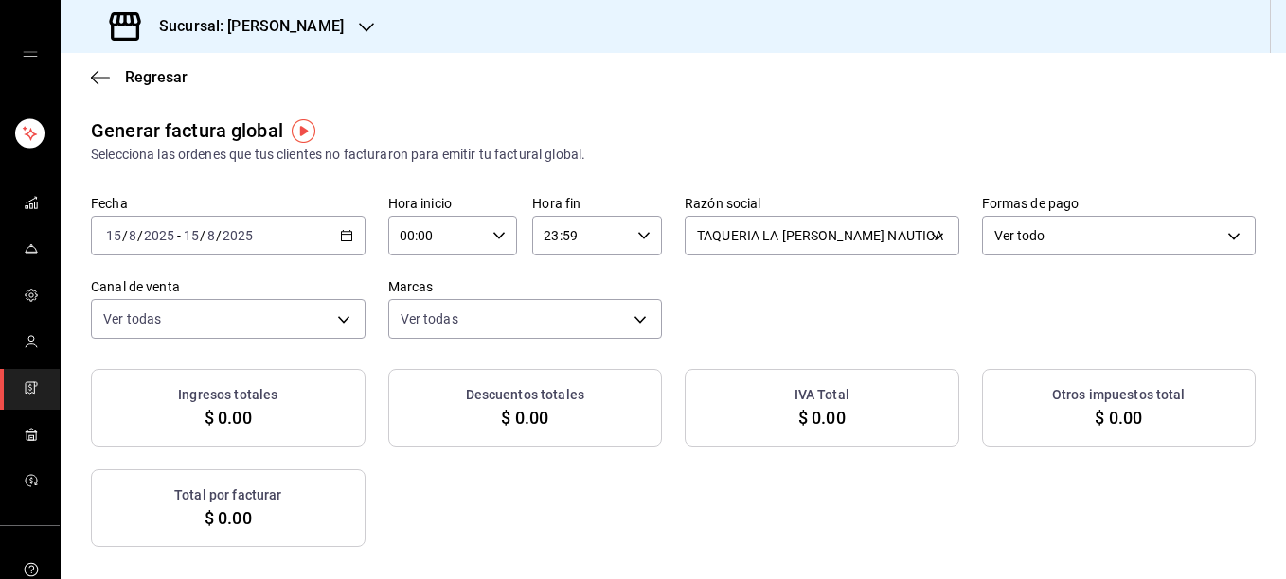
checkbox input "true"
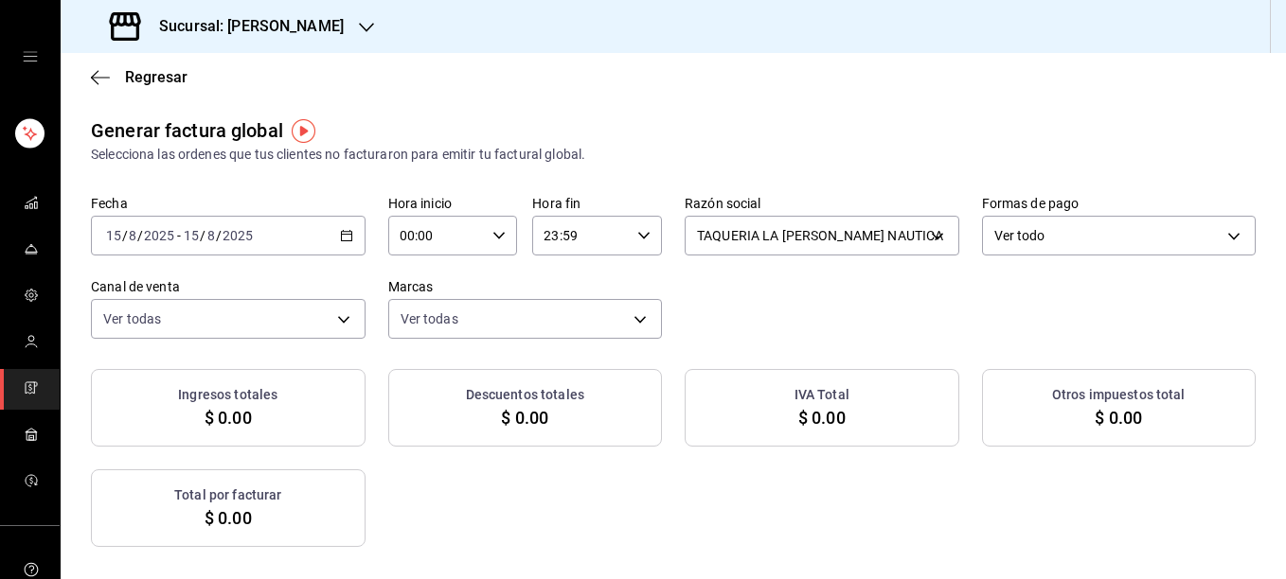
checkbox input "true"
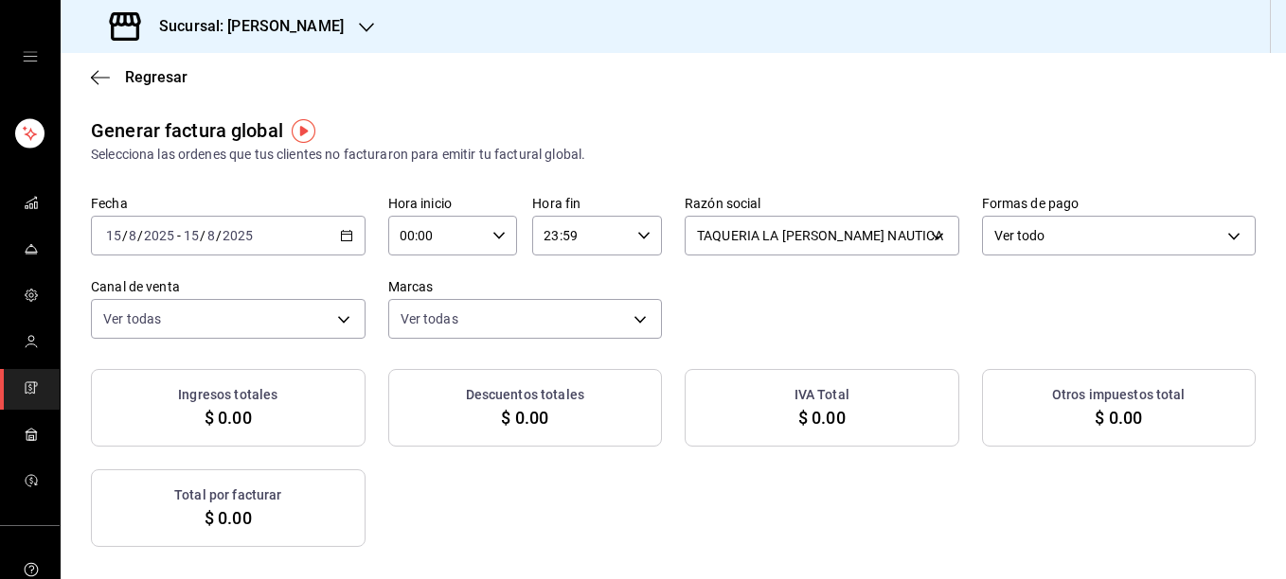
checkbox input "true"
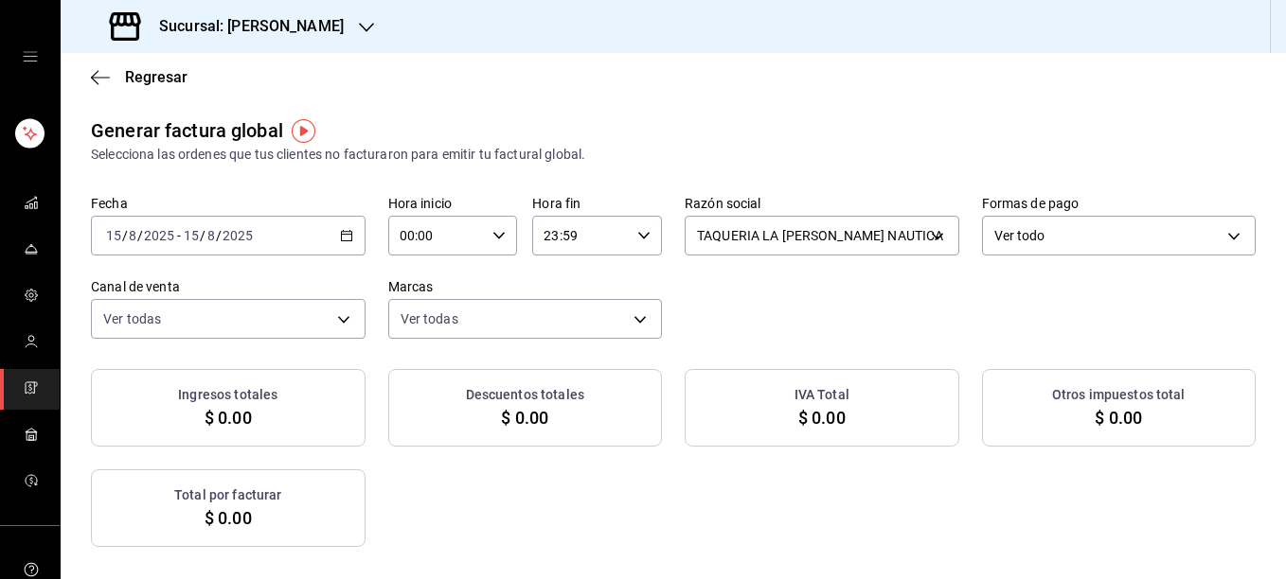
checkbox input "true"
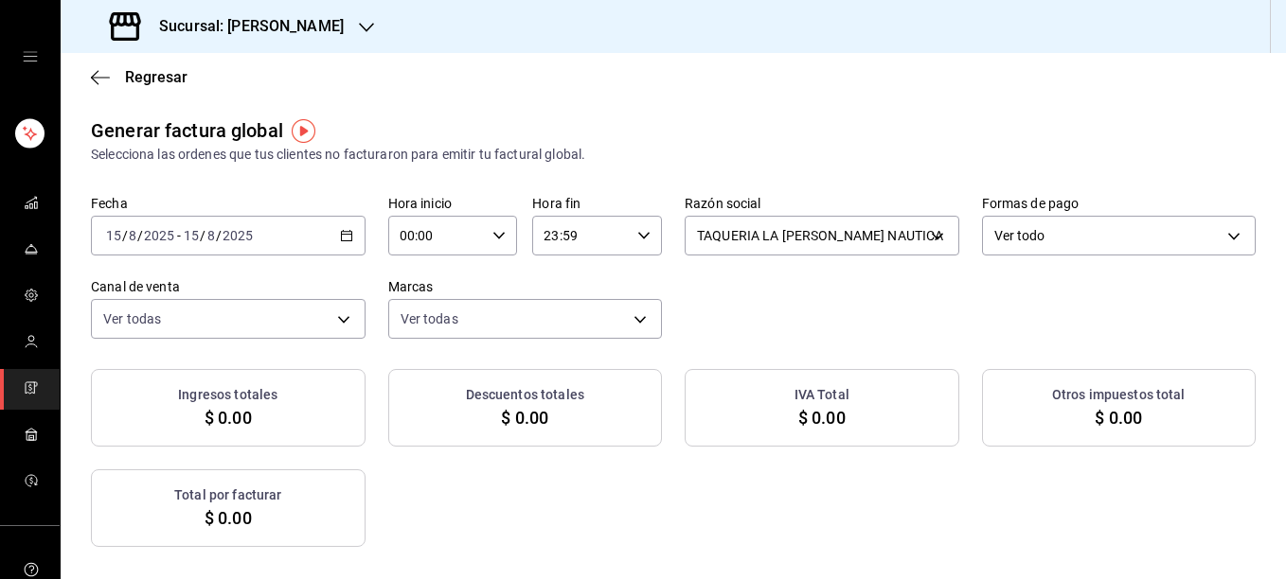
checkbox input "true"
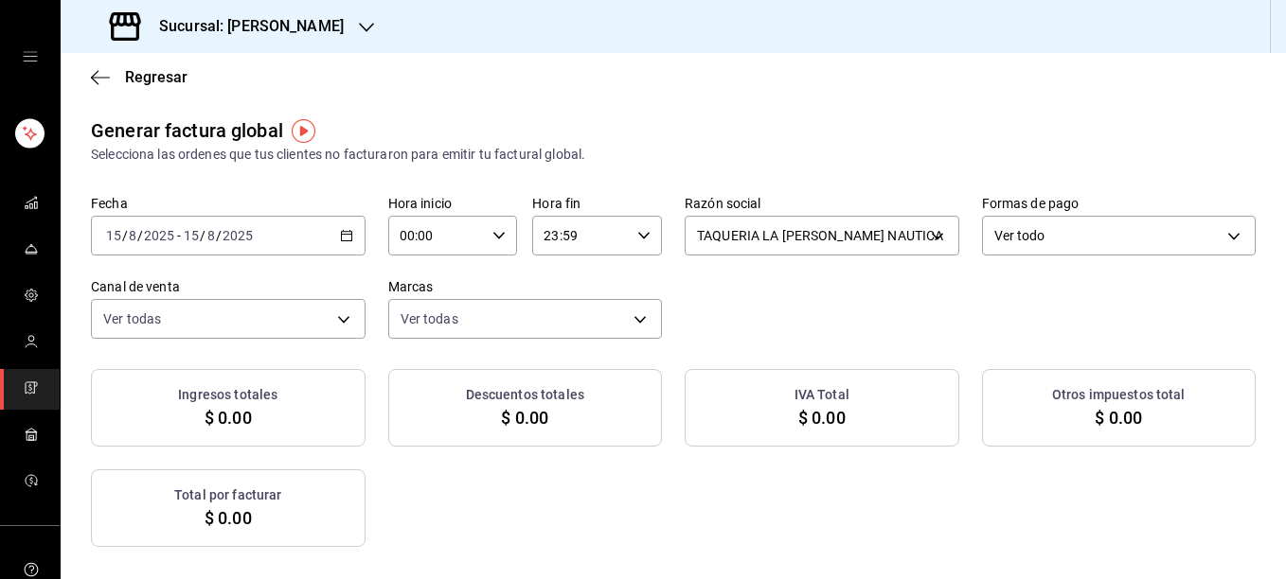
checkbox input "true"
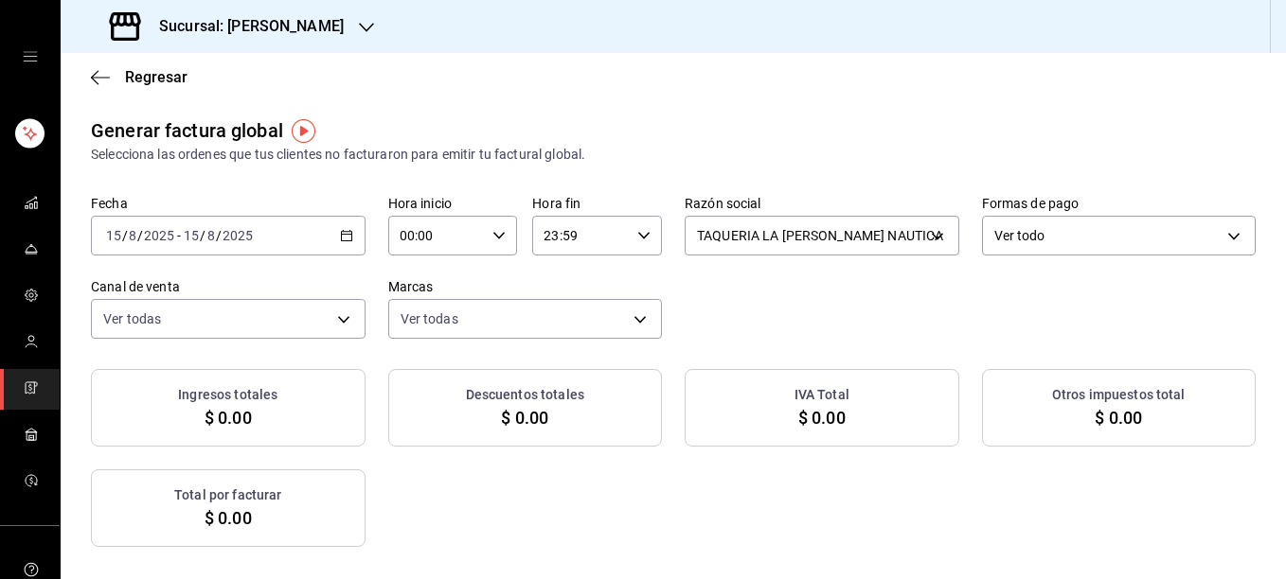
checkbox input "true"
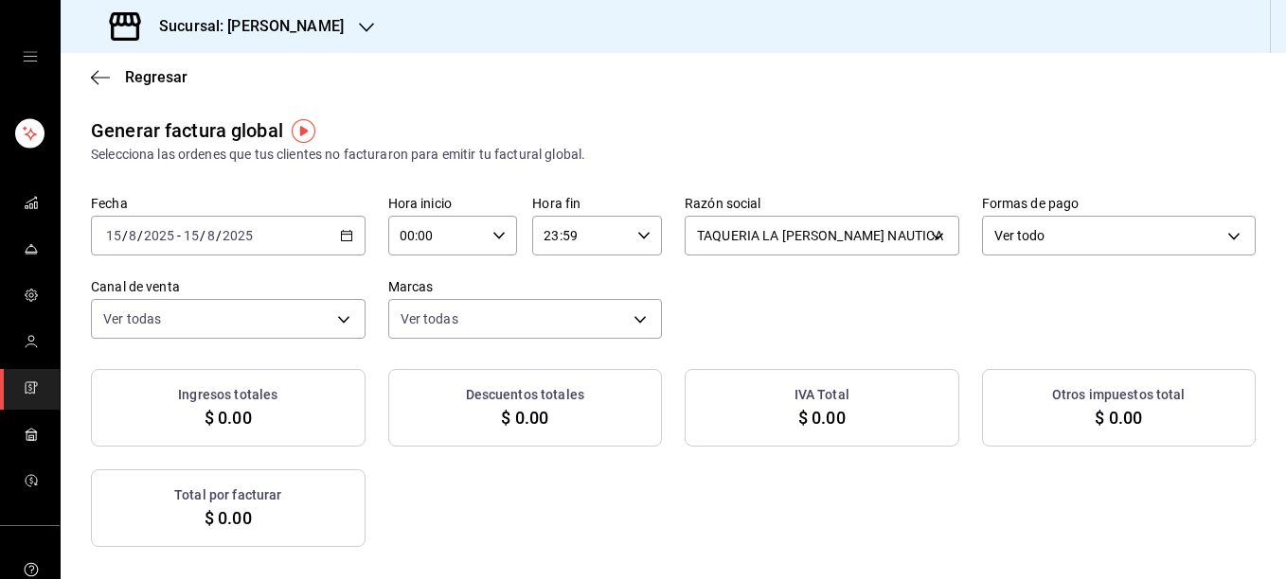
checkbox input "true"
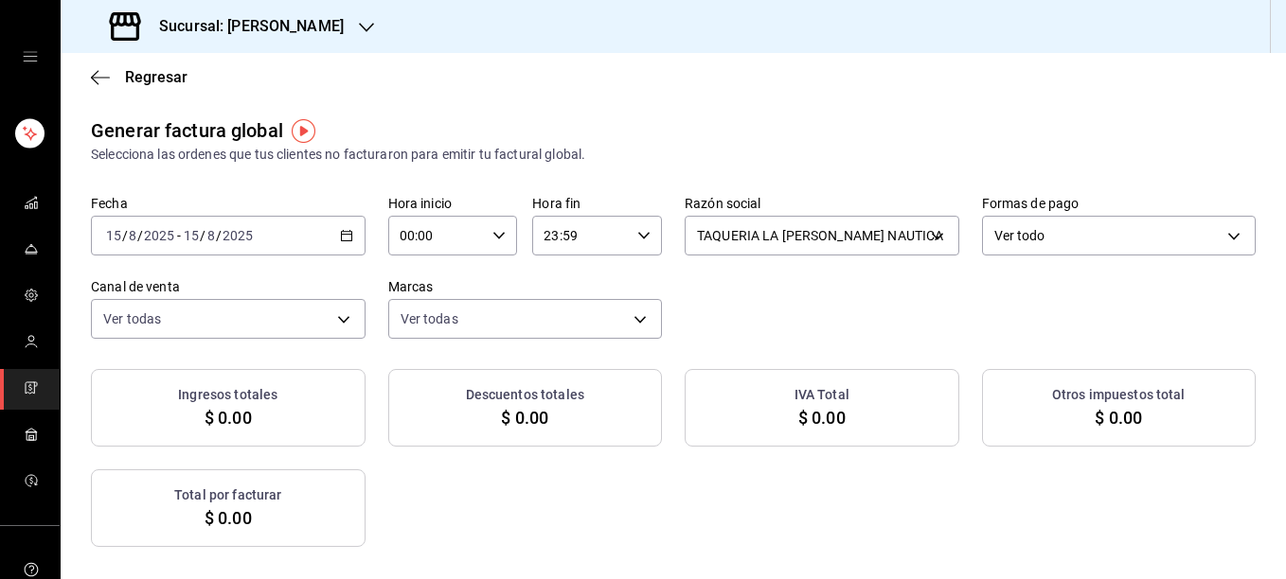
checkbox input "true"
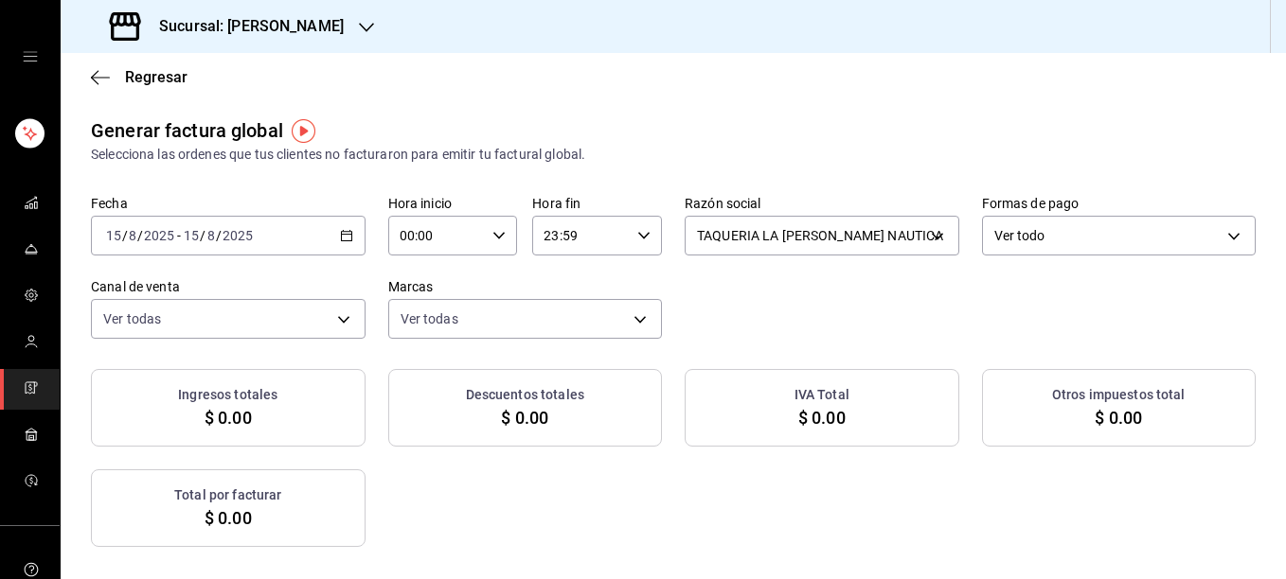
checkbox input "true"
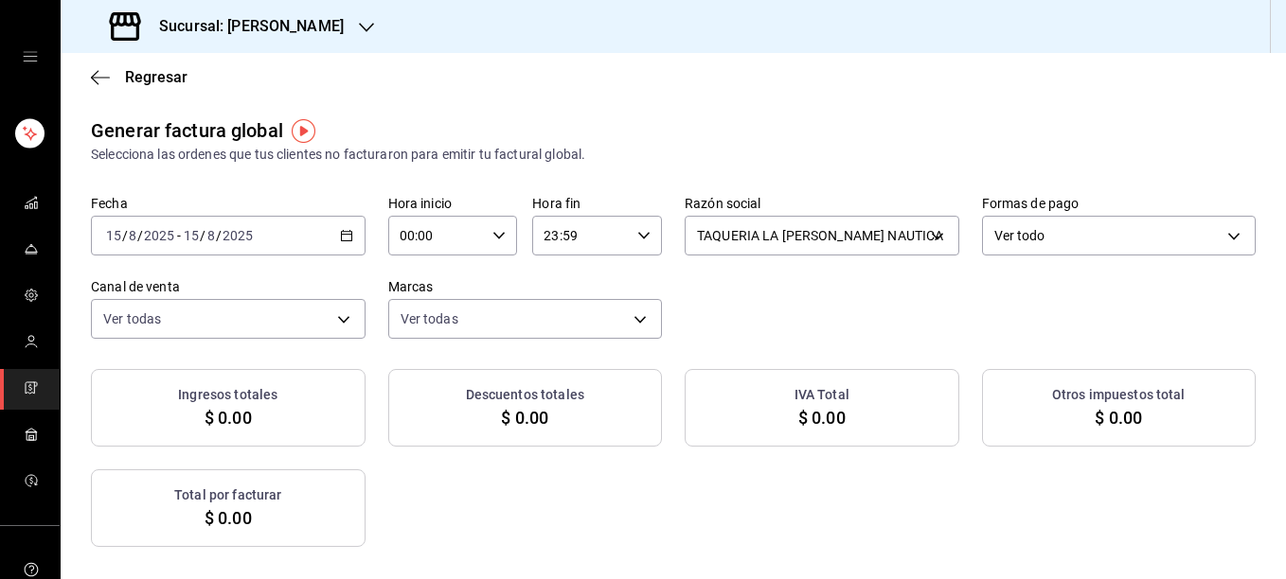
checkbox input "true"
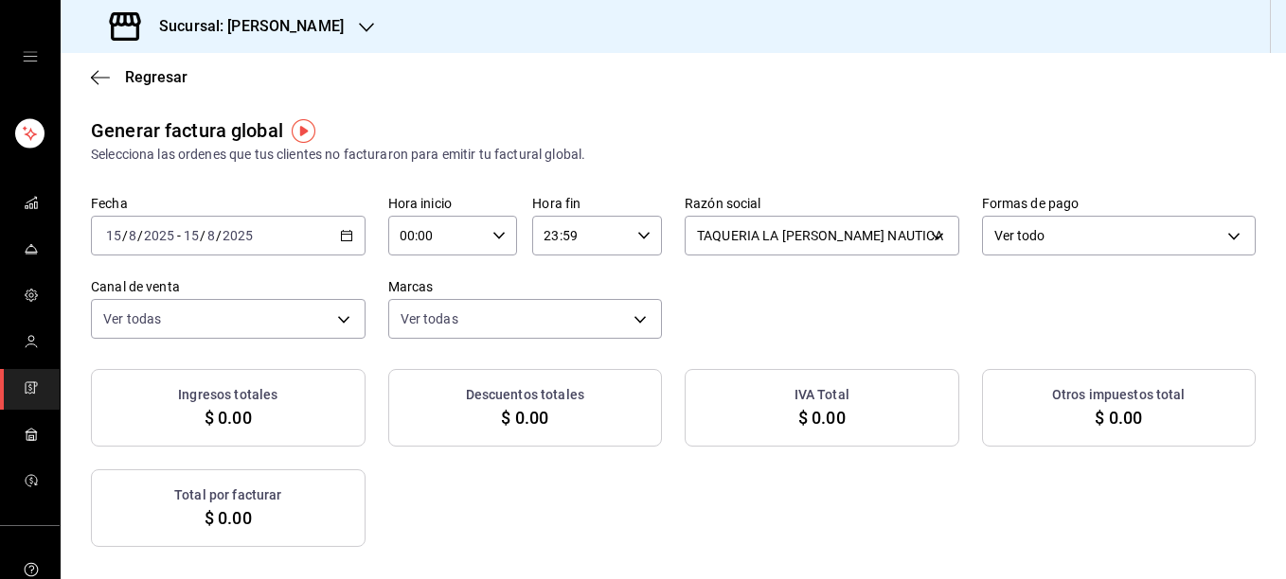
checkbox input "true"
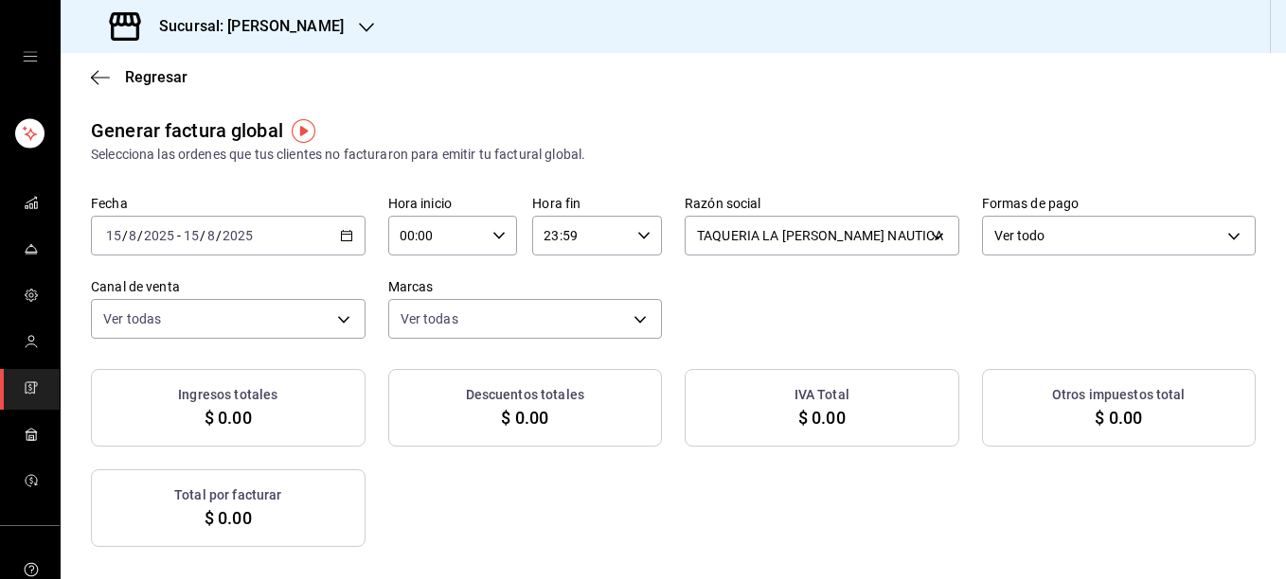
checkbox input "true"
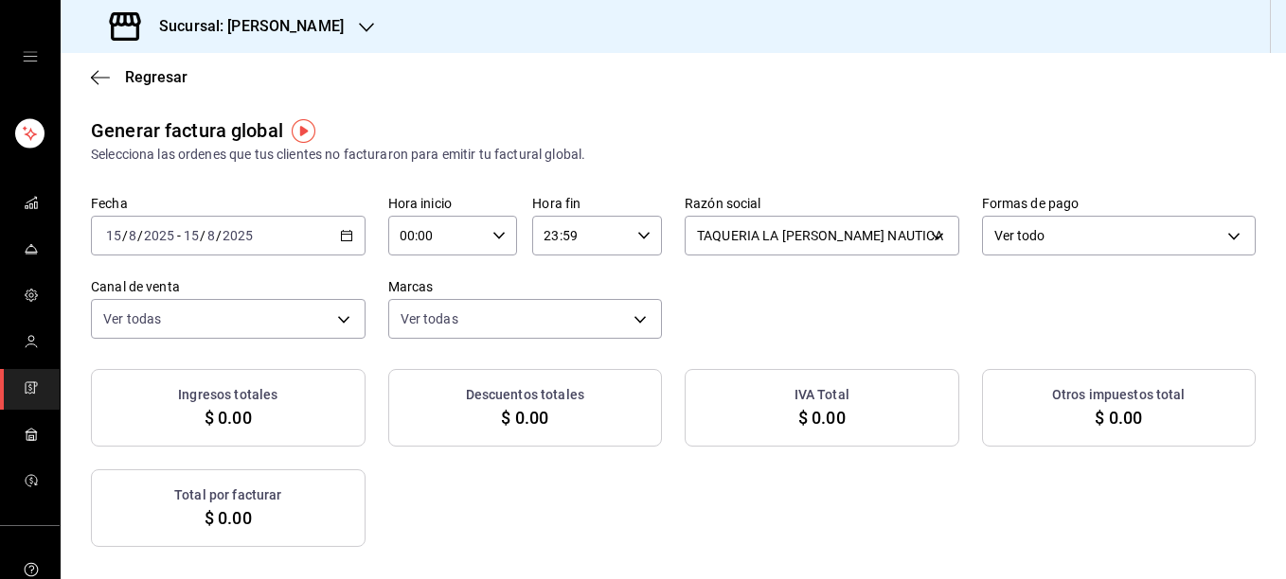
checkbox input "true"
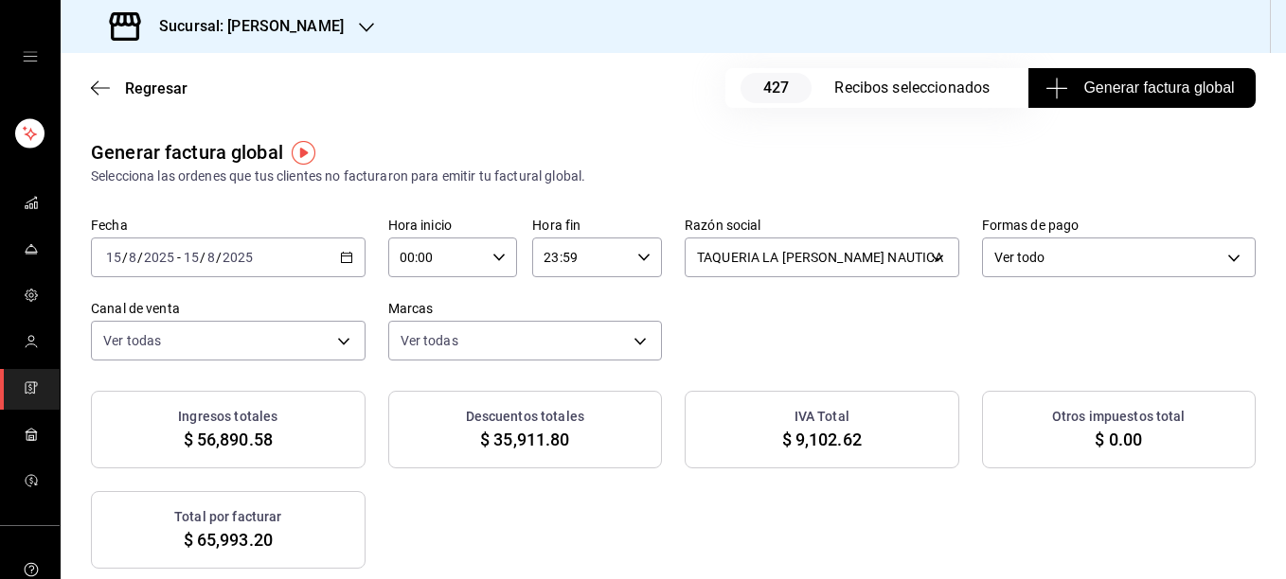
click at [1158, 84] on span "Generar factura global" at bounding box center [1141, 88] width 185 height 23
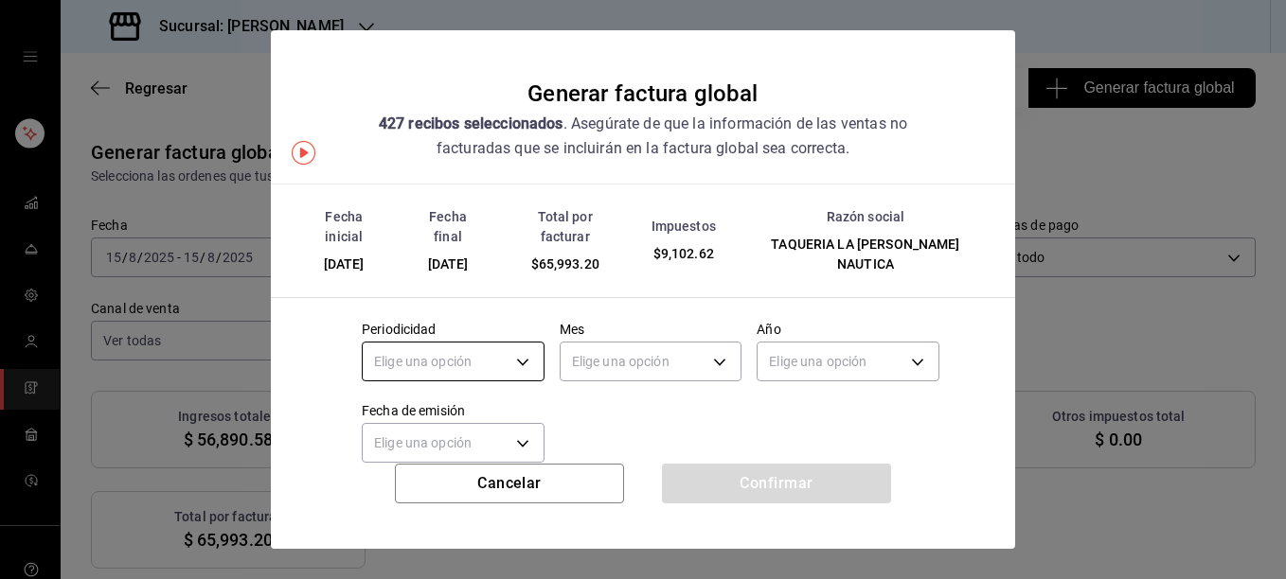
click at [516, 341] on body "Sucursal: [PERSON_NAME] Regresar 427 Recibos seleccionados Generar factura glob…" at bounding box center [643, 289] width 1286 height 579
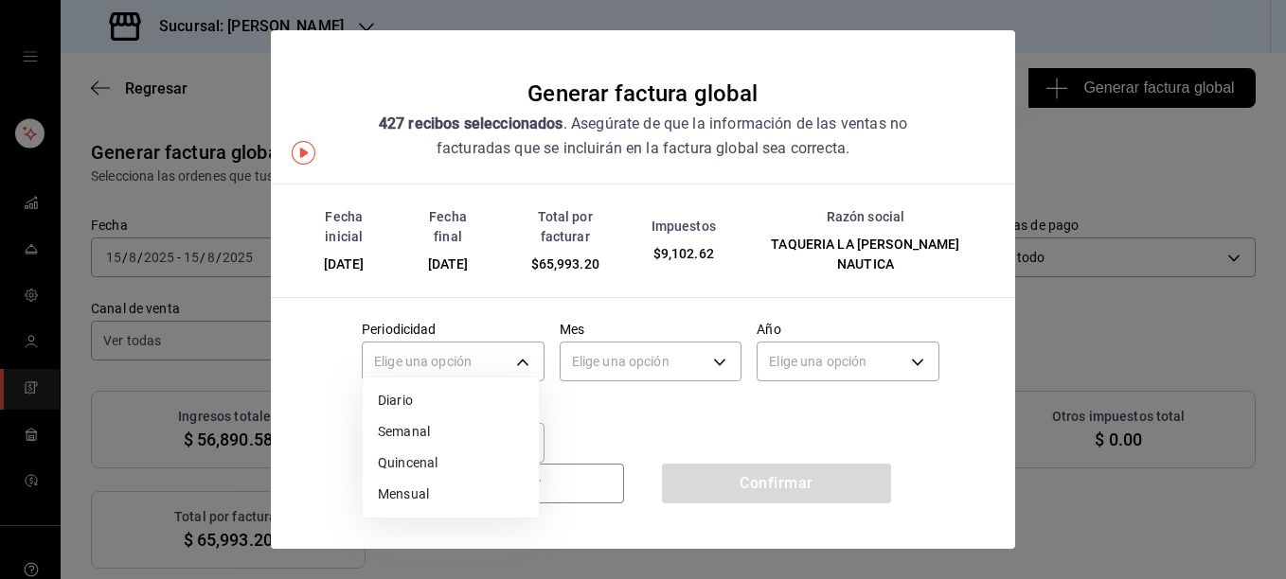
click at [418, 397] on li "Diario" at bounding box center [451, 400] width 176 height 31
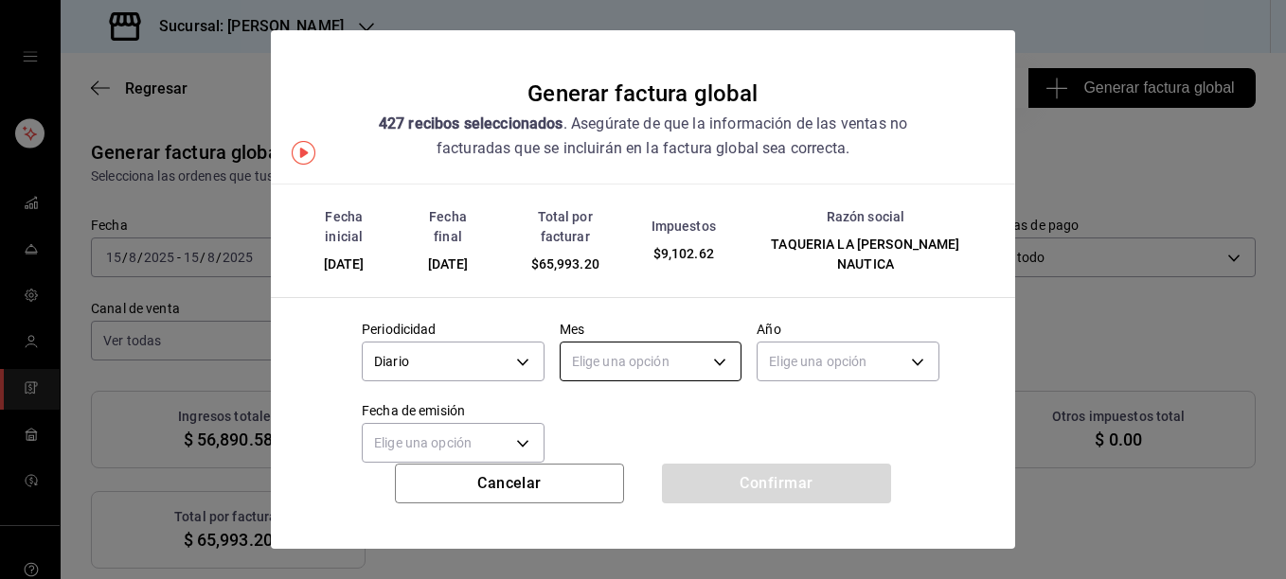
click at [642, 347] on body "Sucursal: [PERSON_NAME] Regresar 427 Recibos seleccionados Generar factura glob…" at bounding box center [643, 289] width 1286 height 579
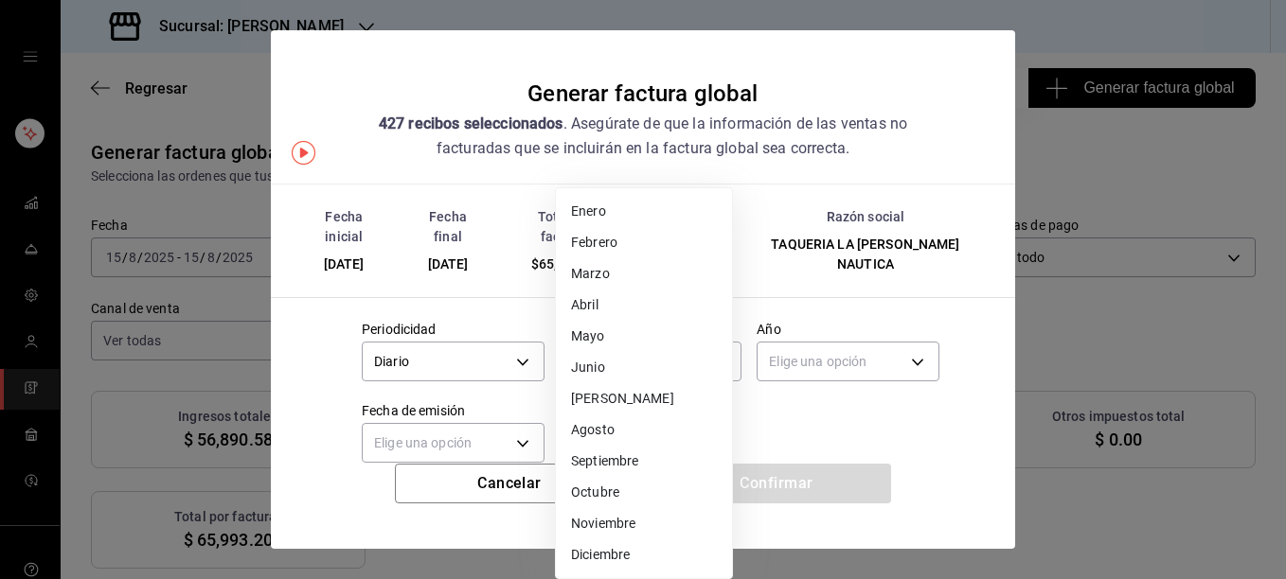
click at [595, 426] on li "Agosto" at bounding box center [644, 430] width 176 height 31
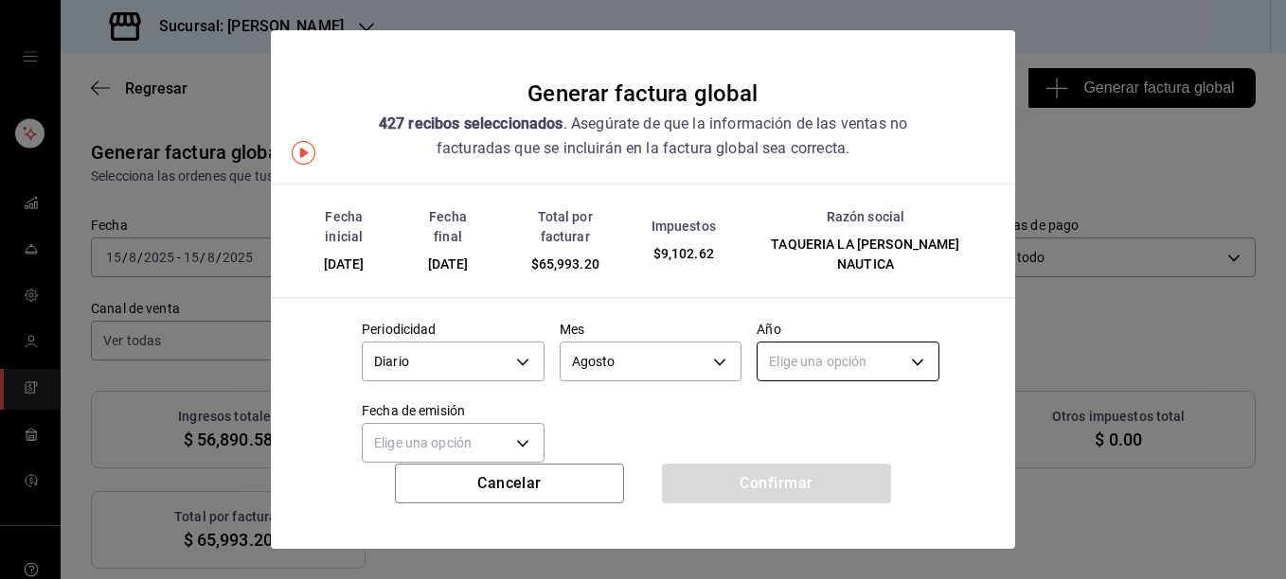
click at [818, 345] on body "Sucursal: [PERSON_NAME] Regresar 427 Recibos seleccionados Generar factura glob…" at bounding box center [643, 289] width 1286 height 579
click at [781, 392] on li "2025" at bounding box center [836, 400] width 176 height 31
click at [499, 426] on body "Sucursal: [PERSON_NAME] Regresar 427 Recibos seleccionados Generar factura glob…" at bounding box center [643, 289] width 1286 height 579
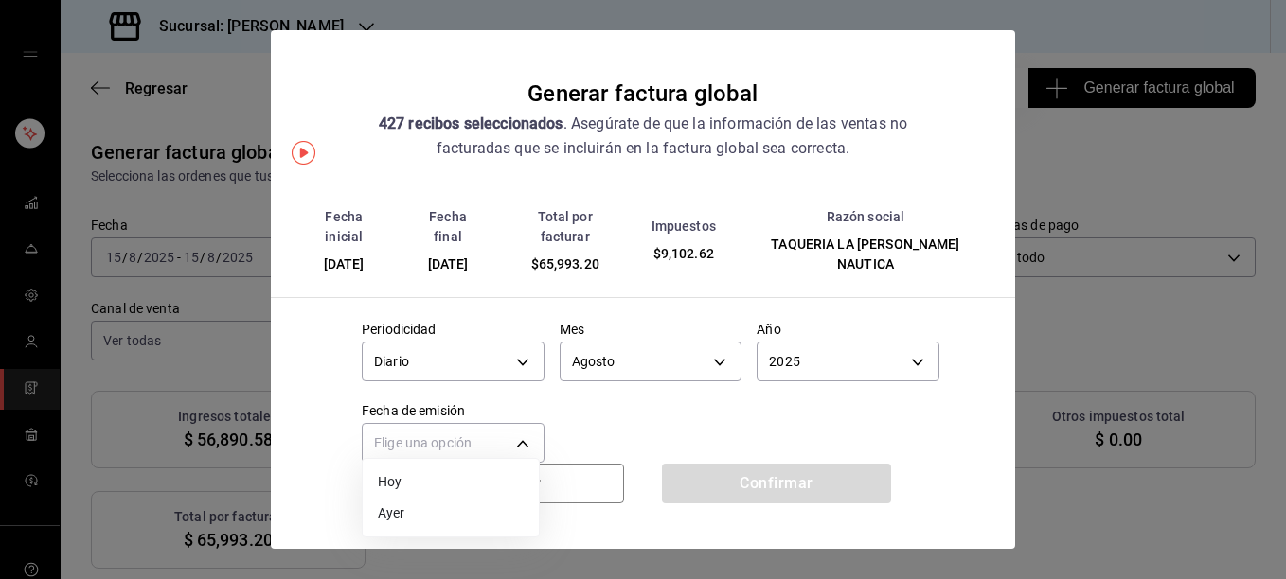
click at [392, 509] on li "Ayer" at bounding box center [451, 513] width 176 height 31
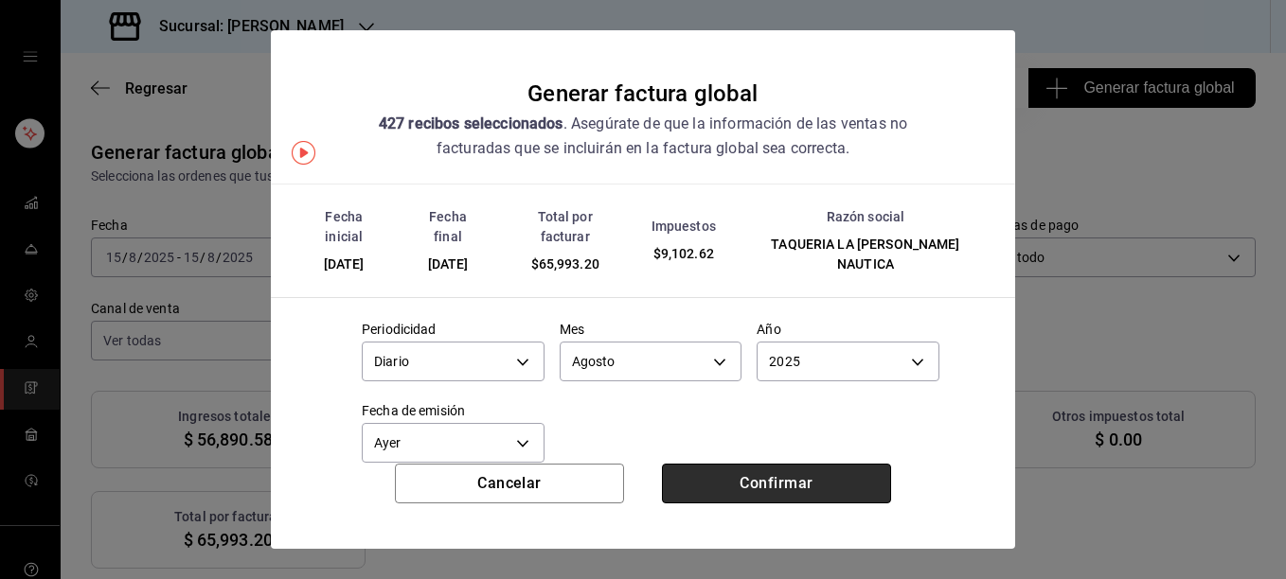
click at [782, 483] on button "Confirmar" at bounding box center [776, 484] width 229 height 40
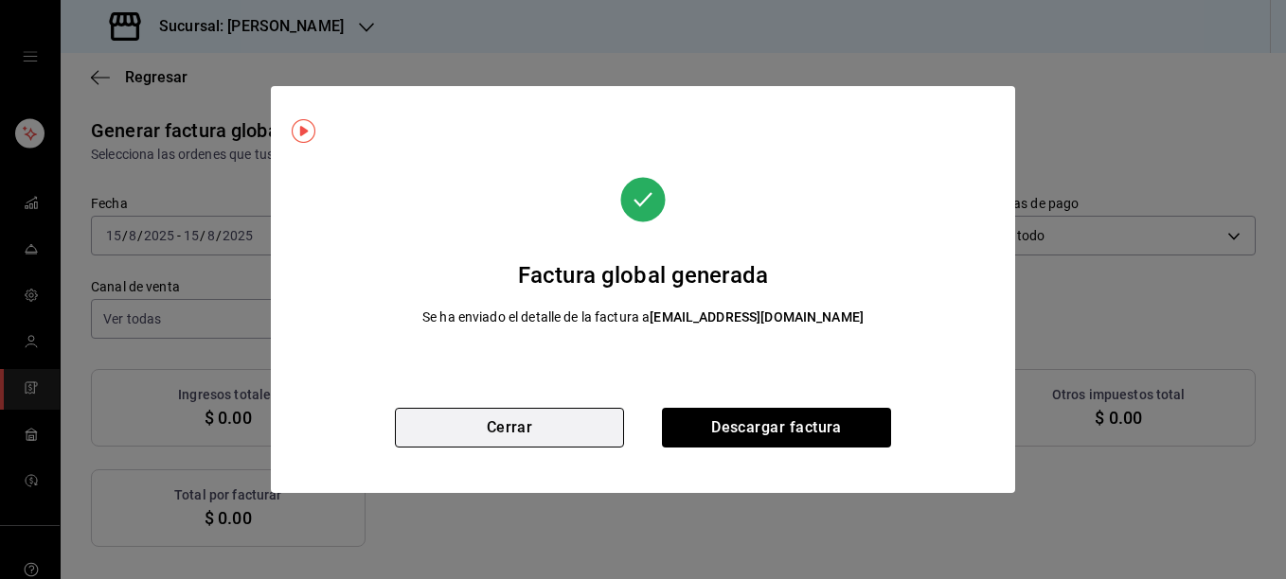
click at [523, 433] on button "Cerrar" at bounding box center [509, 428] width 229 height 40
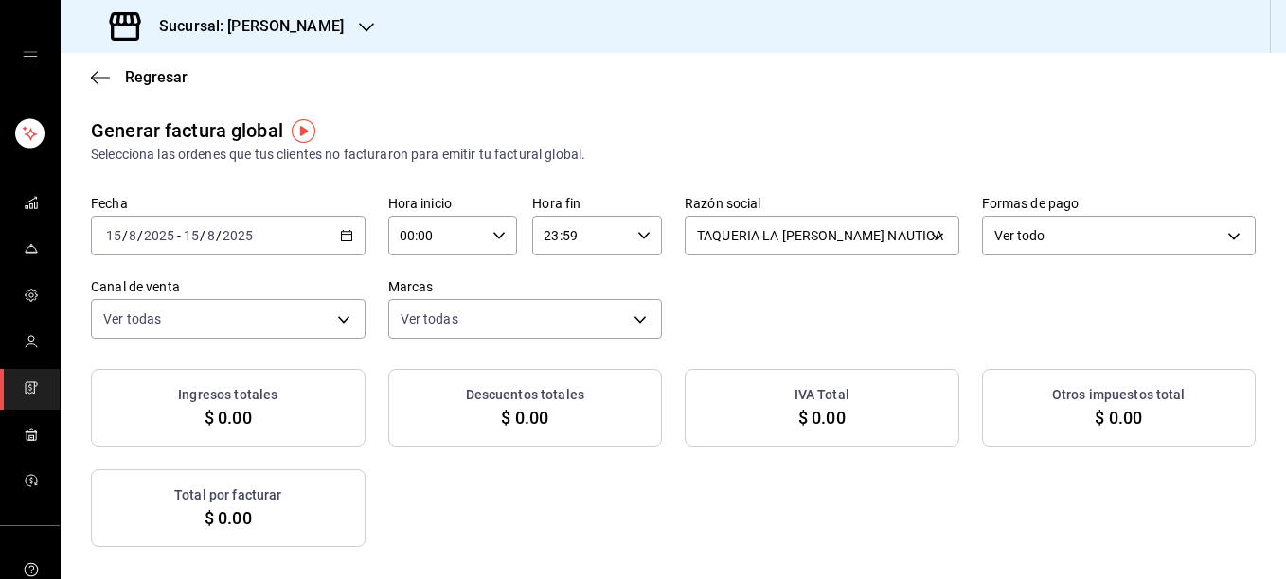
click at [342, 240] on \(Stroke\) "button" at bounding box center [346, 236] width 11 height 10
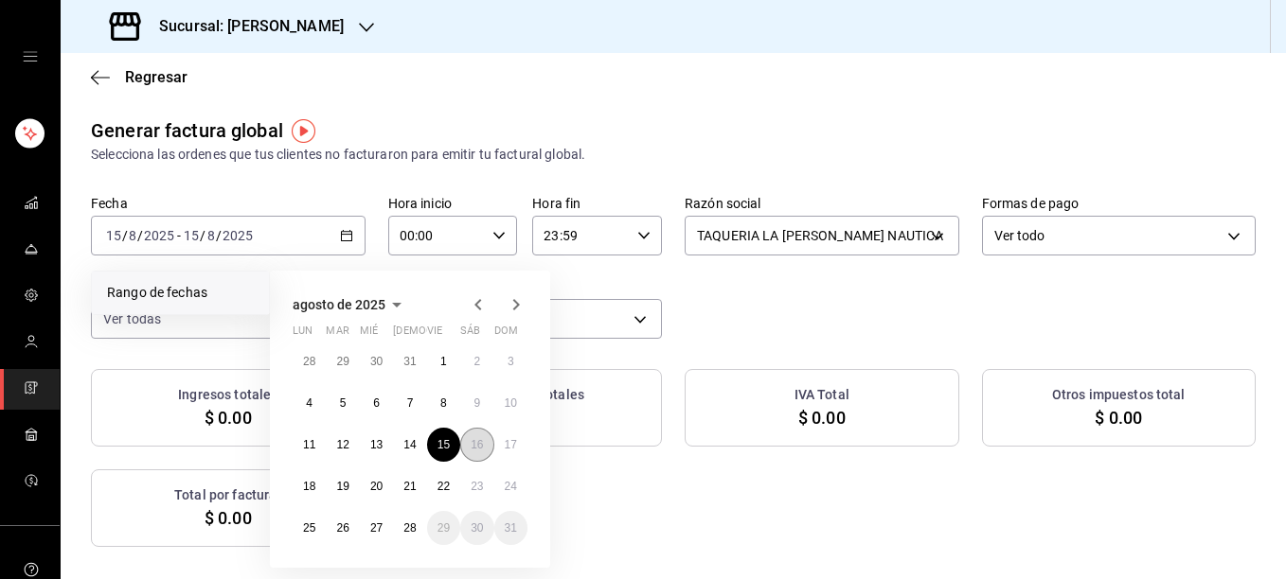
click at [474, 444] on abbr "16" at bounding box center [477, 444] width 12 height 13
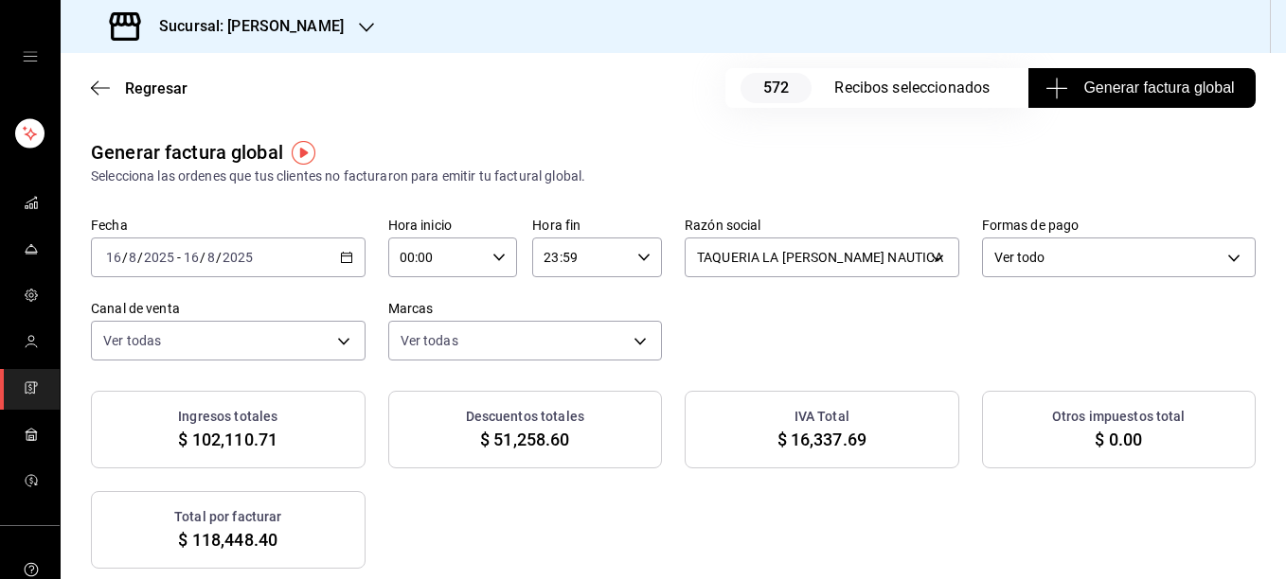
click at [1116, 100] on button "Generar factura global" at bounding box center [1141, 88] width 227 height 40
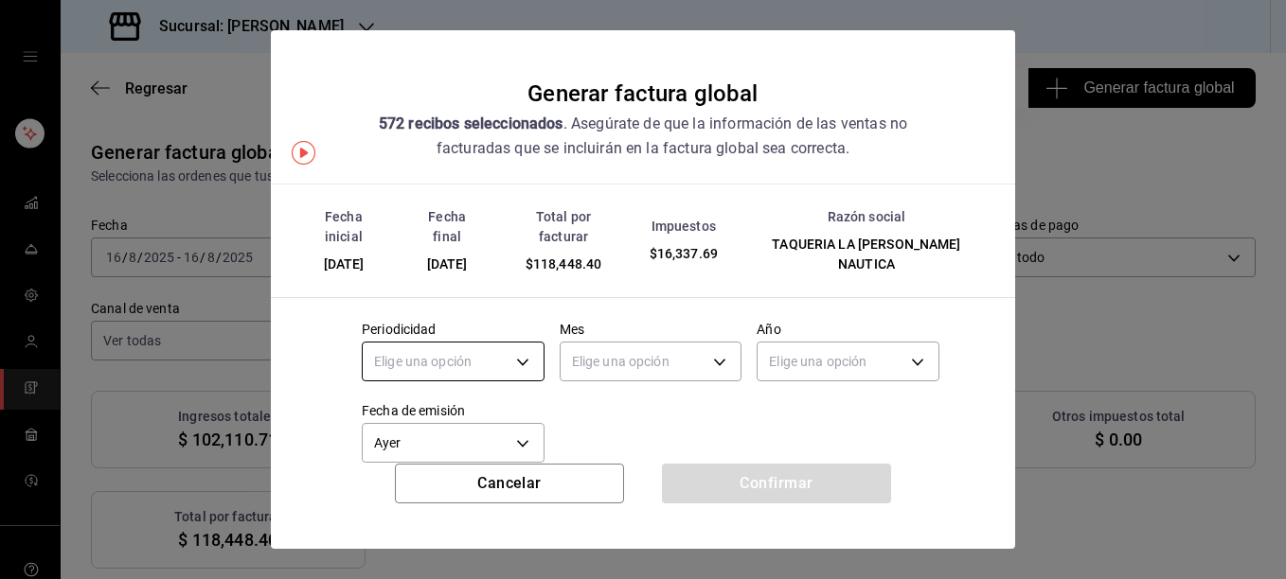
click at [512, 344] on body "Sucursal: [PERSON_NAME] Regresar 572 Recibos seleccionados Generar factura glob…" at bounding box center [643, 289] width 1286 height 579
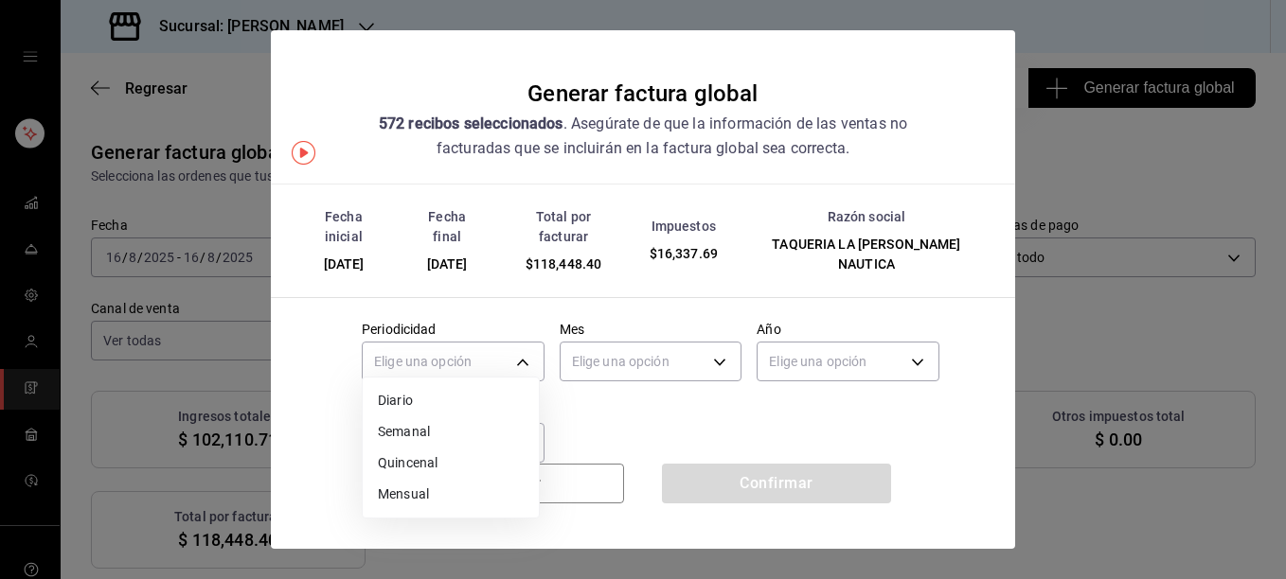
click at [399, 398] on li "Diario" at bounding box center [451, 400] width 176 height 31
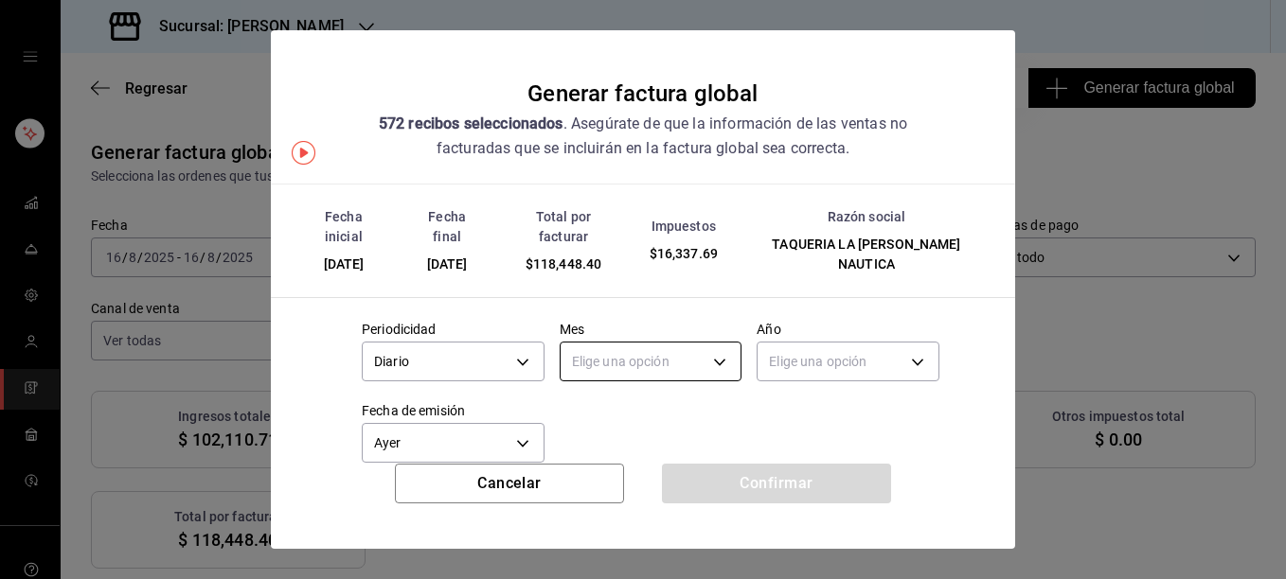
click at [627, 347] on body "Sucursal: [PERSON_NAME] Regresar 572 Recibos seleccionados Generar factura glob…" at bounding box center [643, 289] width 1286 height 579
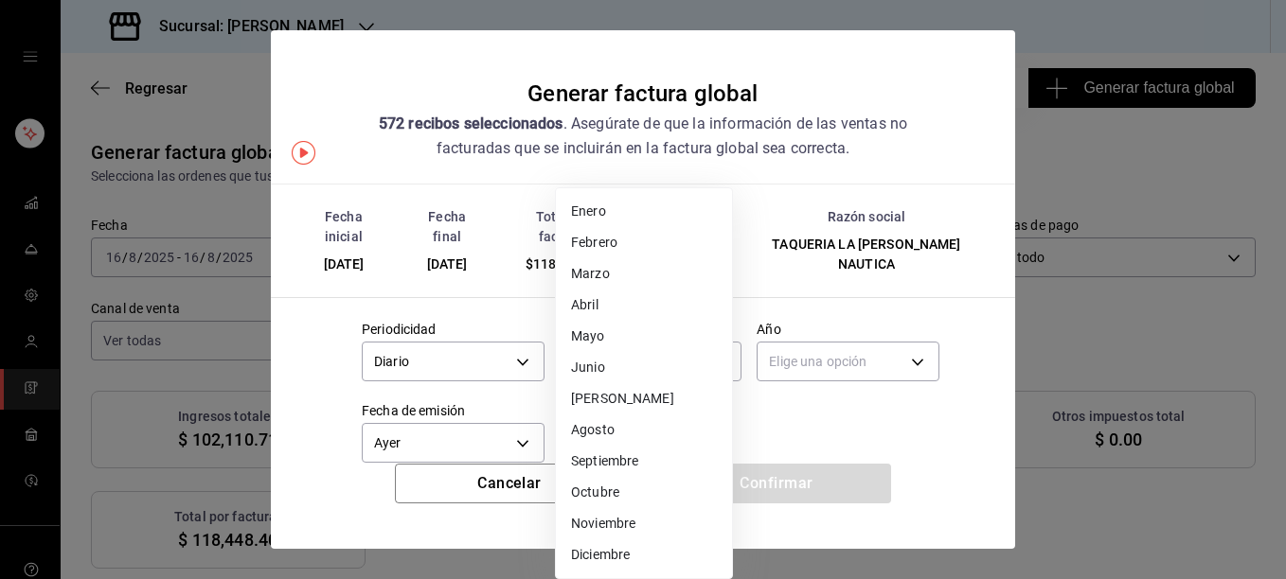
click at [608, 426] on li "Agosto" at bounding box center [644, 430] width 176 height 31
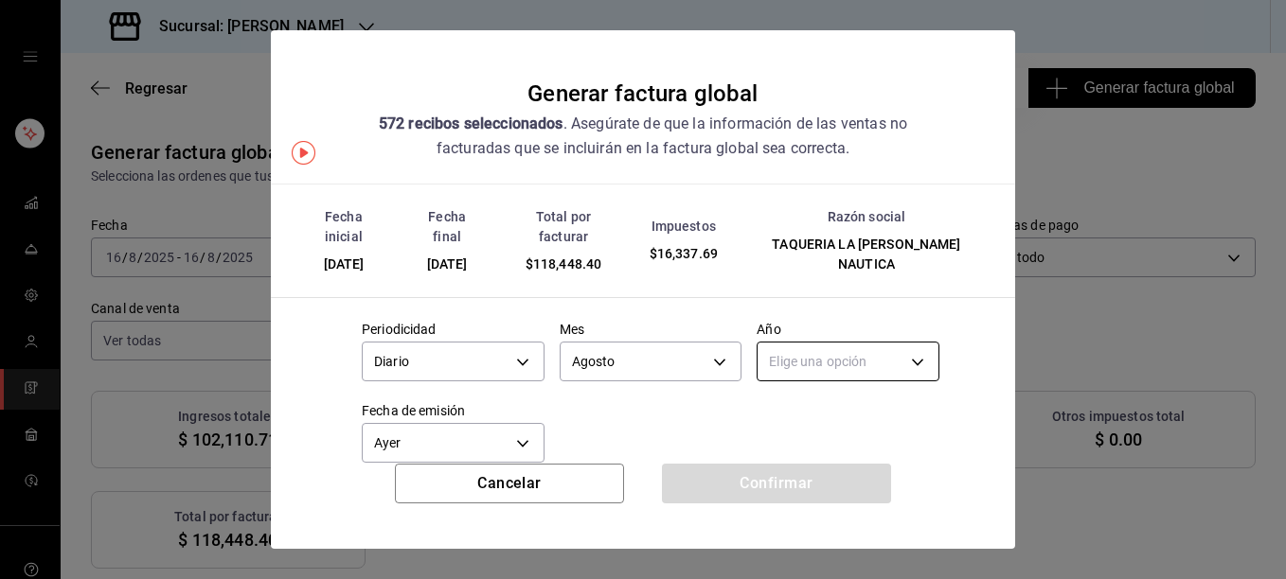
click at [839, 342] on body "Sucursal: [PERSON_NAME] Regresar 572 Recibos seleccionados Generar factura glob…" at bounding box center [643, 289] width 1286 height 579
click at [802, 401] on li "2025" at bounding box center [836, 400] width 176 height 31
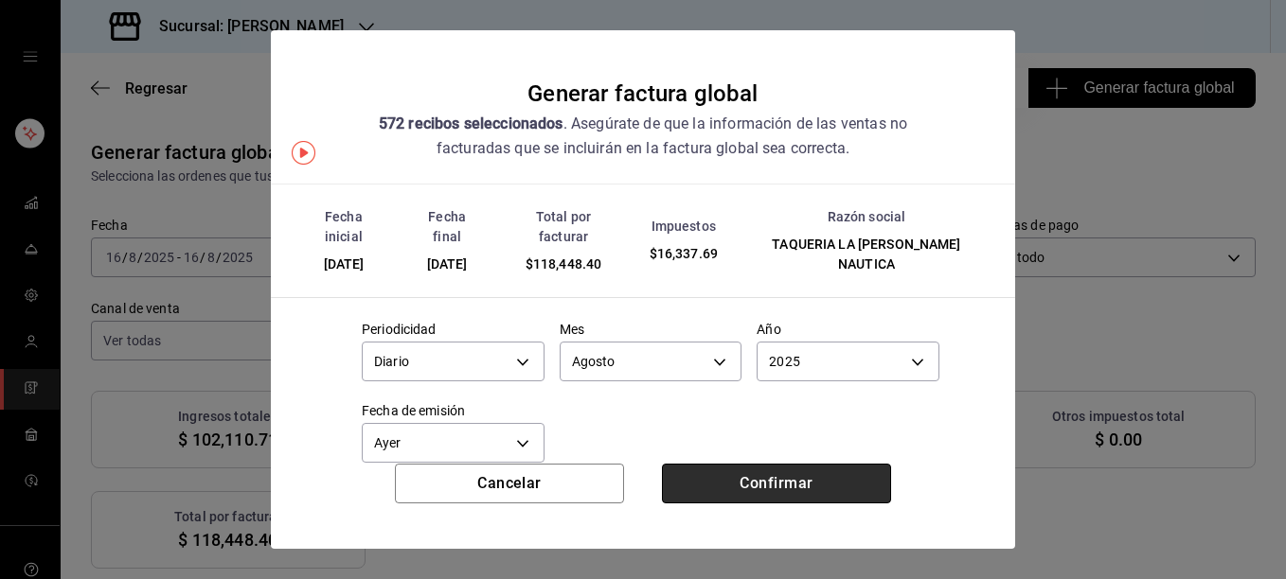
click at [779, 480] on button "Confirmar" at bounding box center [776, 484] width 229 height 40
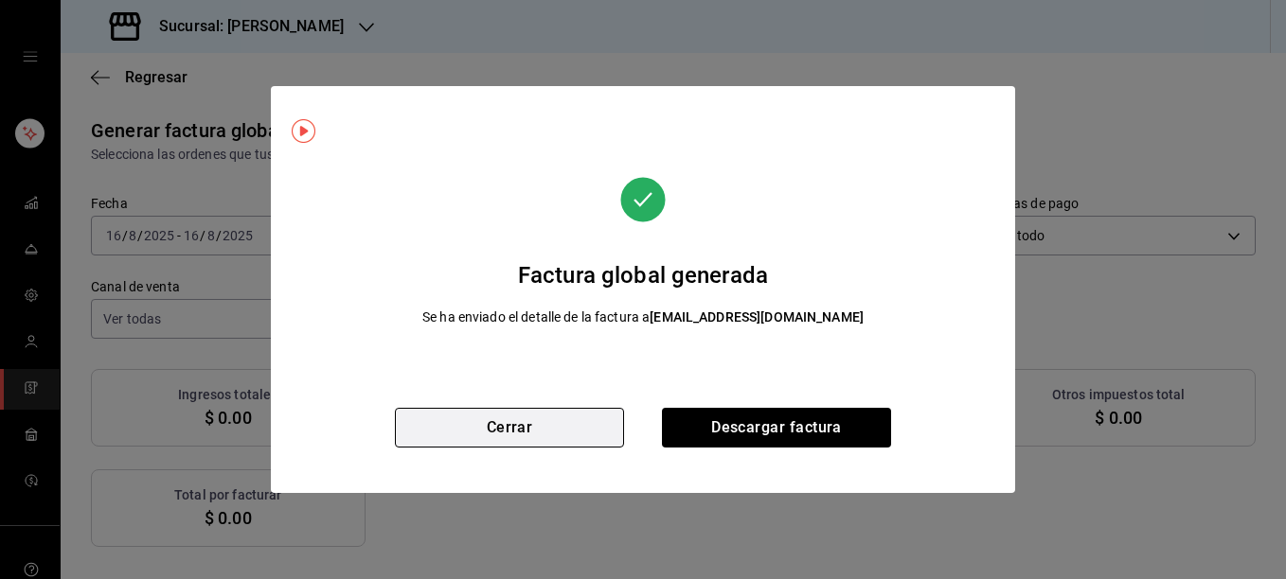
click at [526, 423] on button "Cerrar" at bounding box center [509, 428] width 229 height 40
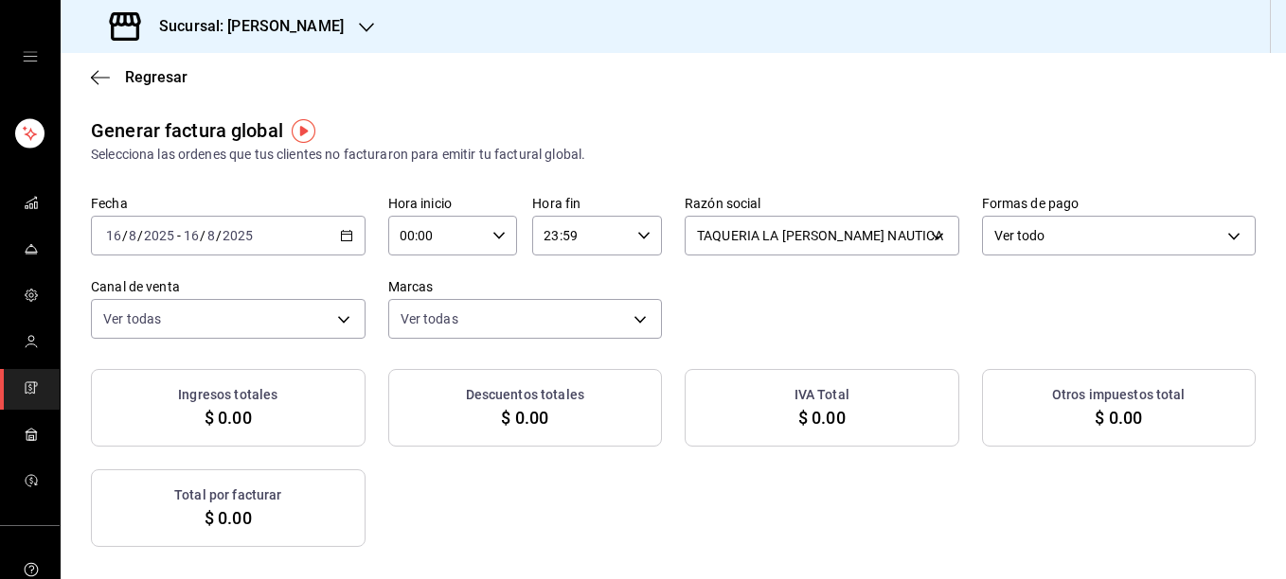
click at [345, 240] on icon "button" at bounding box center [346, 235] width 13 height 13
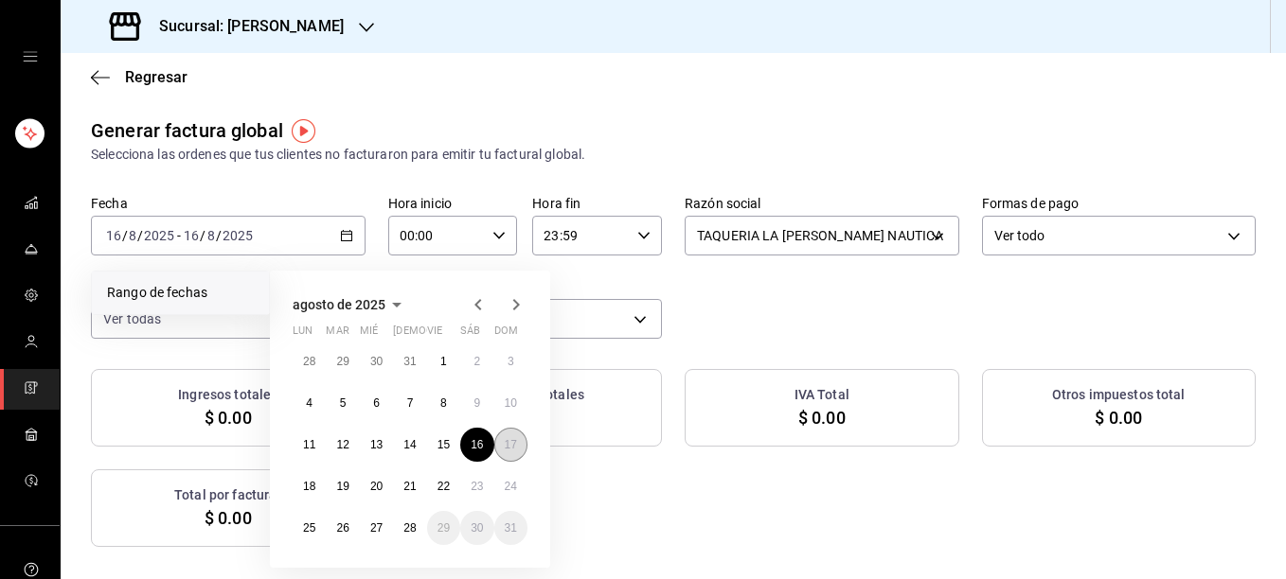
click at [519, 451] on button "17" at bounding box center [510, 445] width 33 height 34
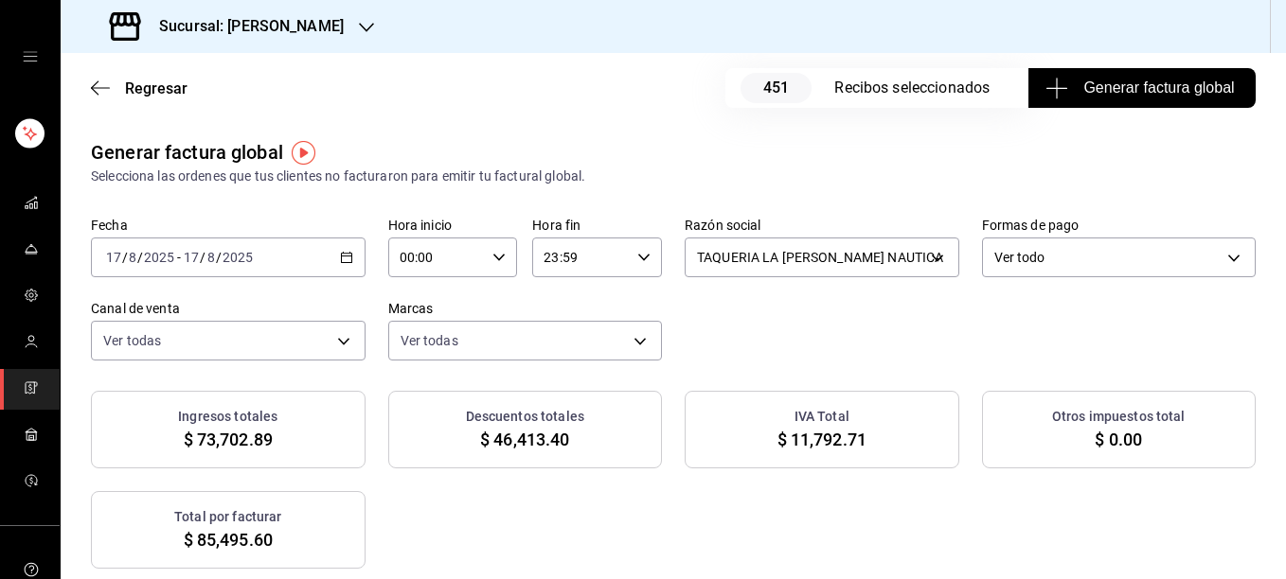
click at [1153, 82] on span "Generar factura global" at bounding box center [1141, 88] width 185 height 23
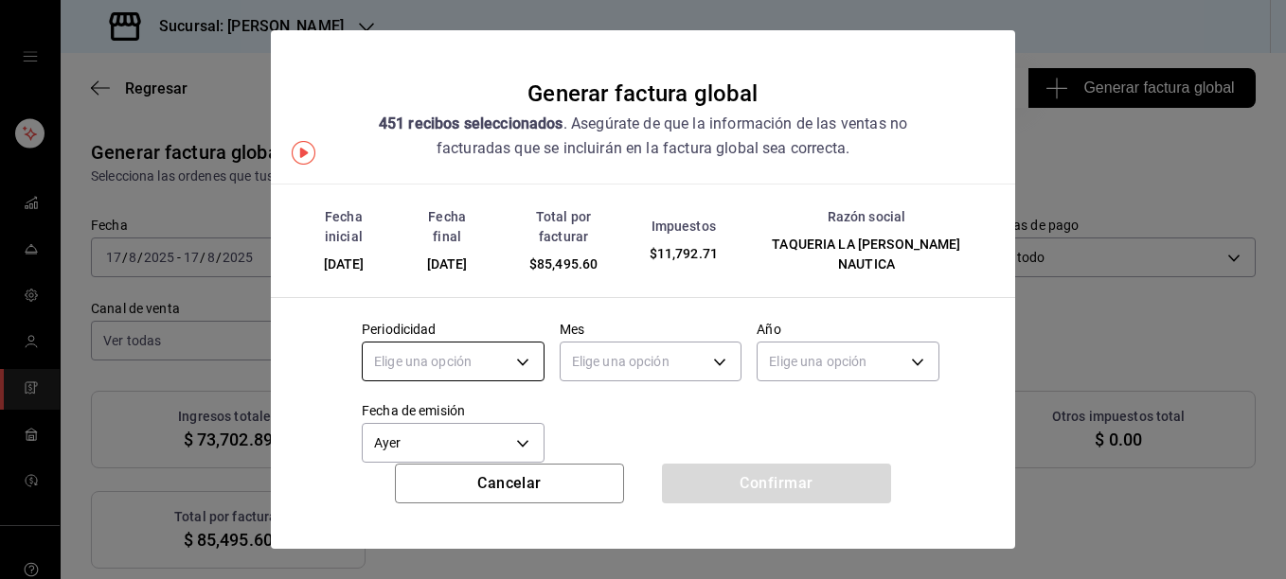
click at [525, 340] on body "Sucursal: [PERSON_NAME] Regresar 451 Recibos seleccionados Generar factura glob…" at bounding box center [643, 289] width 1286 height 579
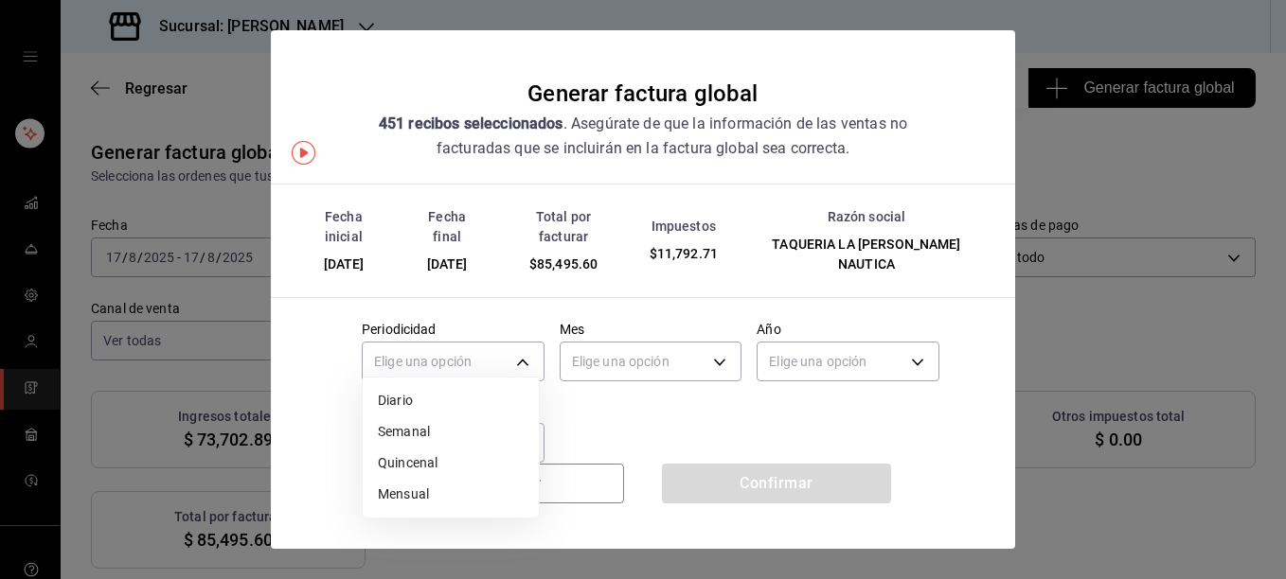
click at [419, 399] on li "Diario" at bounding box center [451, 400] width 176 height 31
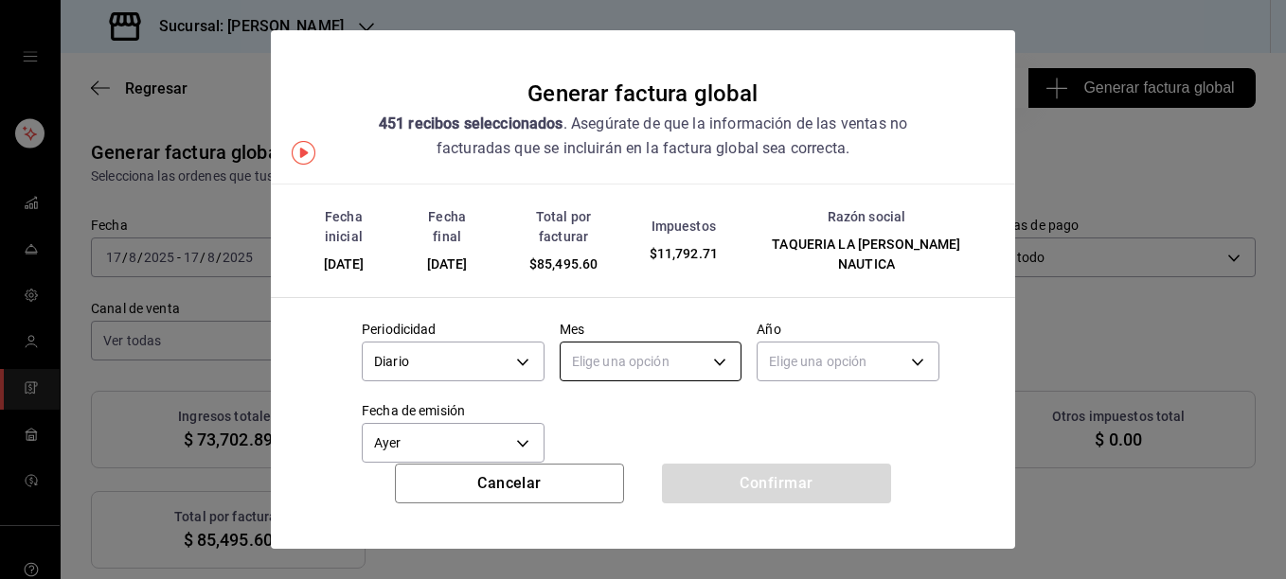
click at [672, 347] on body "Sucursal: [PERSON_NAME] Regresar 451 Recibos seleccionados Generar factura glob…" at bounding box center [643, 289] width 1286 height 579
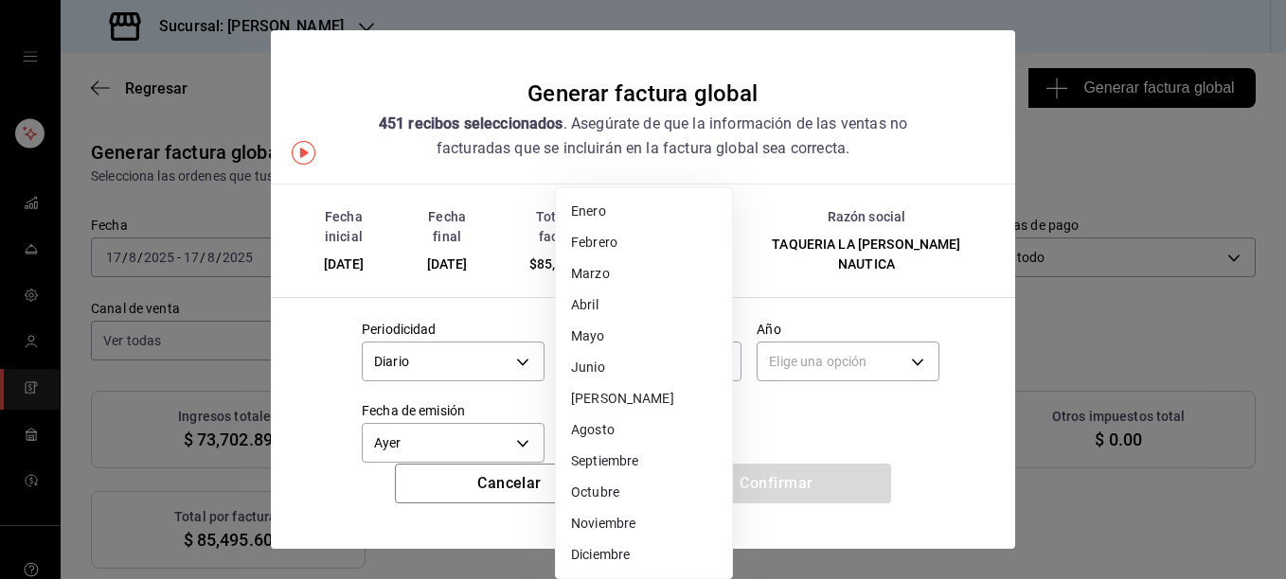
click at [615, 433] on li "Agosto" at bounding box center [644, 430] width 176 height 31
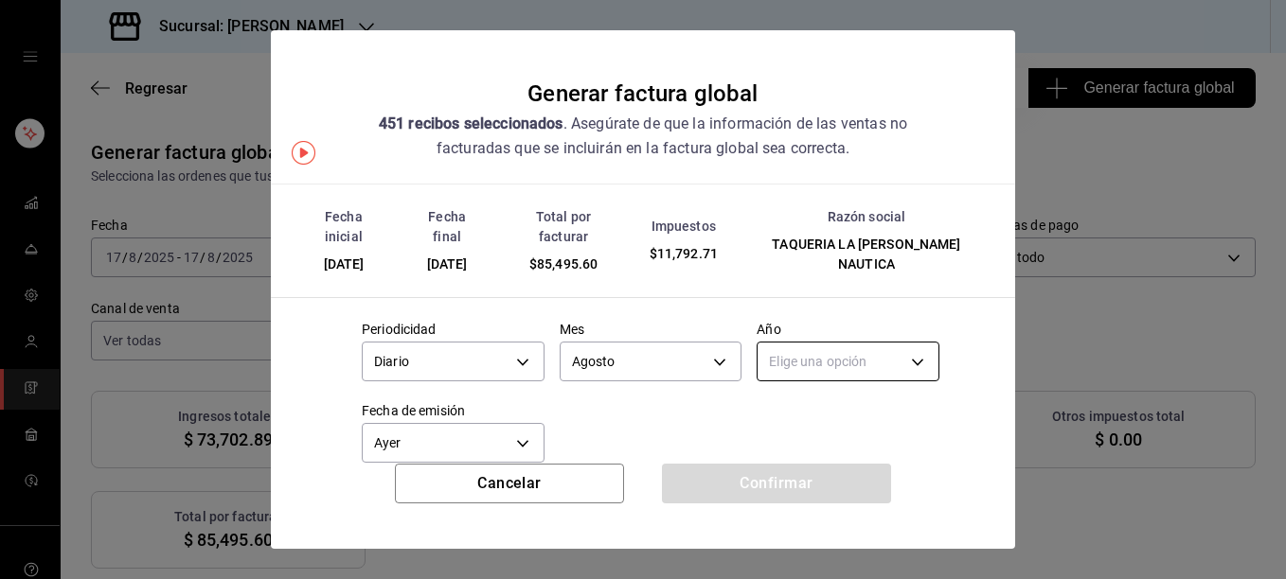
click at [849, 335] on body "Sucursal: [PERSON_NAME] Regresar 451 Recibos seleccionados Generar factura glob…" at bounding box center [643, 289] width 1286 height 579
click at [779, 400] on li "2025" at bounding box center [836, 400] width 176 height 31
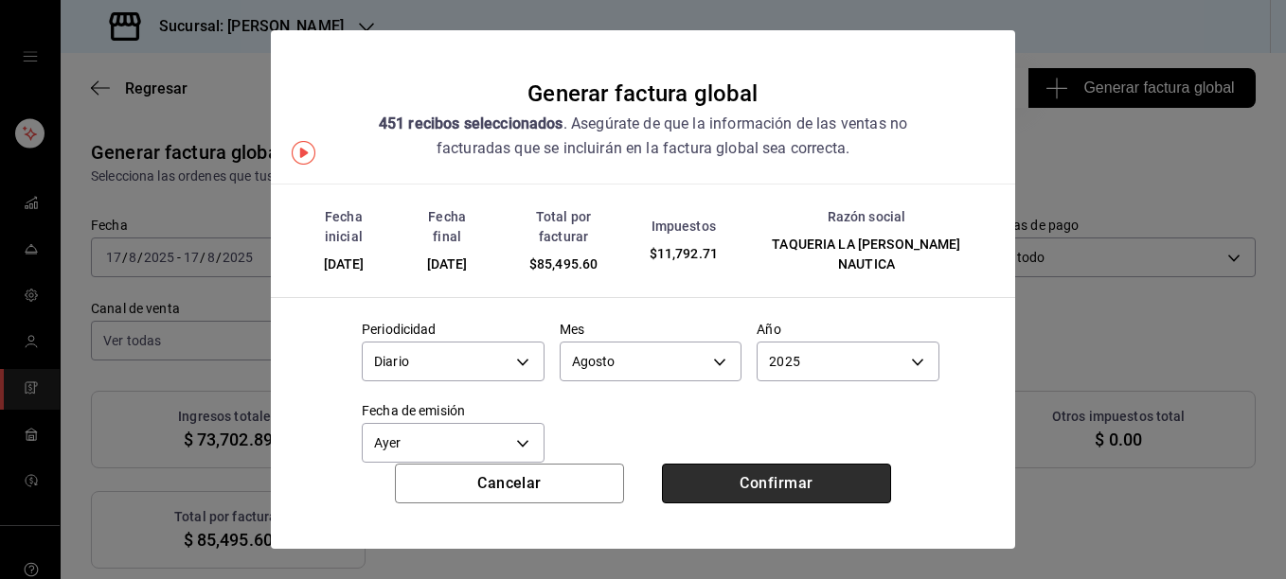
click at [758, 483] on button "Confirmar" at bounding box center [776, 484] width 229 height 40
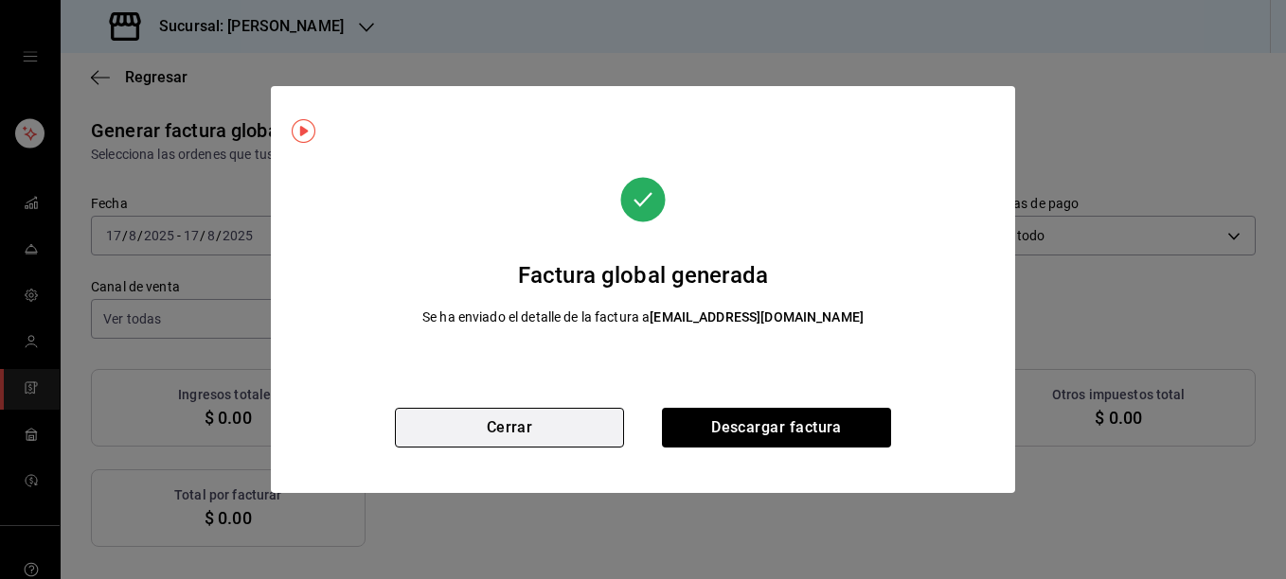
click at [511, 433] on button "Cerrar" at bounding box center [509, 428] width 229 height 40
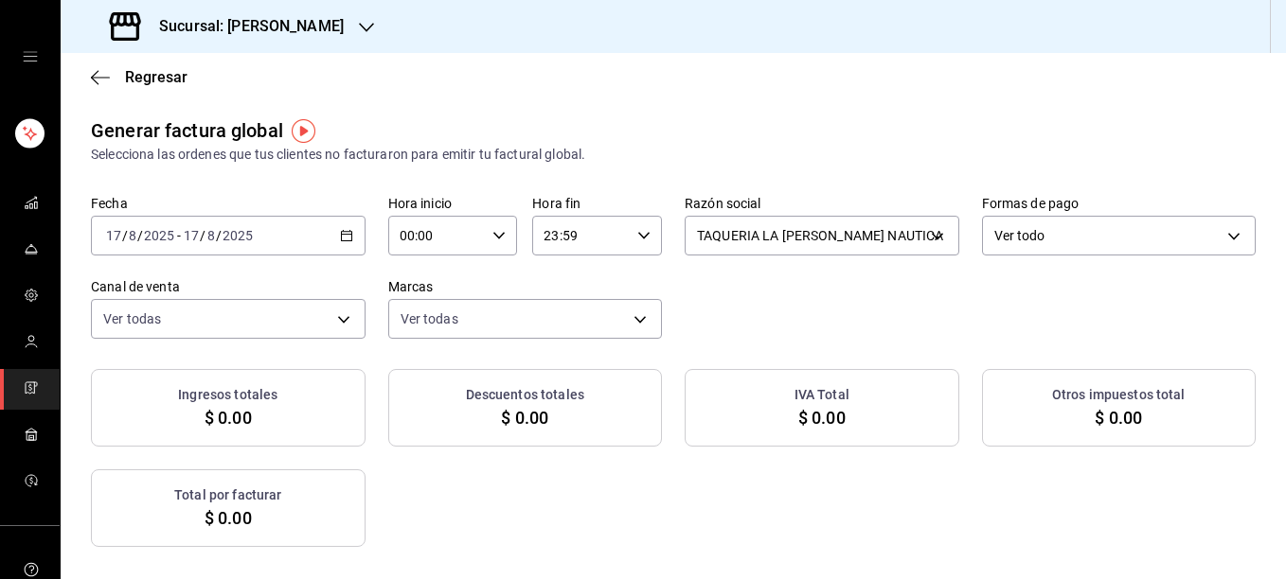
click at [342, 228] on div "[DATE] [DATE] - [DATE] [DATE]" at bounding box center [228, 236] width 275 height 40
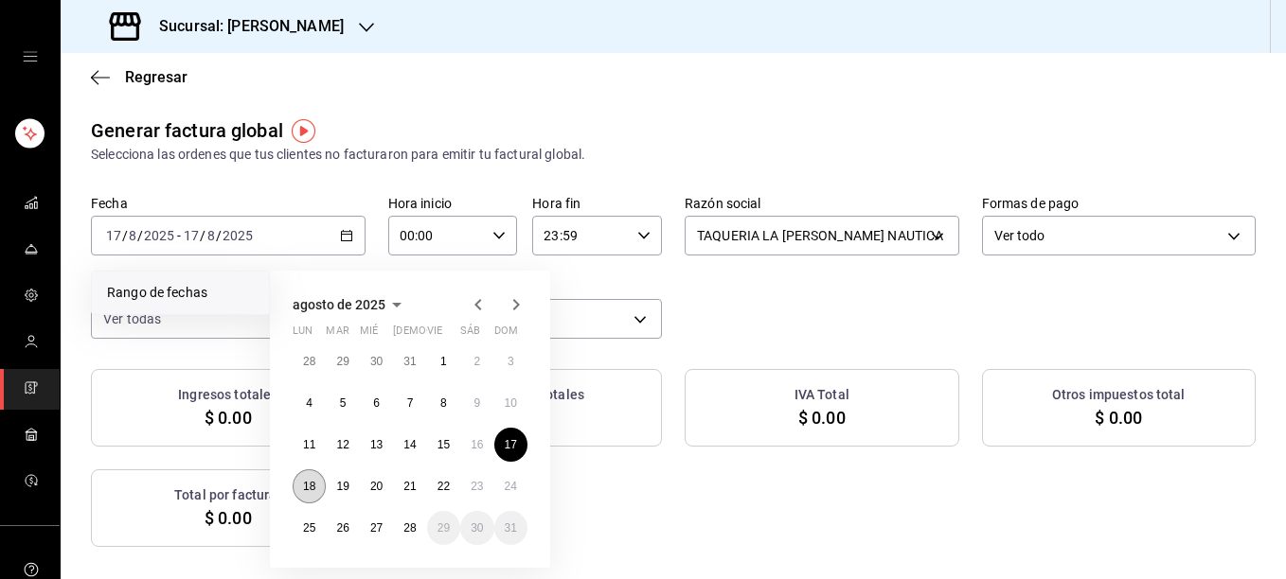
click at [315, 490] on abbr "18" at bounding box center [309, 486] width 12 height 13
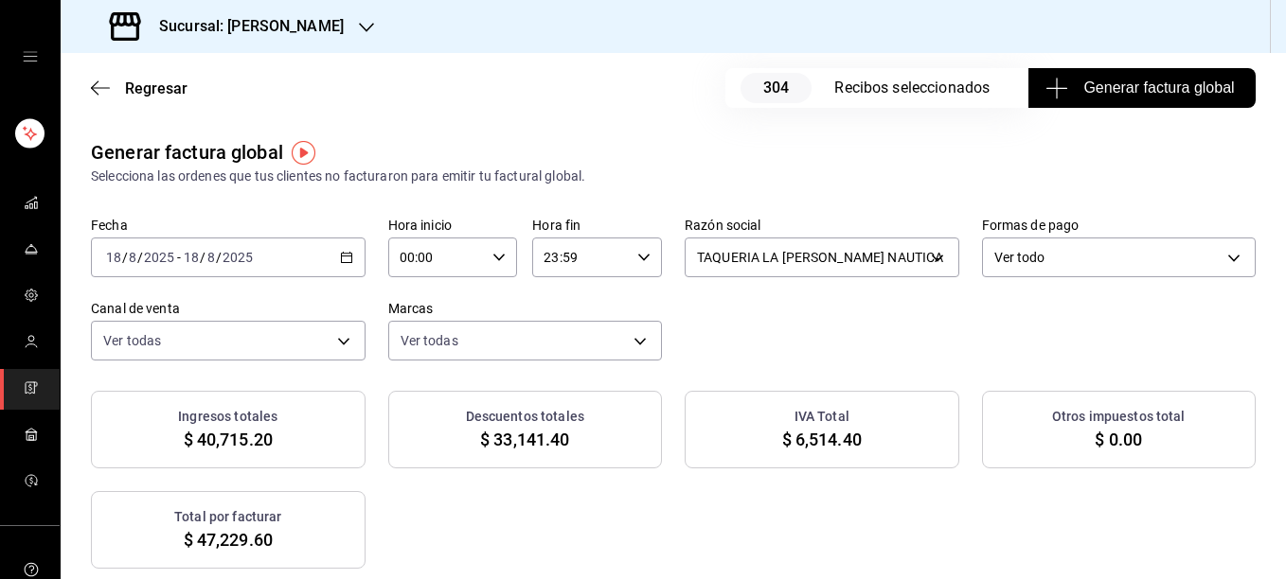
click at [1149, 89] on span "Generar factura global" at bounding box center [1141, 88] width 185 height 23
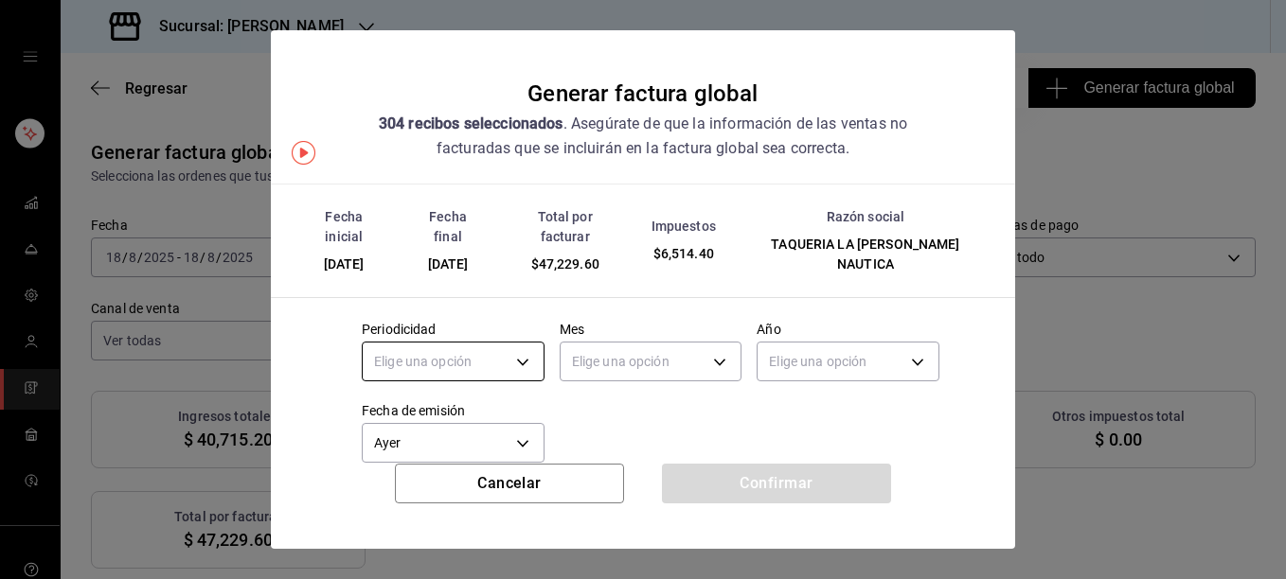
click at [517, 346] on body "Sucursal: [PERSON_NAME] Regresar 304 Recibos seleccionados Generar factura glob…" at bounding box center [643, 289] width 1286 height 579
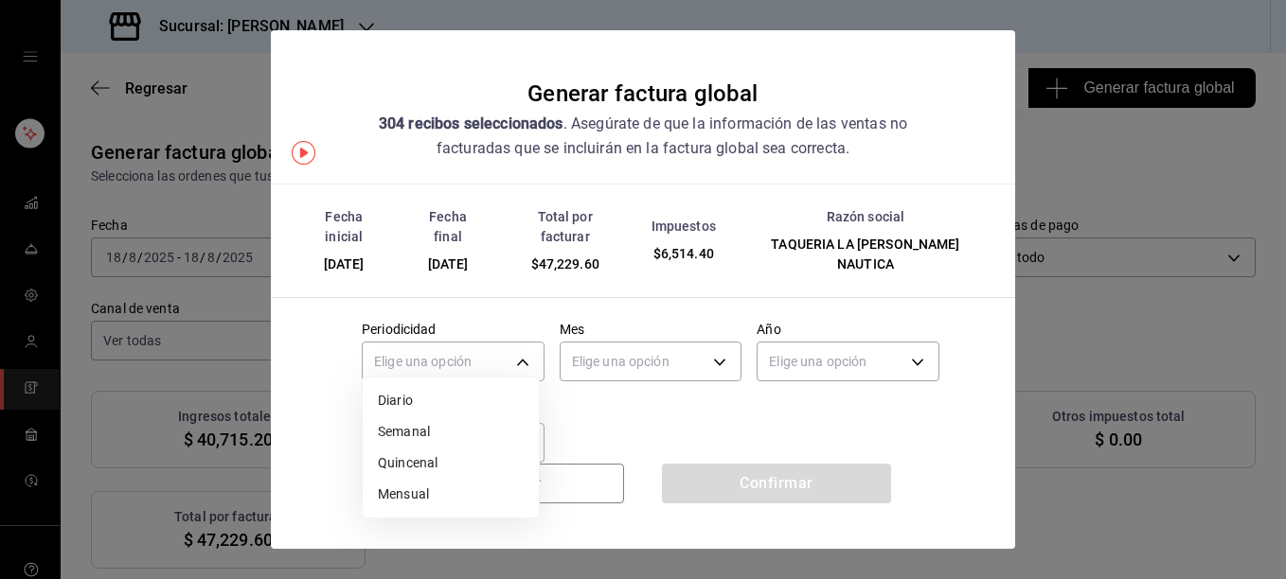
click at [404, 397] on li "Diario" at bounding box center [451, 400] width 176 height 31
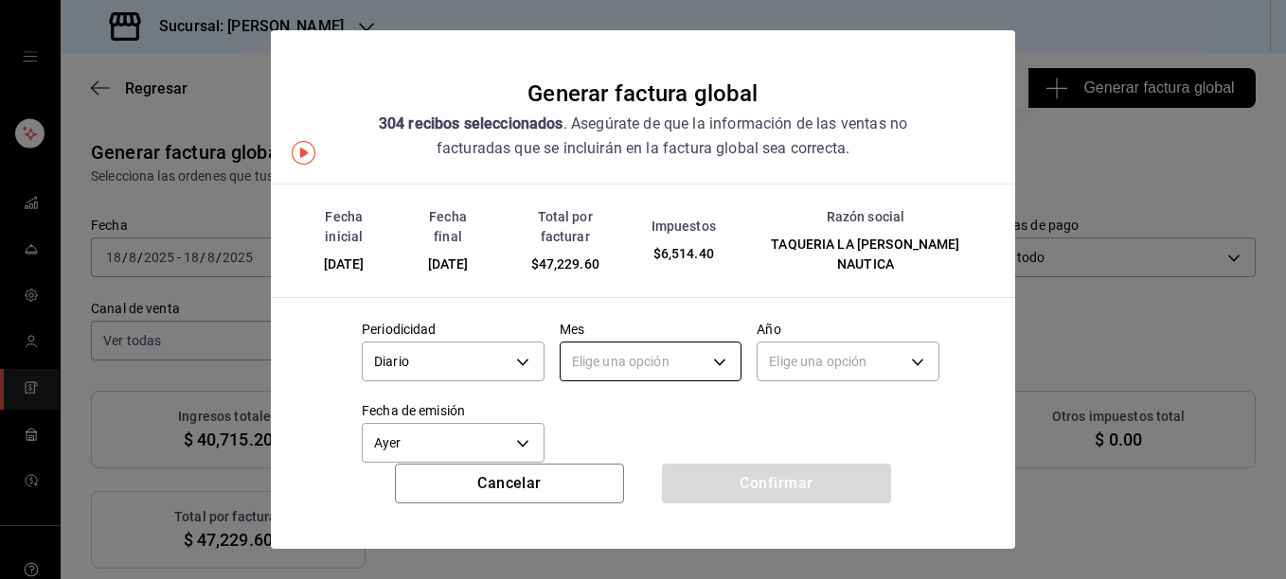
click at [643, 336] on body "Sucursal: [PERSON_NAME] Regresar 304 Recibos seleccionados Generar factura glob…" at bounding box center [643, 289] width 1286 height 579
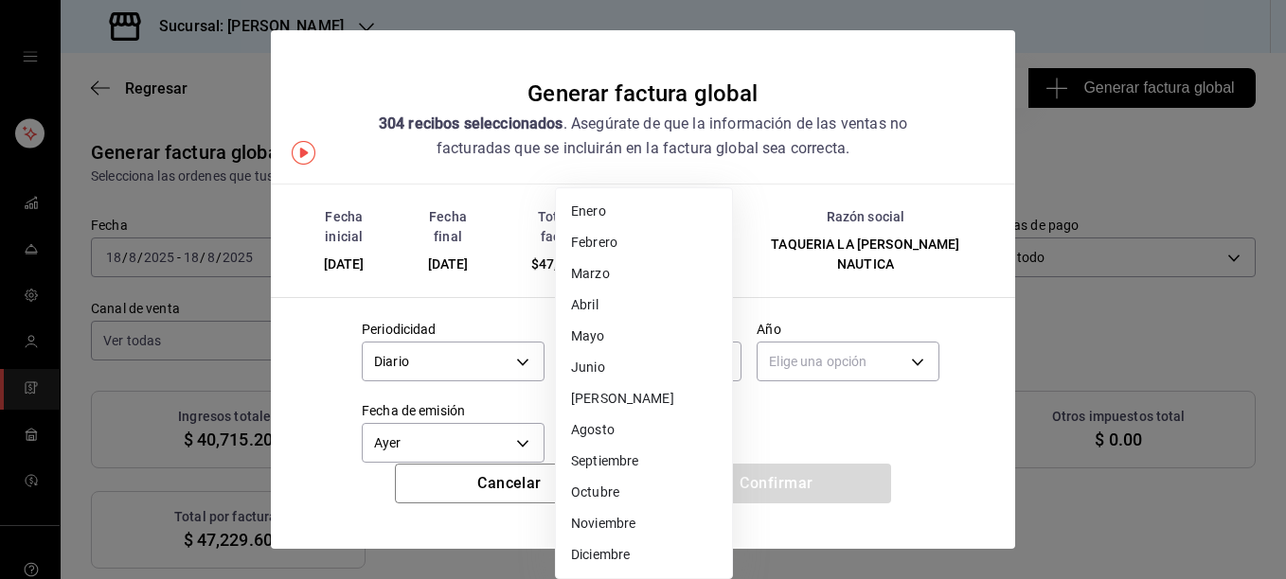
click at [601, 432] on li "Agosto" at bounding box center [644, 430] width 176 height 31
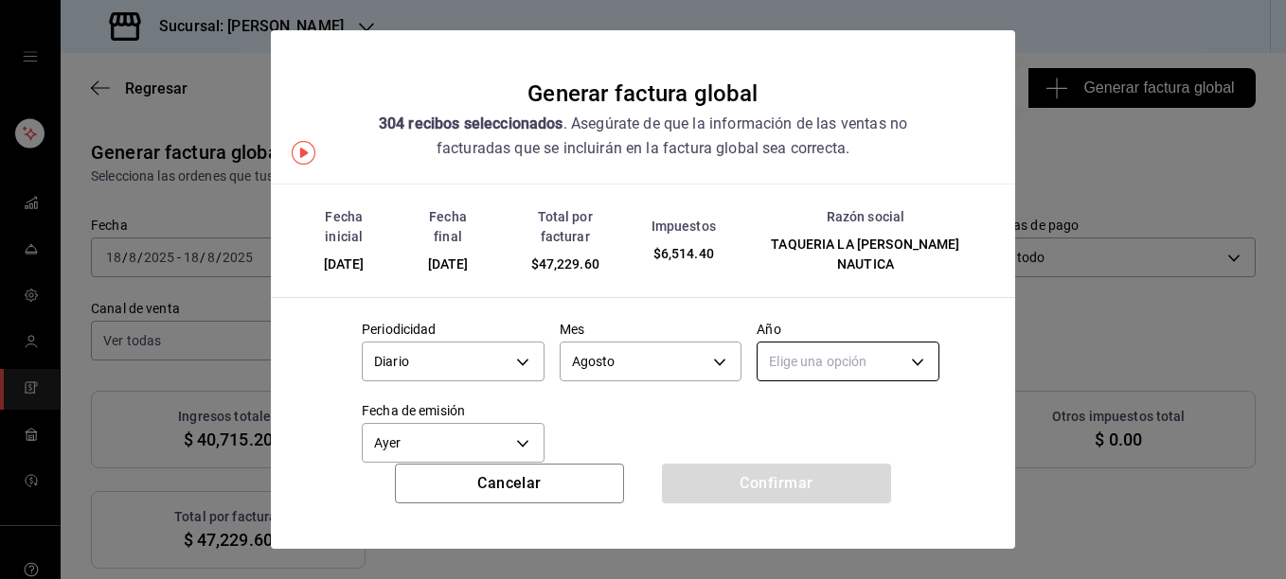
click at [808, 335] on body "Sucursal: [PERSON_NAME] Regresar 304 Recibos seleccionados Generar factura glob…" at bounding box center [643, 289] width 1286 height 579
click at [783, 400] on li "2025" at bounding box center [836, 400] width 176 height 31
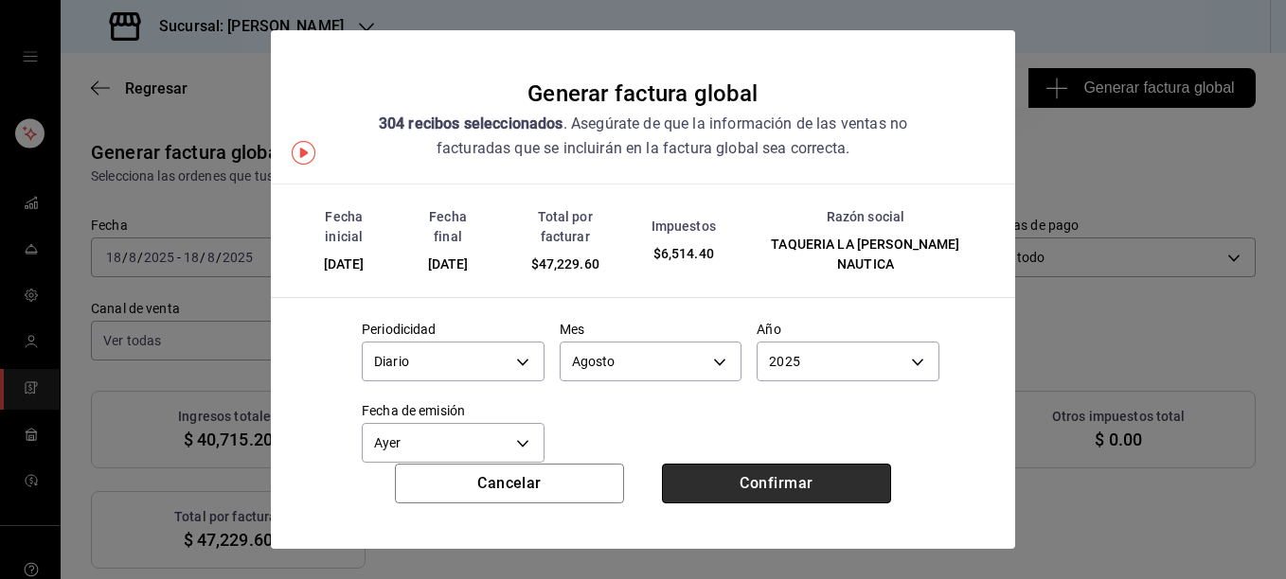
click at [773, 485] on button "Confirmar" at bounding box center [776, 484] width 229 height 40
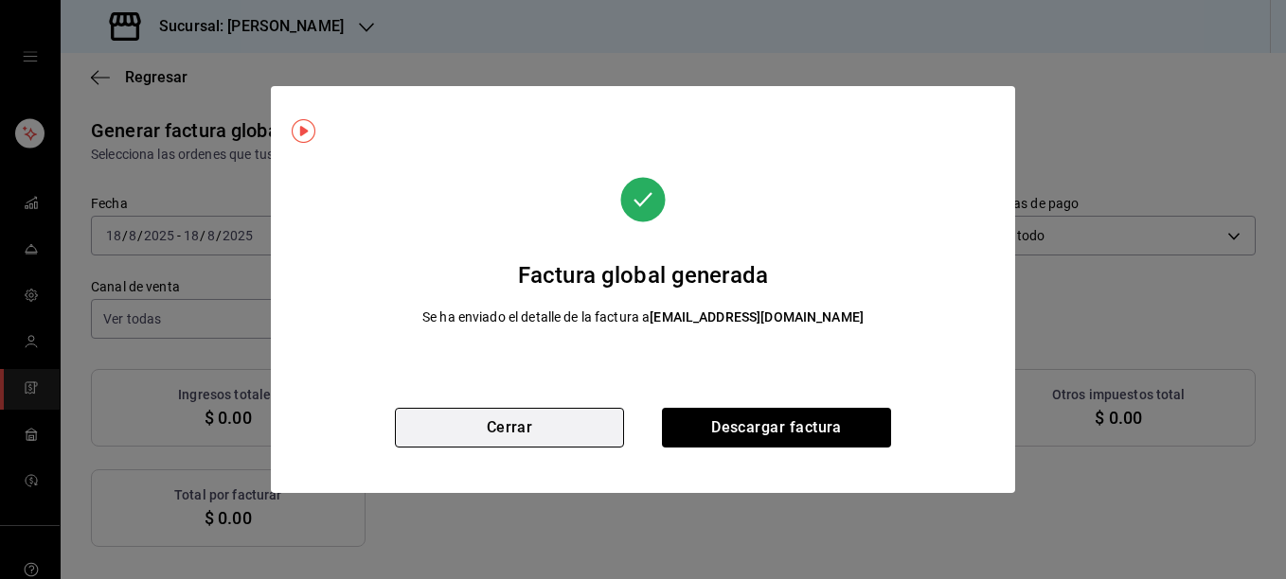
click at [516, 412] on button "Cerrar" at bounding box center [509, 428] width 229 height 40
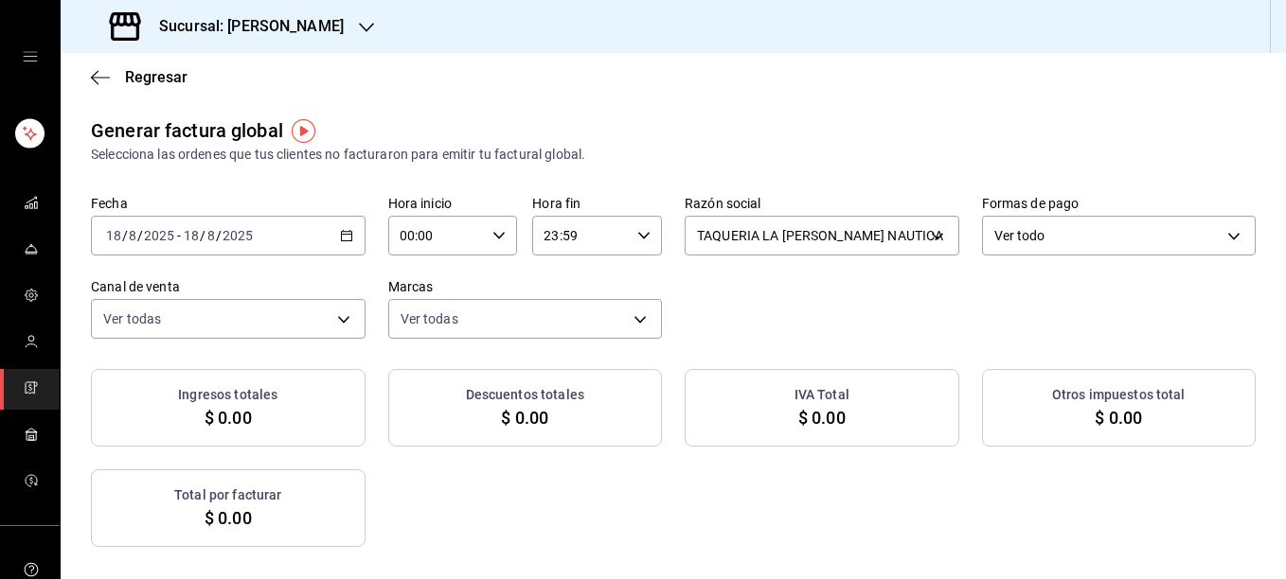
click at [332, 236] on div "[DATE] [DATE] - [DATE] [DATE]" at bounding box center [228, 236] width 275 height 40
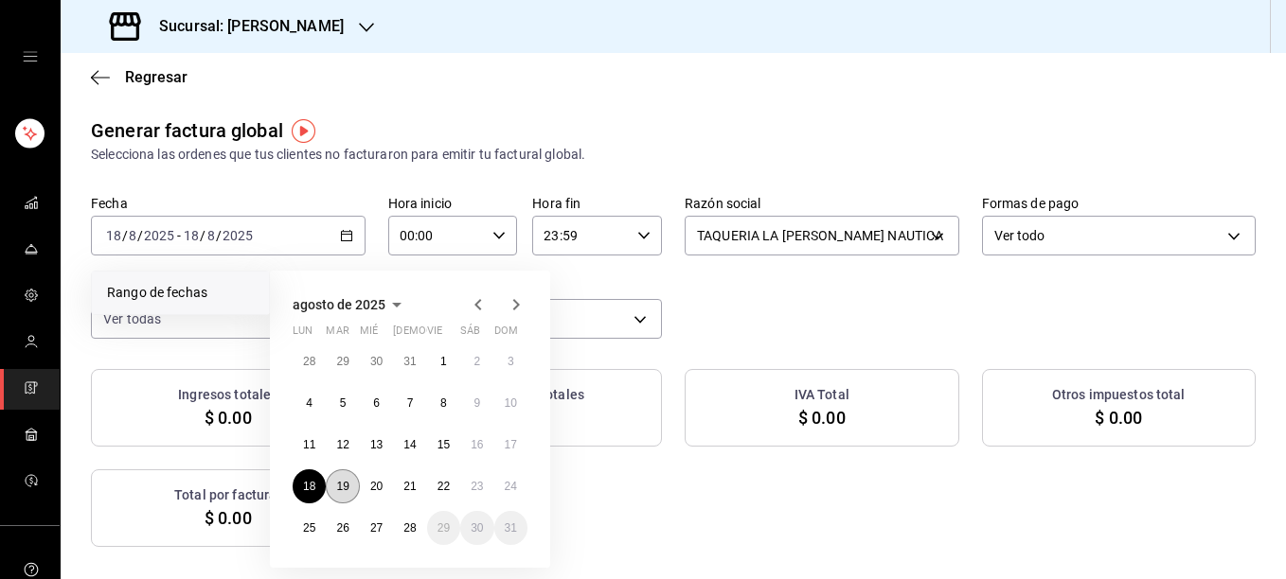
click at [351, 493] on button "19" at bounding box center [342, 487] width 33 height 34
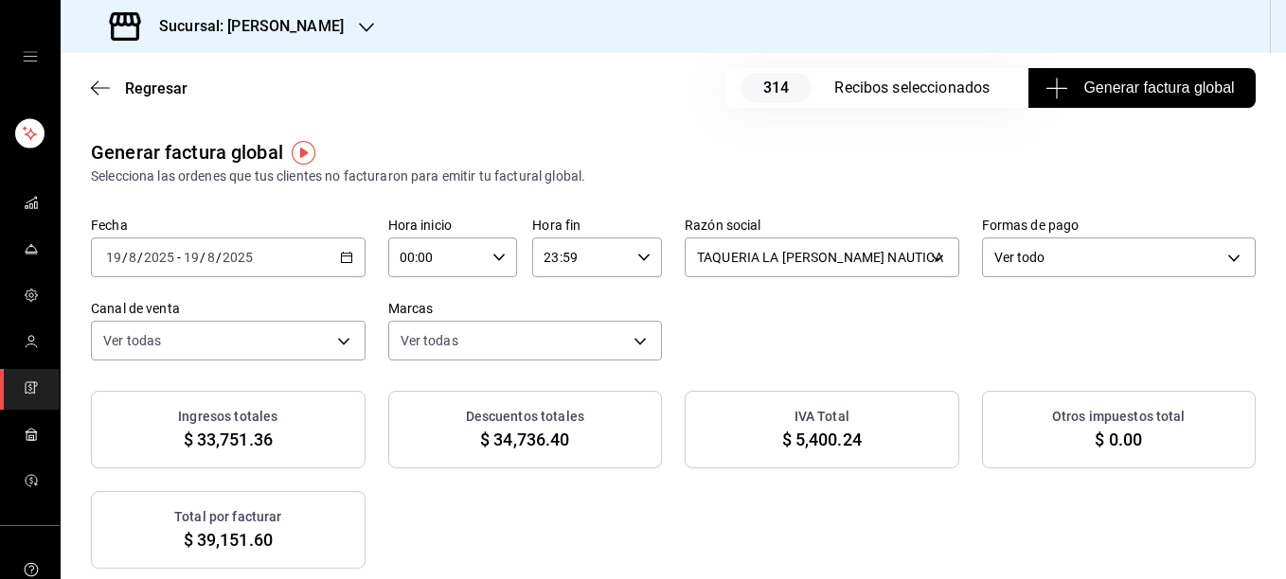
click at [1118, 95] on span "Generar factura global" at bounding box center [1141, 88] width 185 height 23
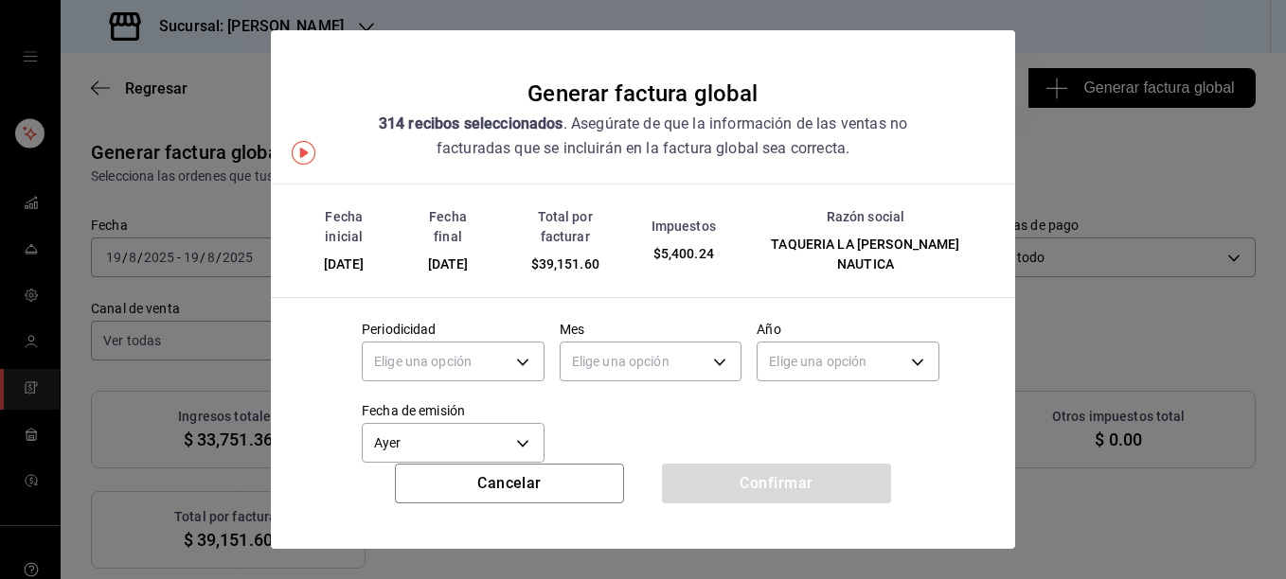
click at [521, 334] on div "Elige una opción" at bounding box center [453, 359] width 183 height 50
click at [513, 337] on body "Sucursal: [PERSON_NAME] Regresar 314 Recibos seleccionados Generar factura glob…" at bounding box center [643, 289] width 1286 height 579
click at [439, 389] on li "Diario" at bounding box center [451, 400] width 176 height 31
click at [623, 336] on body "Sucursal: [PERSON_NAME] Regresar 314 Recibos seleccionados Generar factura glob…" at bounding box center [643, 289] width 1286 height 579
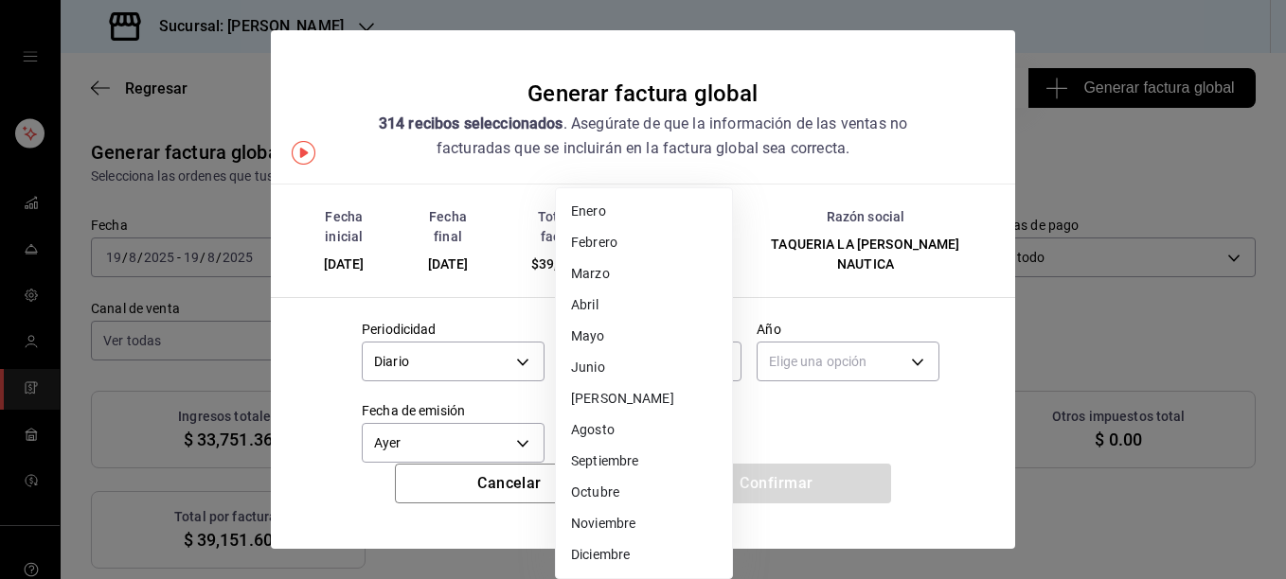
click at [595, 431] on li "Agosto" at bounding box center [644, 430] width 176 height 31
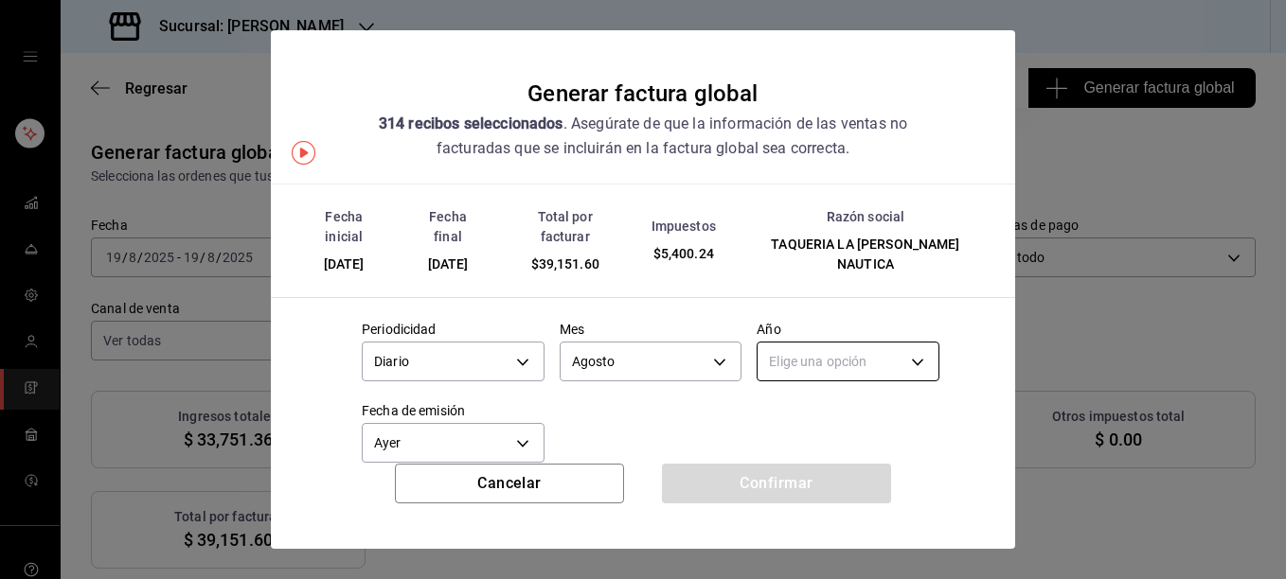
click at [796, 338] on body "Sucursal: [PERSON_NAME] Regresar 314 Recibos seleccionados Generar factura glob…" at bounding box center [643, 289] width 1286 height 579
click at [781, 402] on li "2025" at bounding box center [836, 400] width 176 height 31
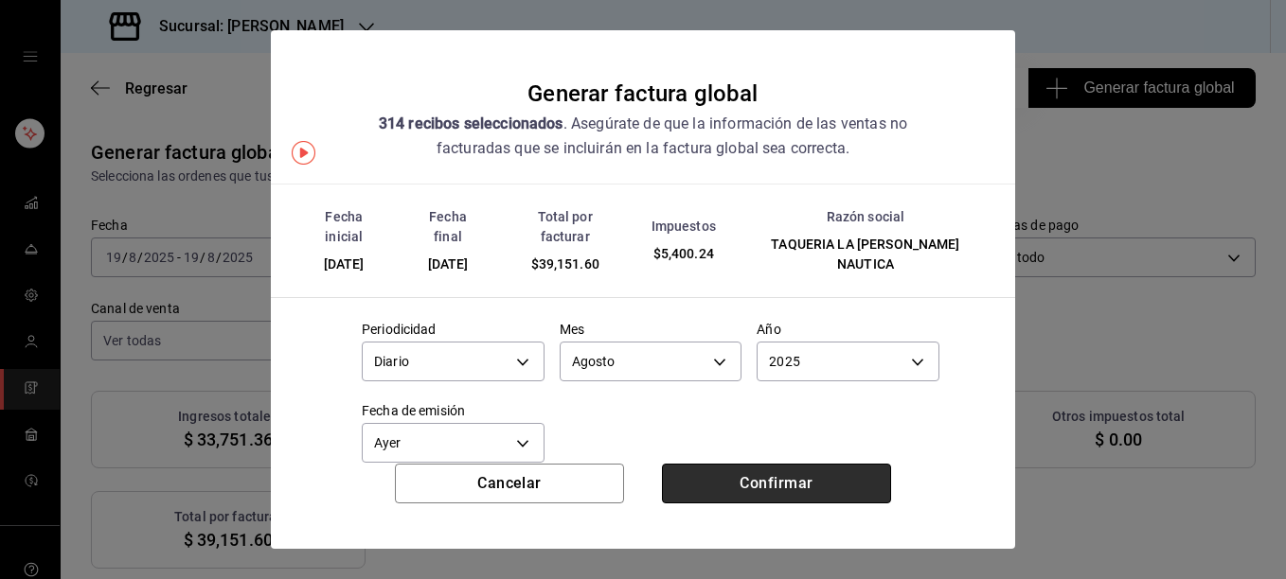
click at [755, 482] on button "Confirmar" at bounding box center [776, 484] width 229 height 40
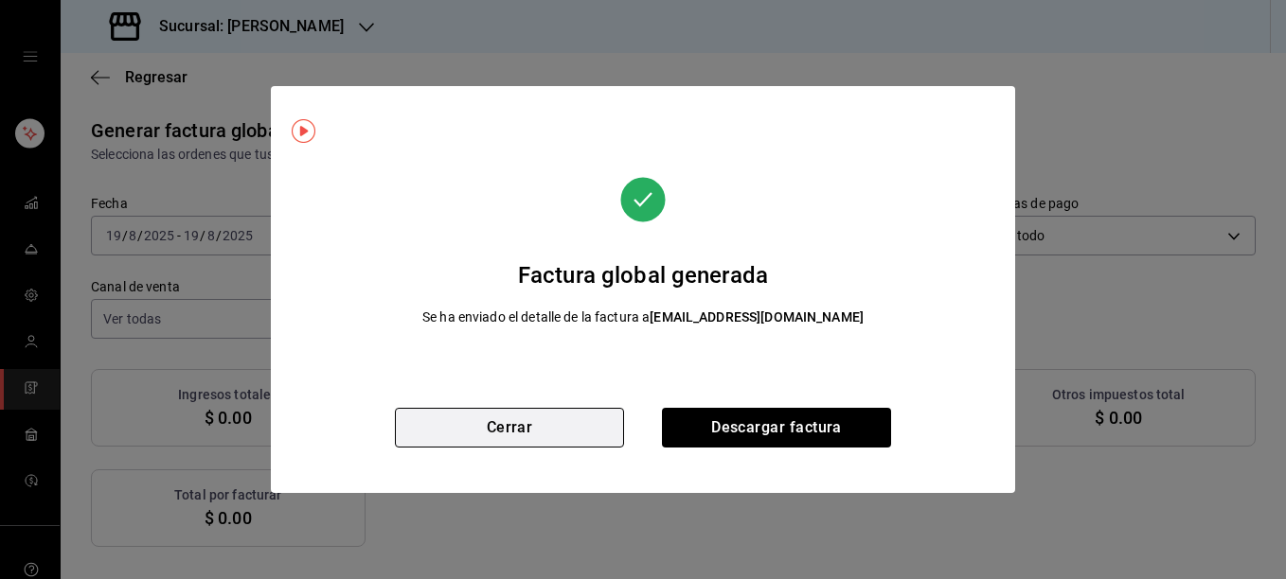
click at [503, 430] on button "Cerrar" at bounding box center [509, 428] width 229 height 40
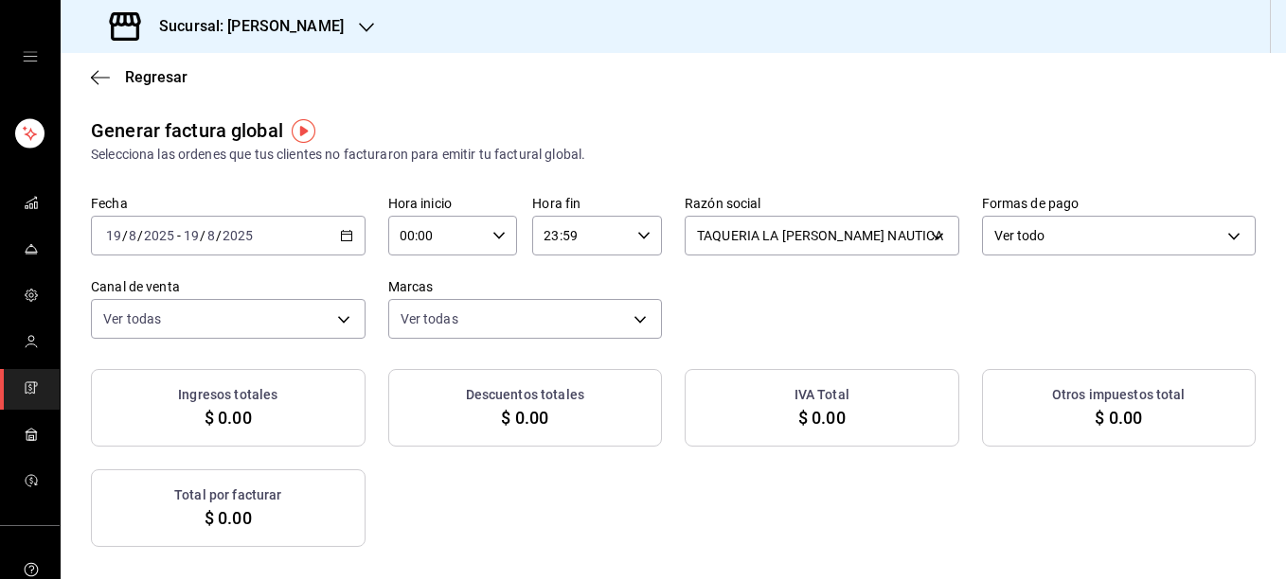
click at [333, 226] on div "[DATE] [DATE] - [DATE] [DATE]" at bounding box center [228, 236] width 275 height 40
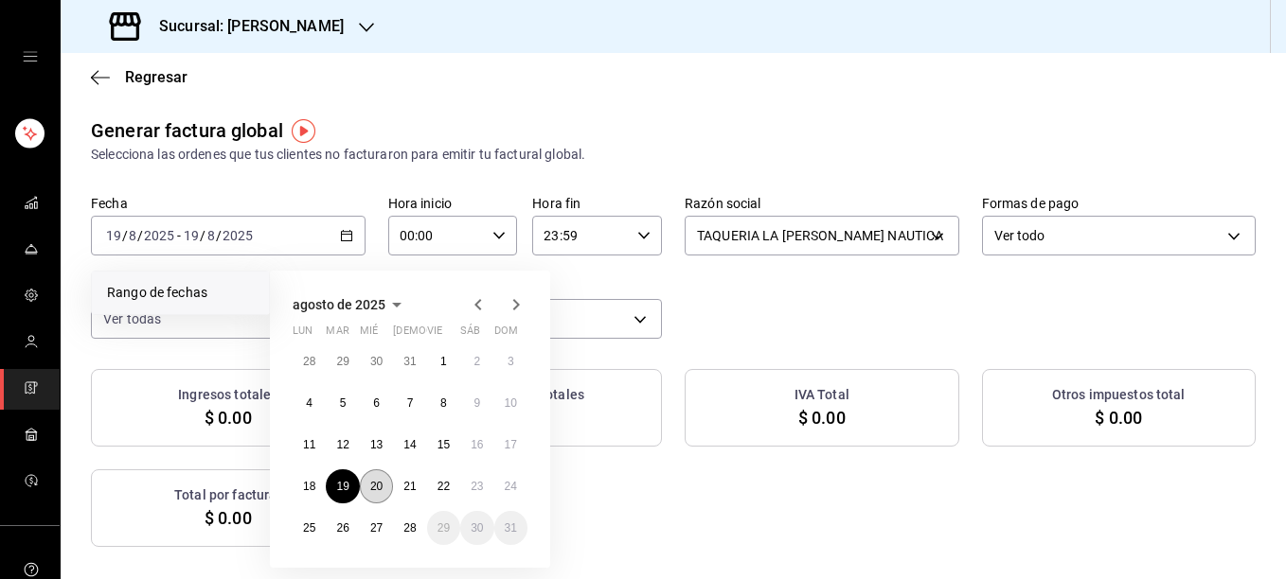
click at [375, 488] on abbr "20" at bounding box center [376, 486] width 12 height 13
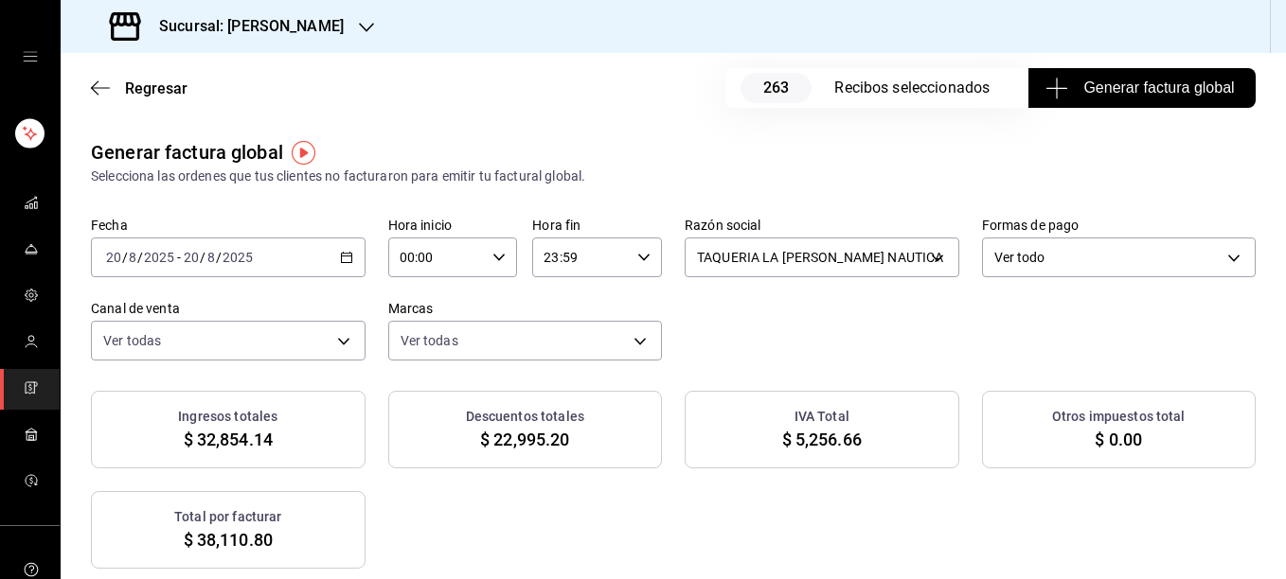
click at [1138, 101] on button "Generar factura global" at bounding box center [1141, 88] width 227 height 40
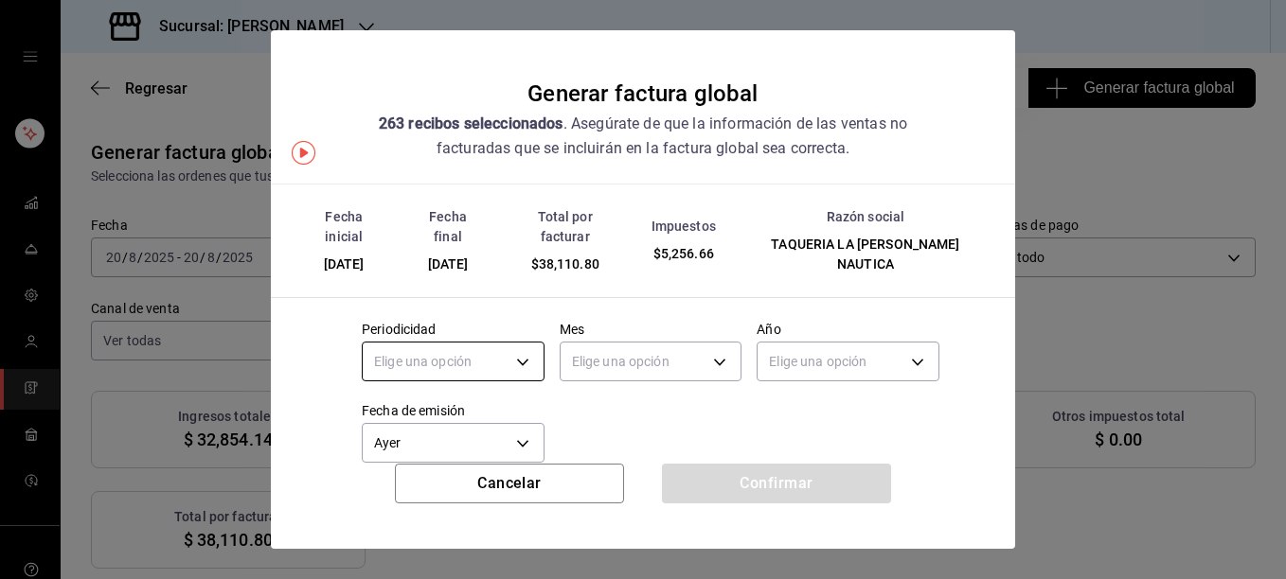
click at [506, 358] on body "Sucursal: [PERSON_NAME] Regresar 263 Recibos seleccionados Generar factura glob…" at bounding box center [643, 289] width 1286 height 579
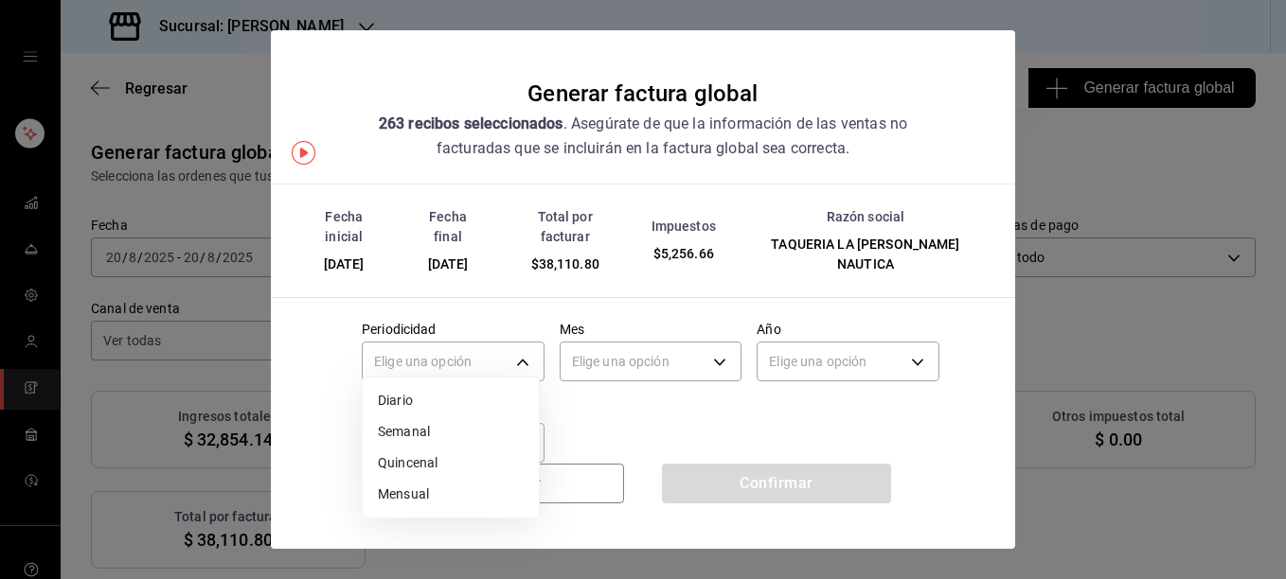
click at [427, 397] on li "Diario" at bounding box center [451, 400] width 176 height 31
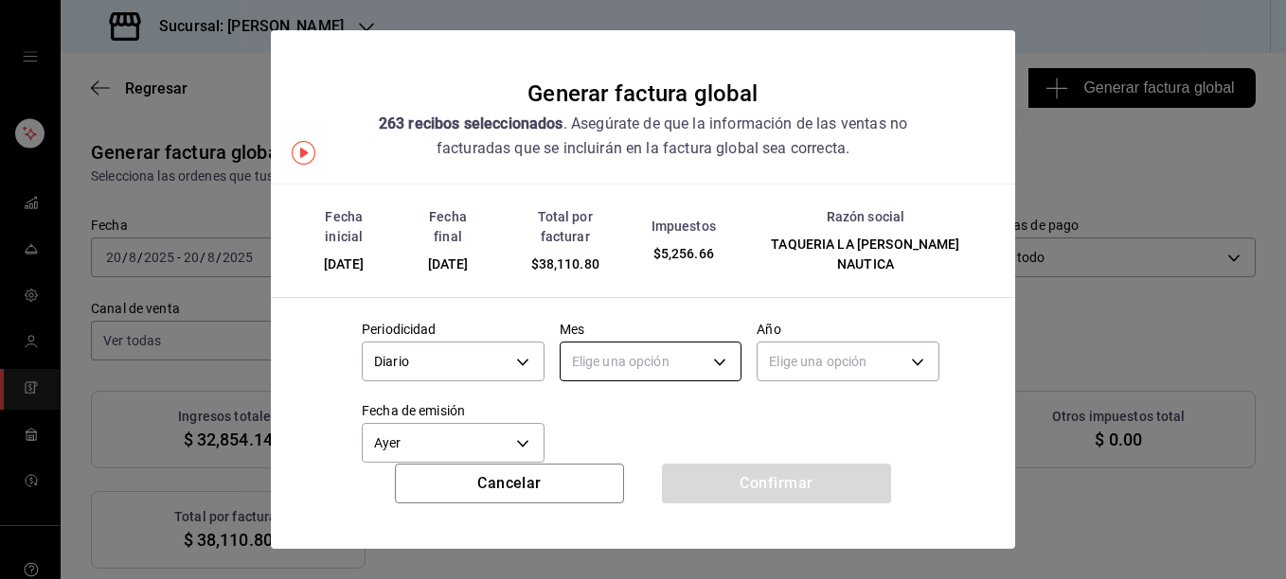
click at [629, 334] on body "Sucursal: [PERSON_NAME] Regresar 263 Recibos seleccionados Generar factura glob…" at bounding box center [643, 289] width 1286 height 579
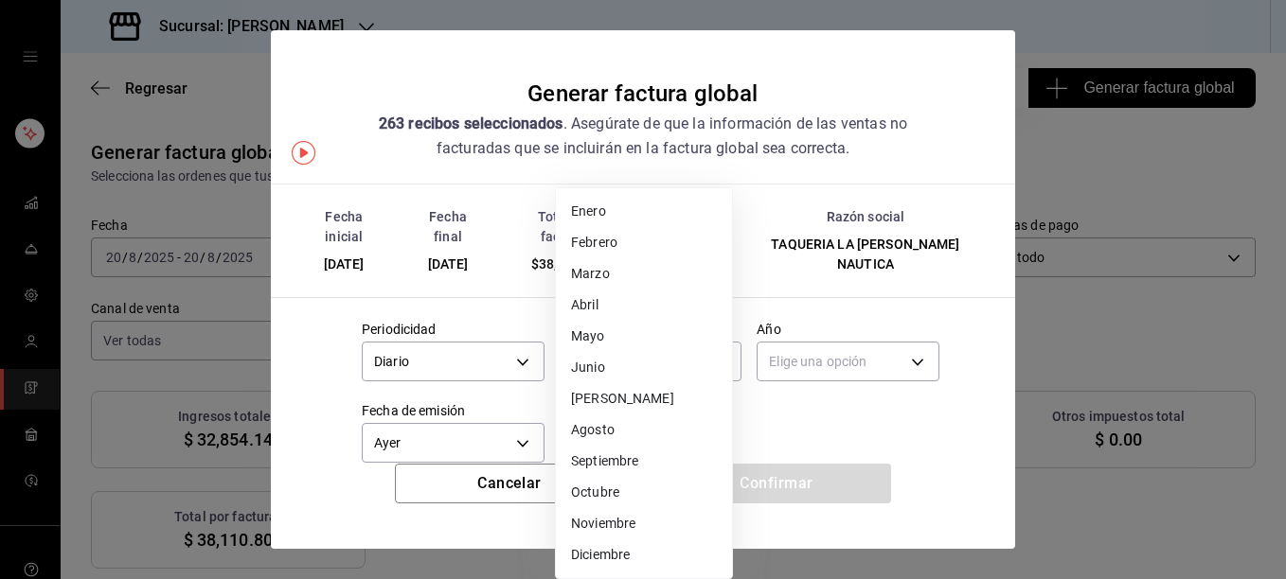
click at [606, 432] on li "Agosto" at bounding box center [644, 430] width 176 height 31
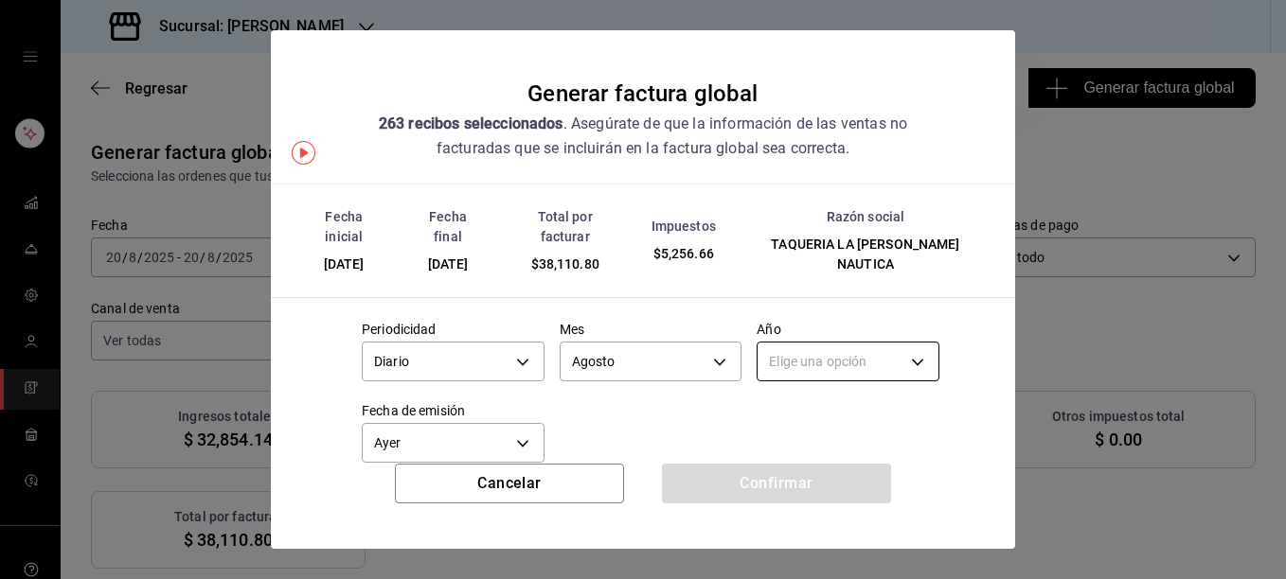
click at [794, 342] on body "Sucursal: [PERSON_NAME] Regresar 263 Recibos seleccionados Generar factura glob…" at bounding box center [643, 289] width 1286 height 579
click at [781, 406] on li "2025" at bounding box center [836, 400] width 176 height 31
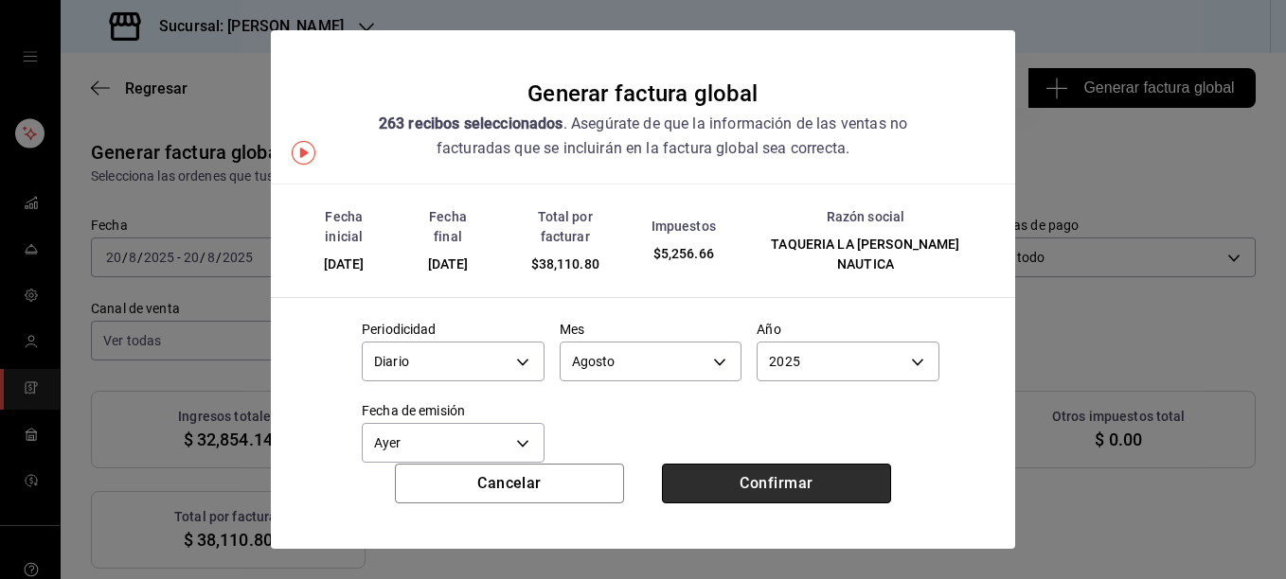
click at [792, 478] on button "Confirmar" at bounding box center [776, 484] width 229 height 40
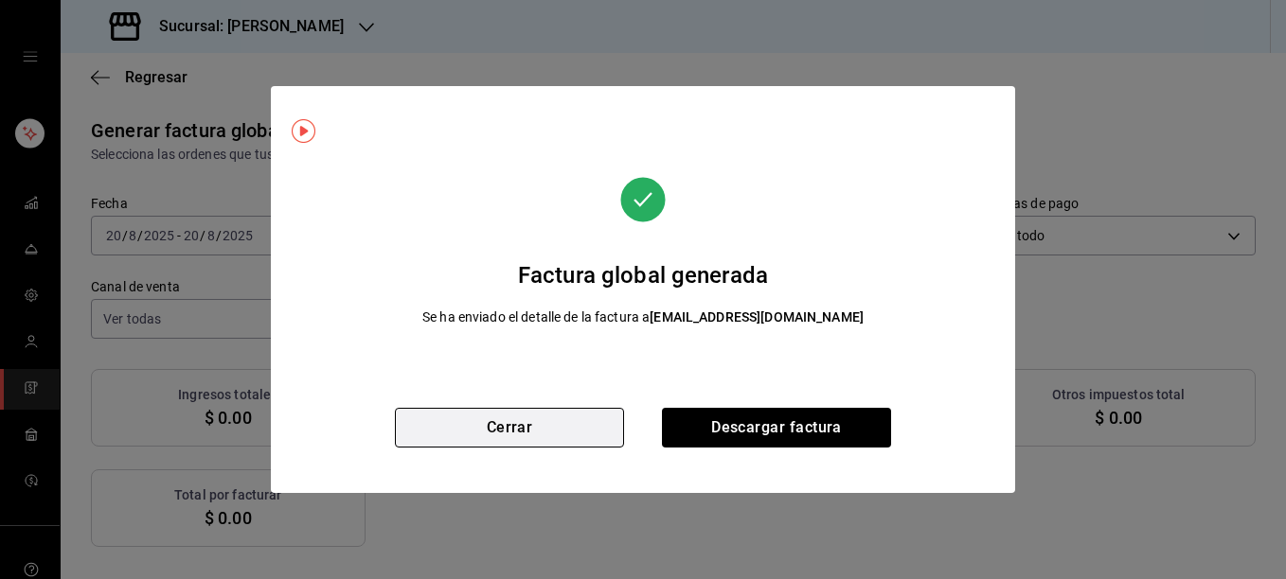
click at [495, 430] on button "Cerrar" at bounding box center [509, 428] width 229 height 40
